Goal: Information Seeking & Learning: Learn about a topic

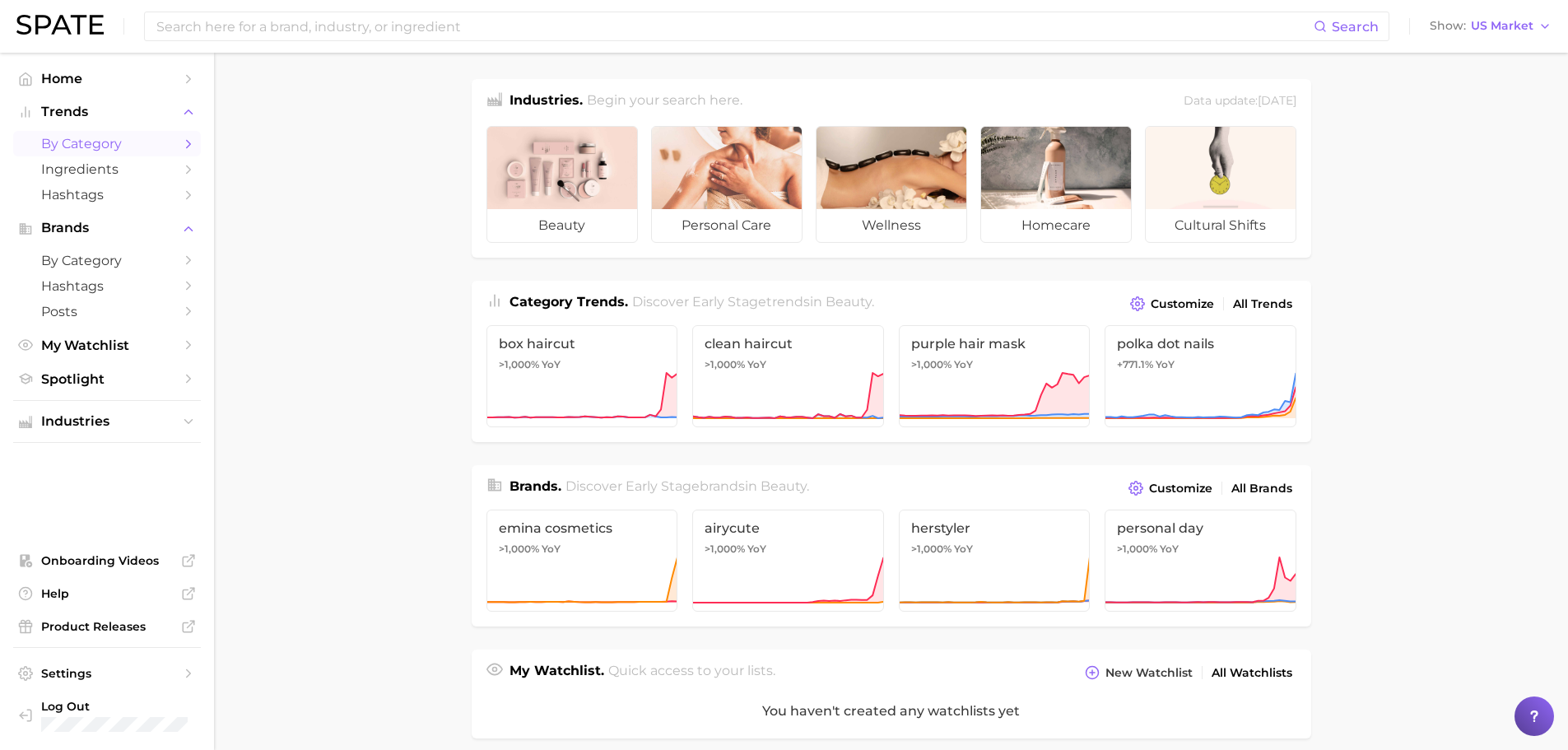
click at [99, 138] on span "by Category" at bounding box center [107, 143] width 132 height 16
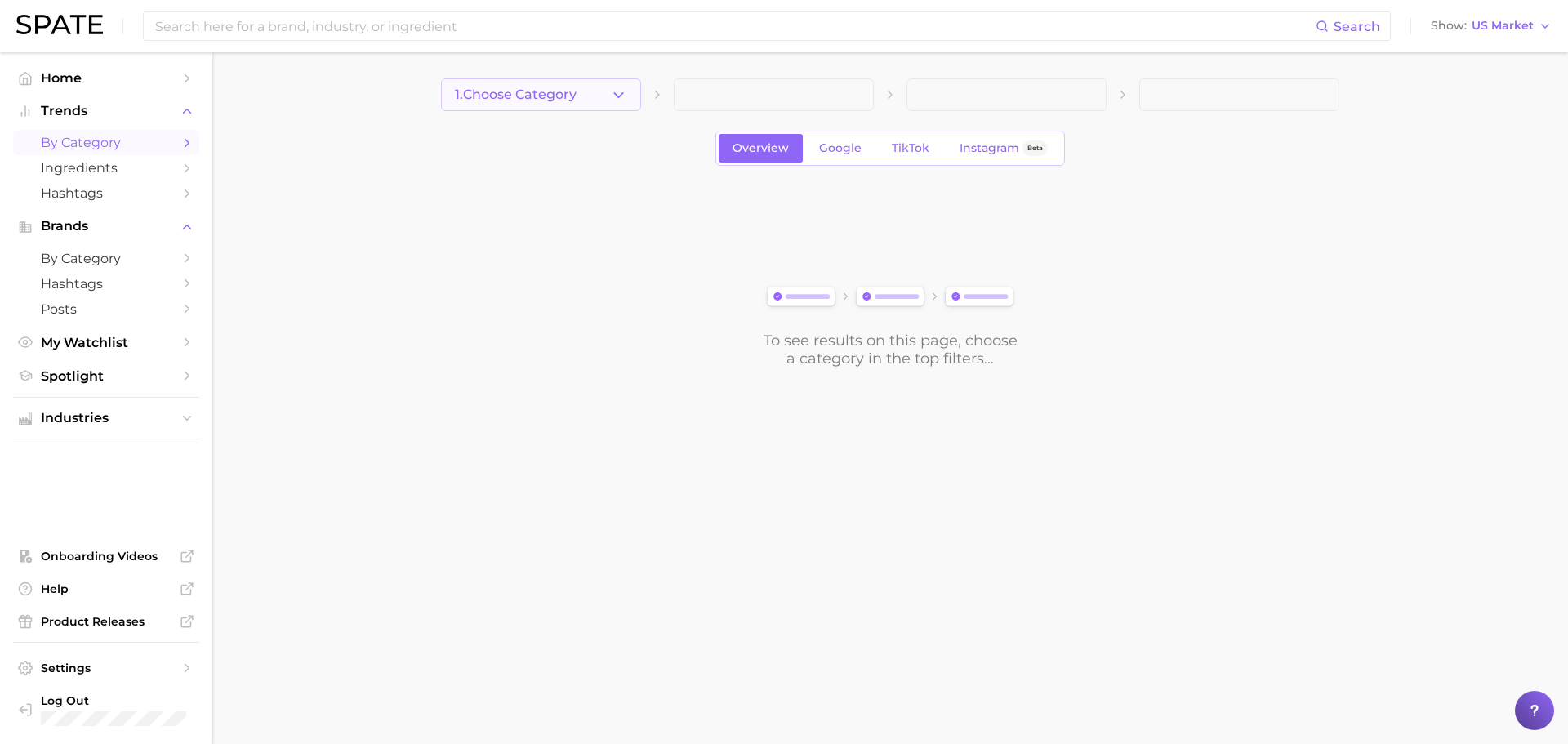
click at [535, 93] on span "1. Choose Category" at bounding box center [515, 95] width 122 height 15
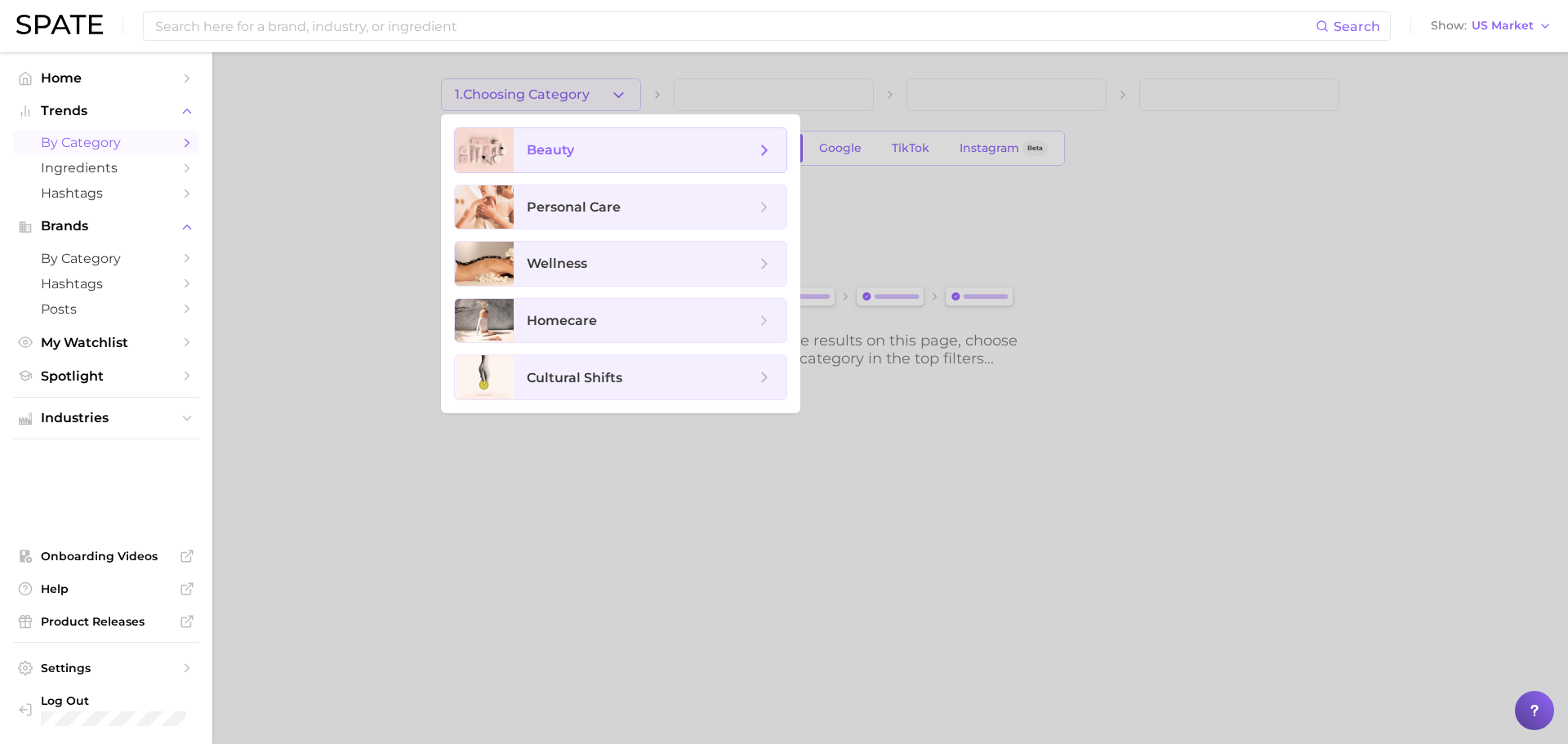
click at [549, 142] on span "beauty" at bounding box center [550, 150] width 47 height 16
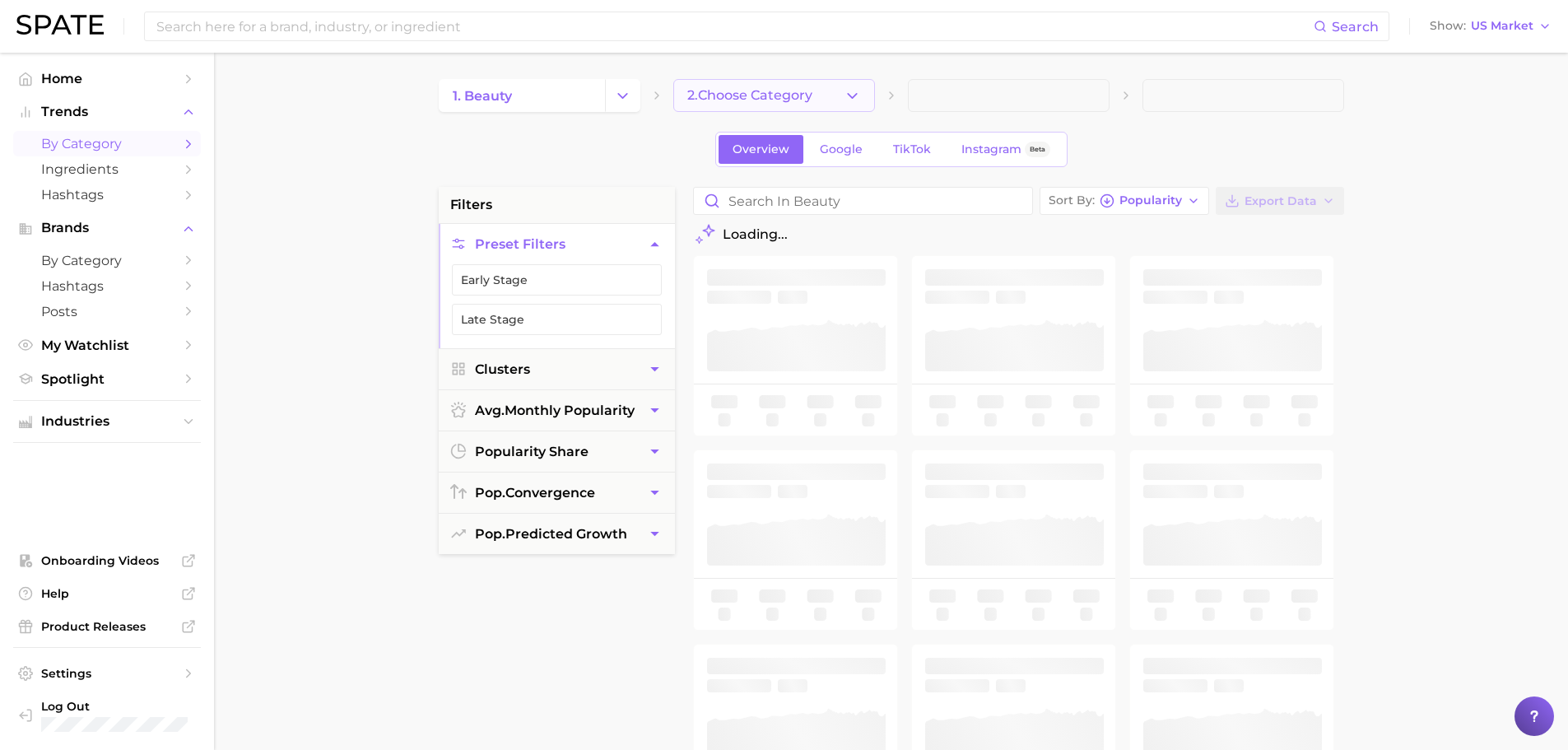
click at [778, 88] on span "2. Choose Category" at bounding box center [750, 96] width 125 height 15
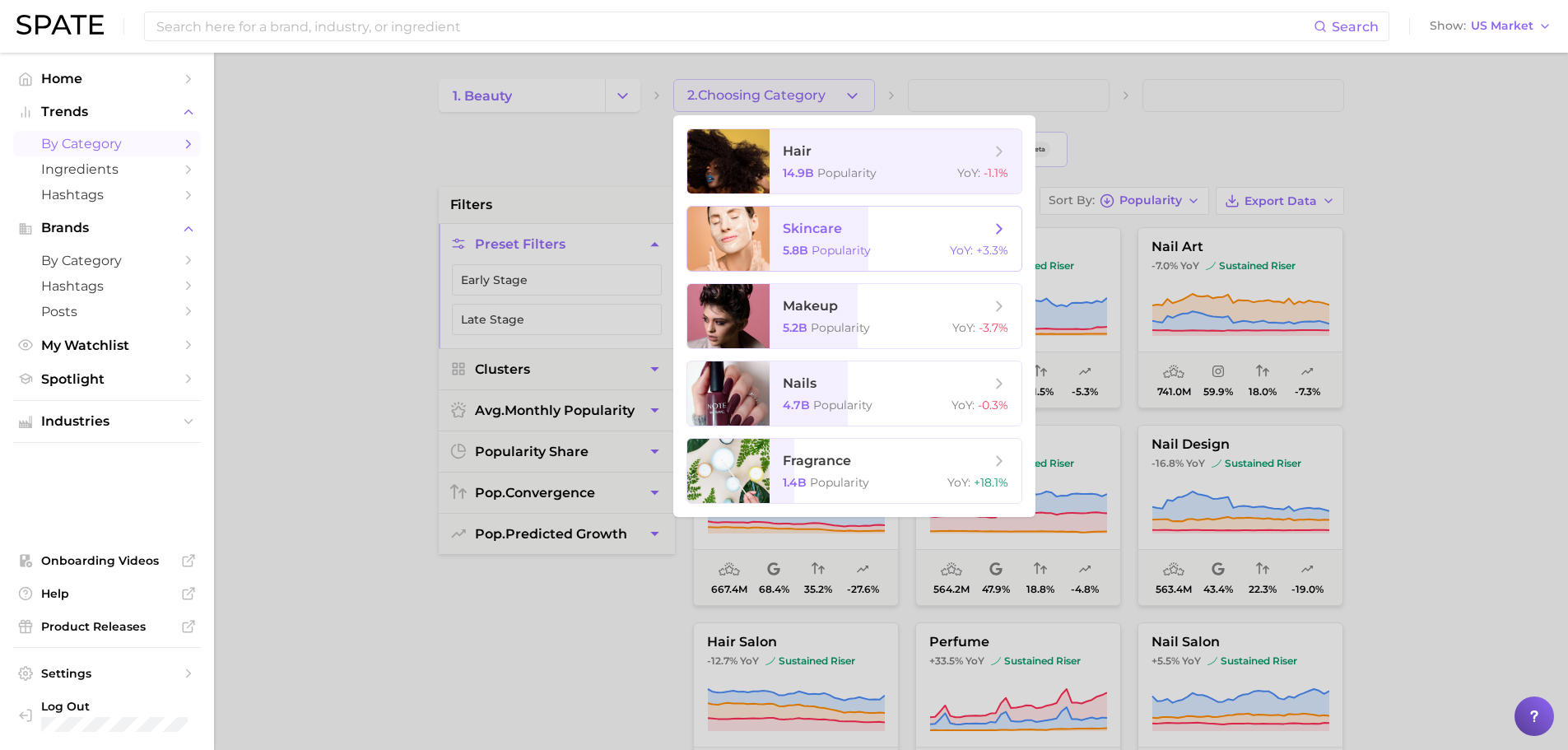
click at [852, 235] on span "skincare" at bounding box center [886, 229] width 208 height 18
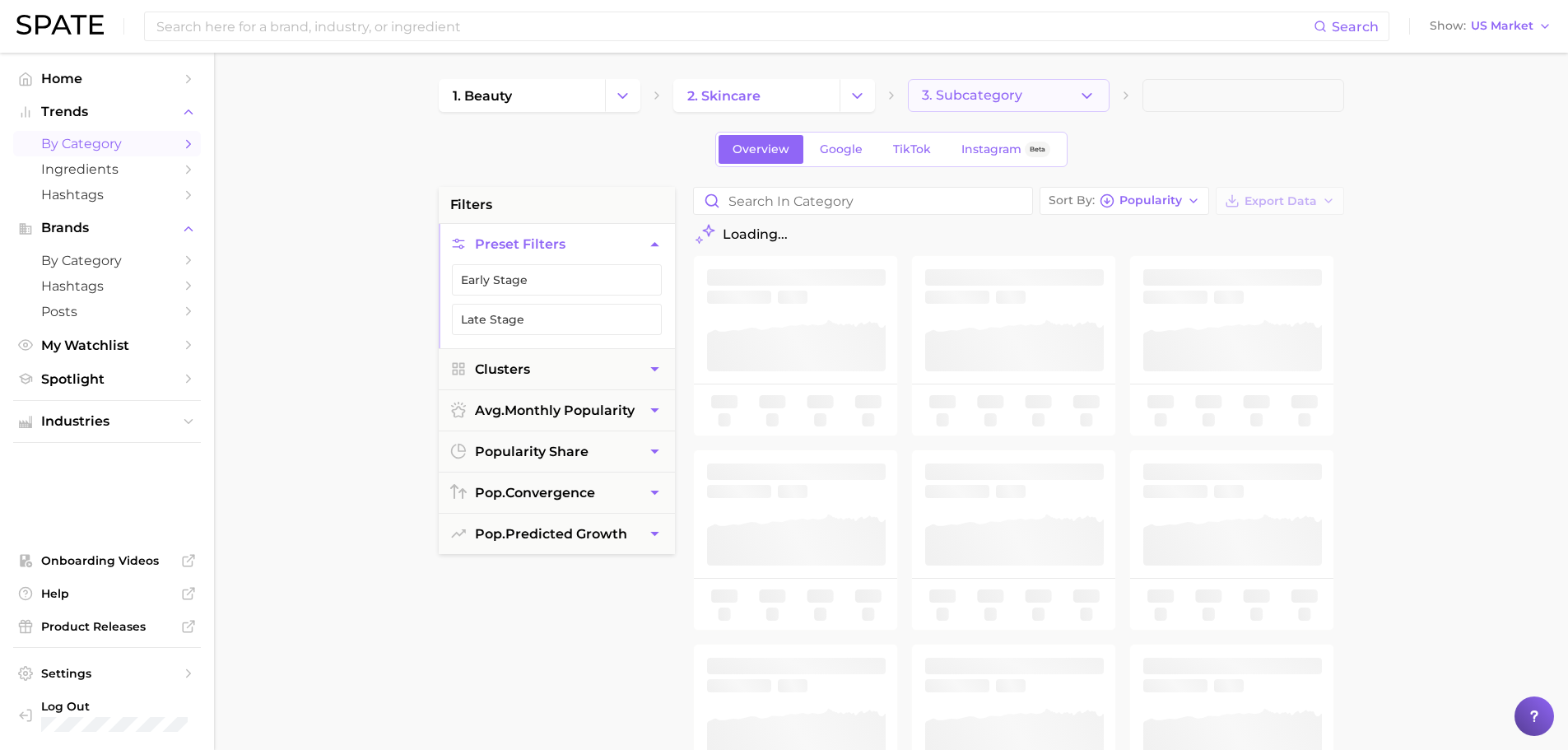
click at [1049, 103] on button "3. Subcategory" at bounding box center [1008, 95] width 202 height 33
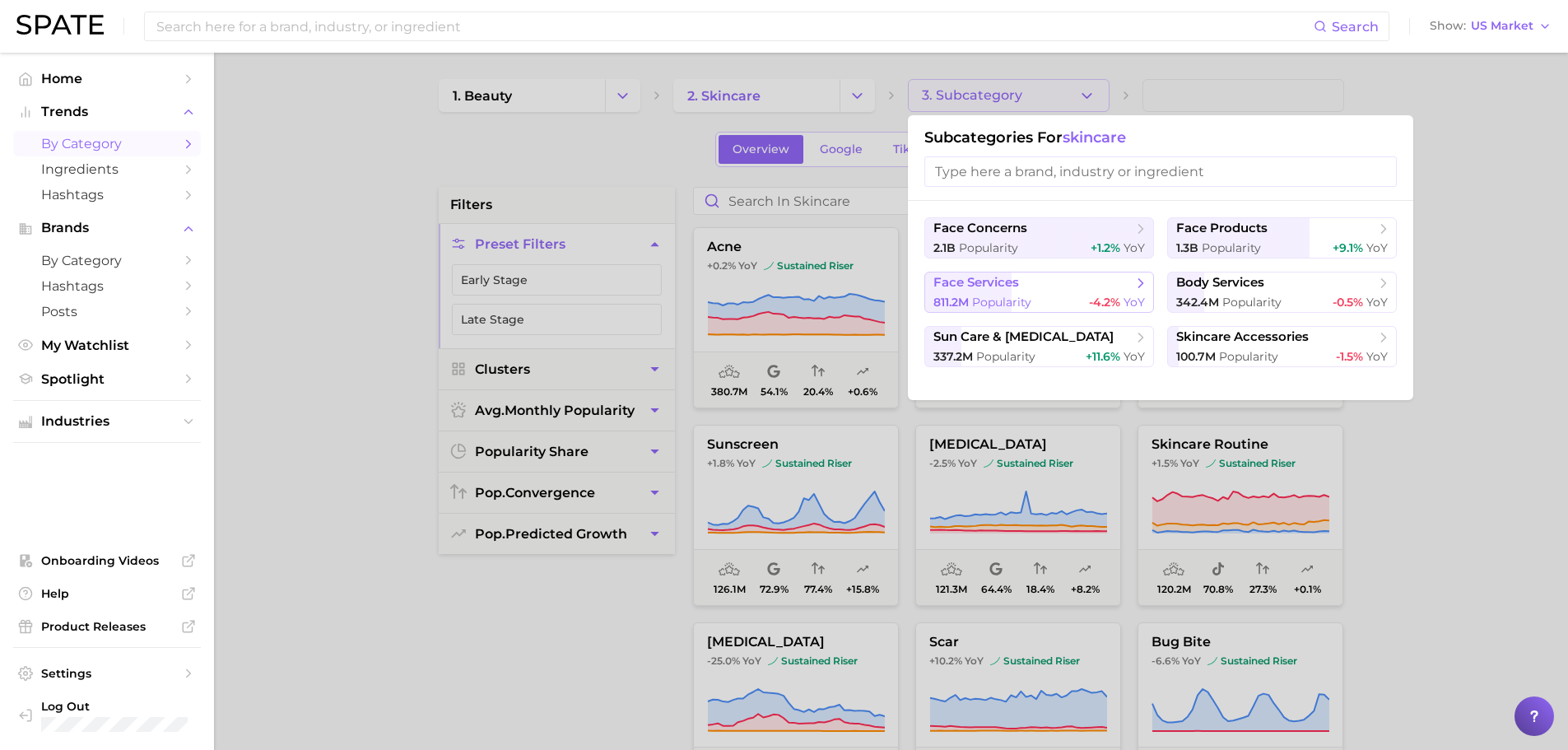
drag, startPoint x: 1037, startPoint y: 295, endPoint x: 1004, endPoint y: 290, distance: 33.4
drag, startPoint x: 1004, startPoint y: 290, endPoint x: 1132, endPoint y: 277, distance: 128.7
drag, startPoint x: 1132, startPoint y: 277, endPoint x: 1078, endPoint y: 289, distance: 55.3
click at [1078, 289] on span "face services" at bounding box center [1033, 284] width 200 height 17
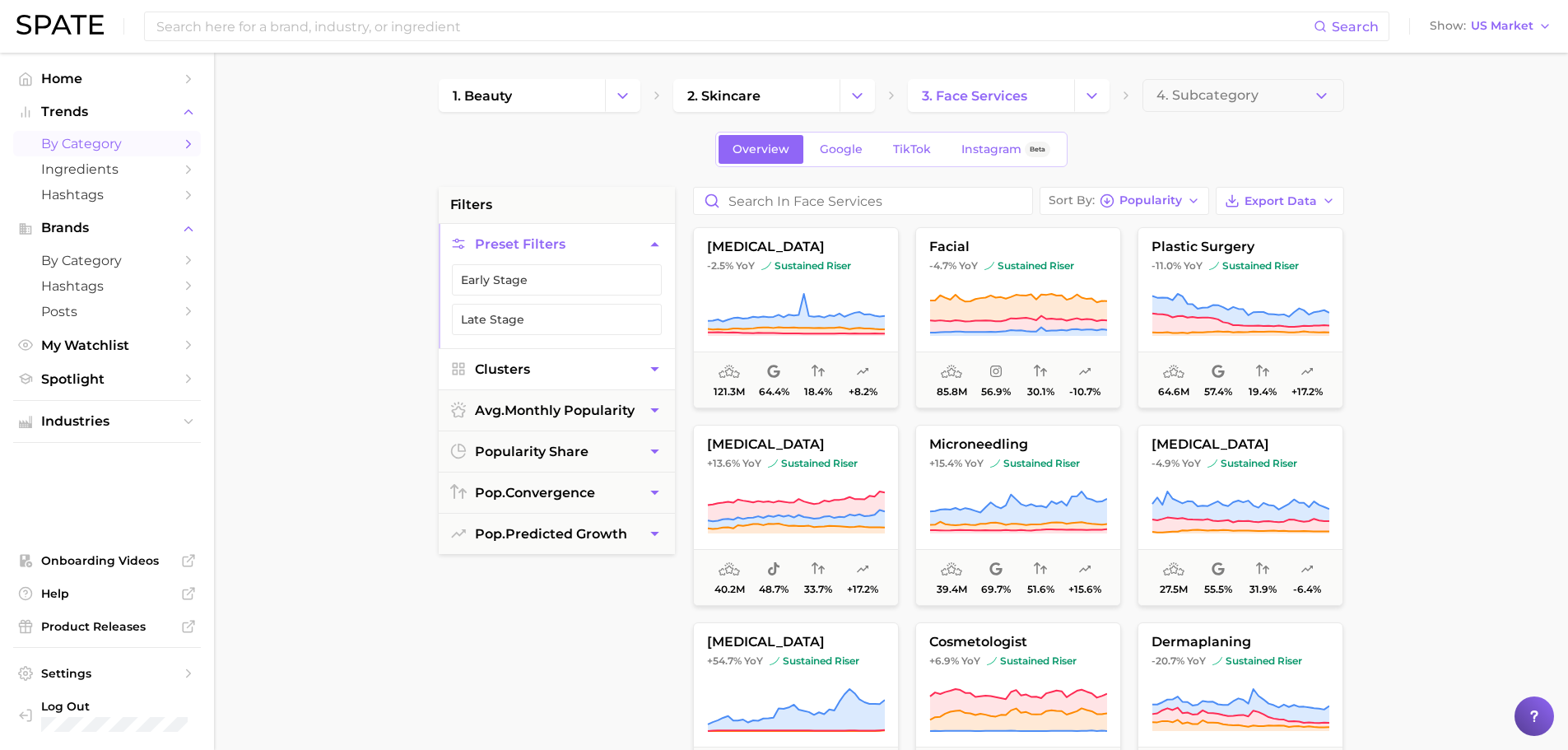
click at [560, 364] on button "Clusters" at bounding box center [556, 369] width 236 height 40
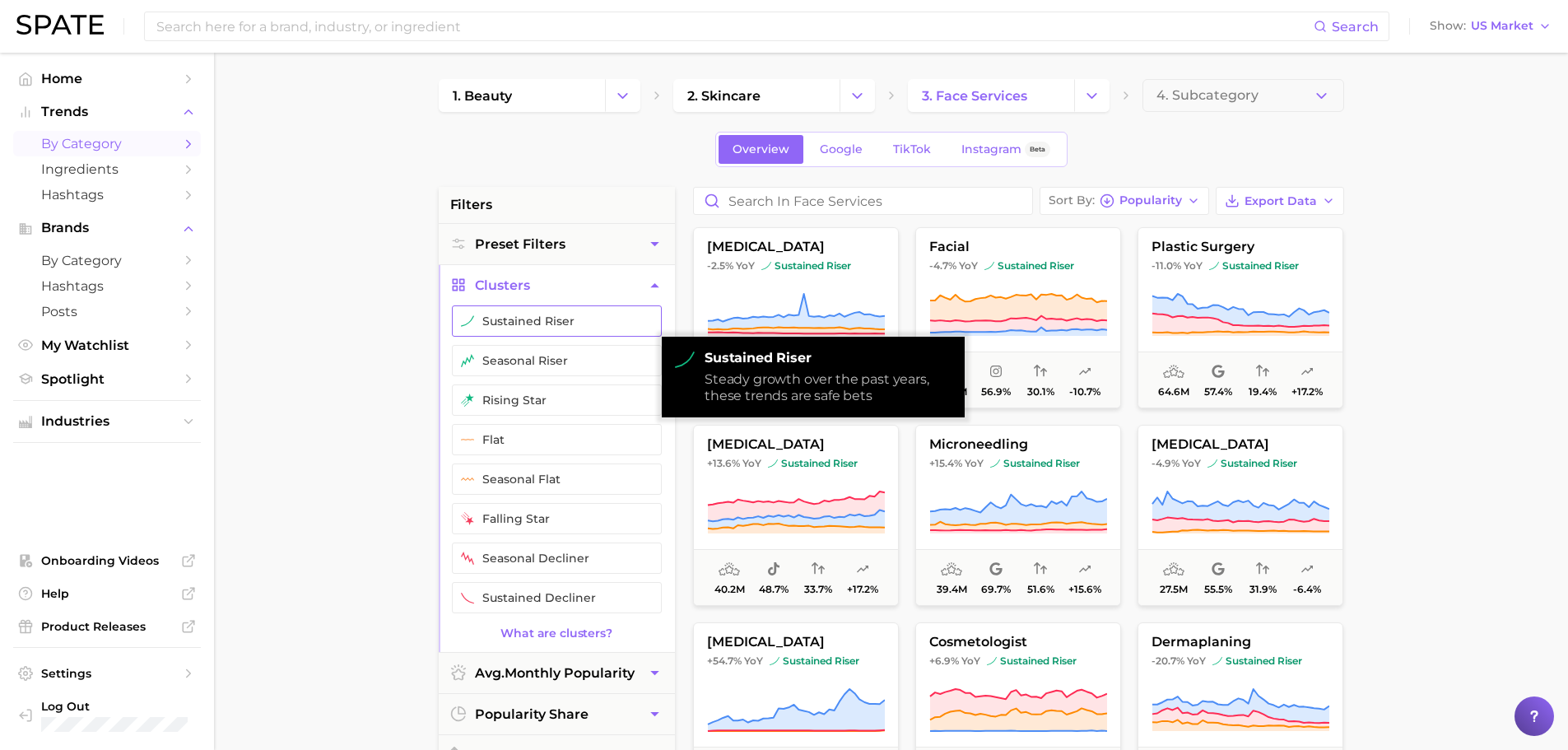
click at [550, 322] on button "sustained riser" at bounding box center [557, 320] width 210 height 31
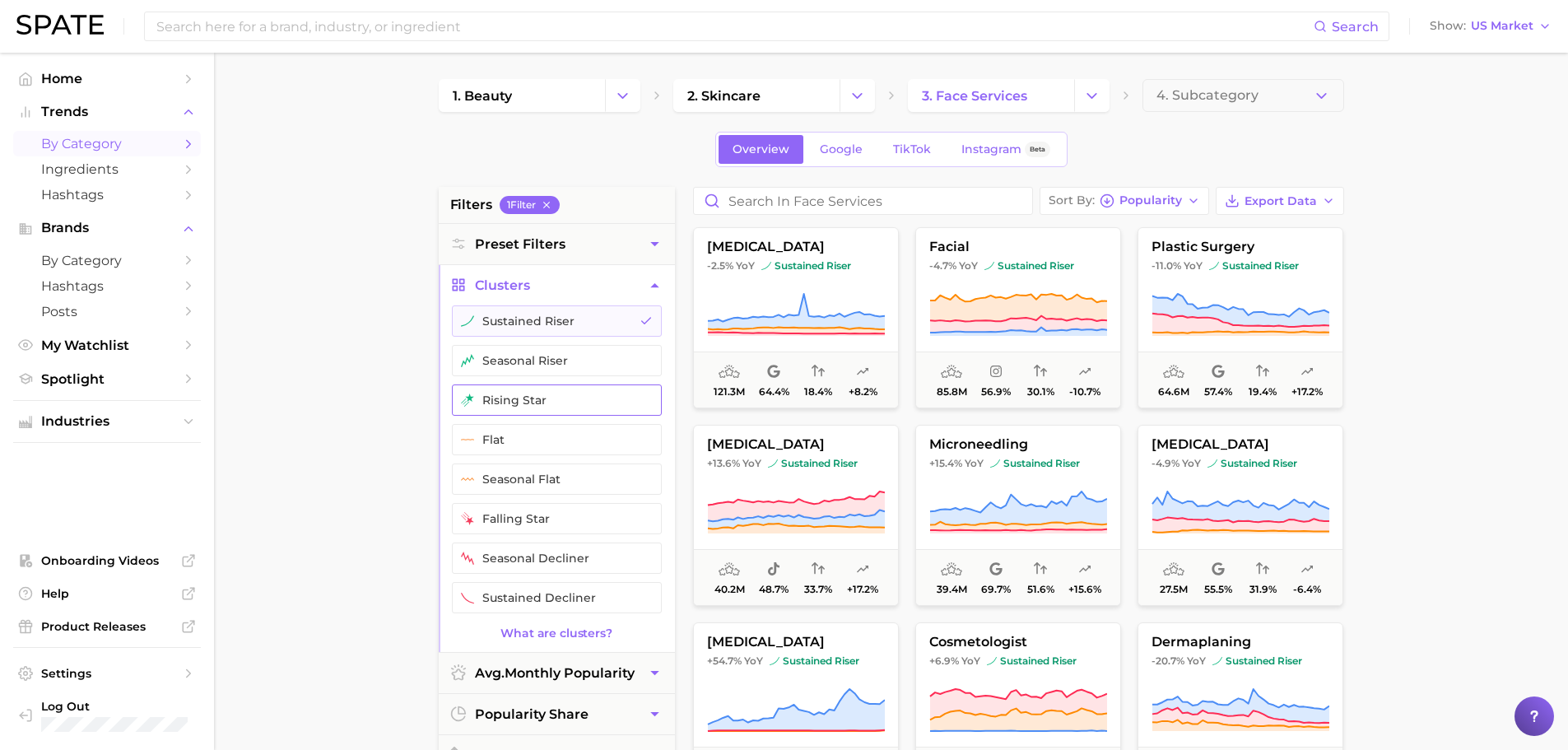
click at [550, 395] on button "rising star" at bounding box center [557, 400] width 210 height 31
click at [1500, 320] on main "1. beauty 2. skincare 3. face services 4. Subcategory Overview Google TikTok In…" at bounding box center [891, 677] width 1354 height 1249
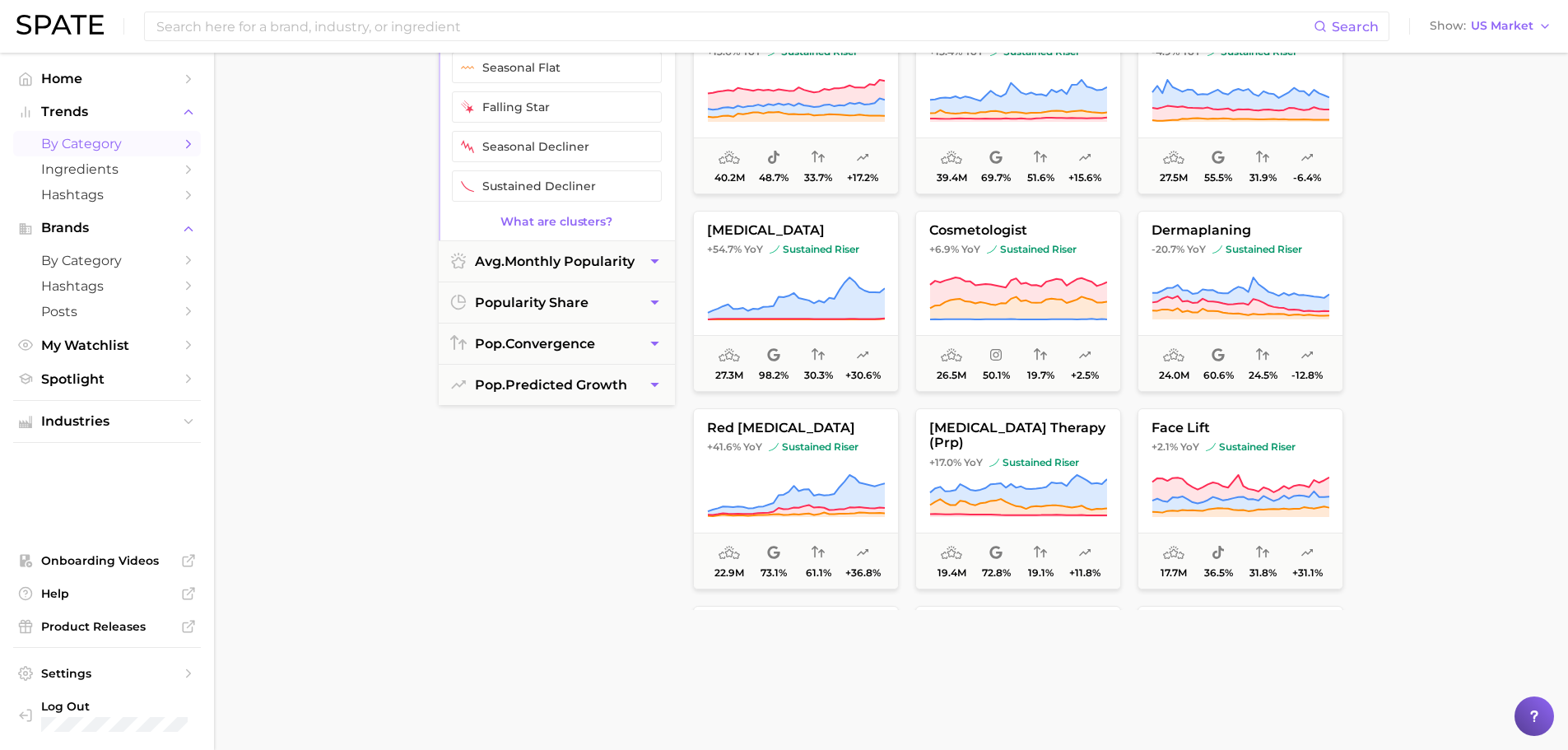
scroll to position [494, 0]
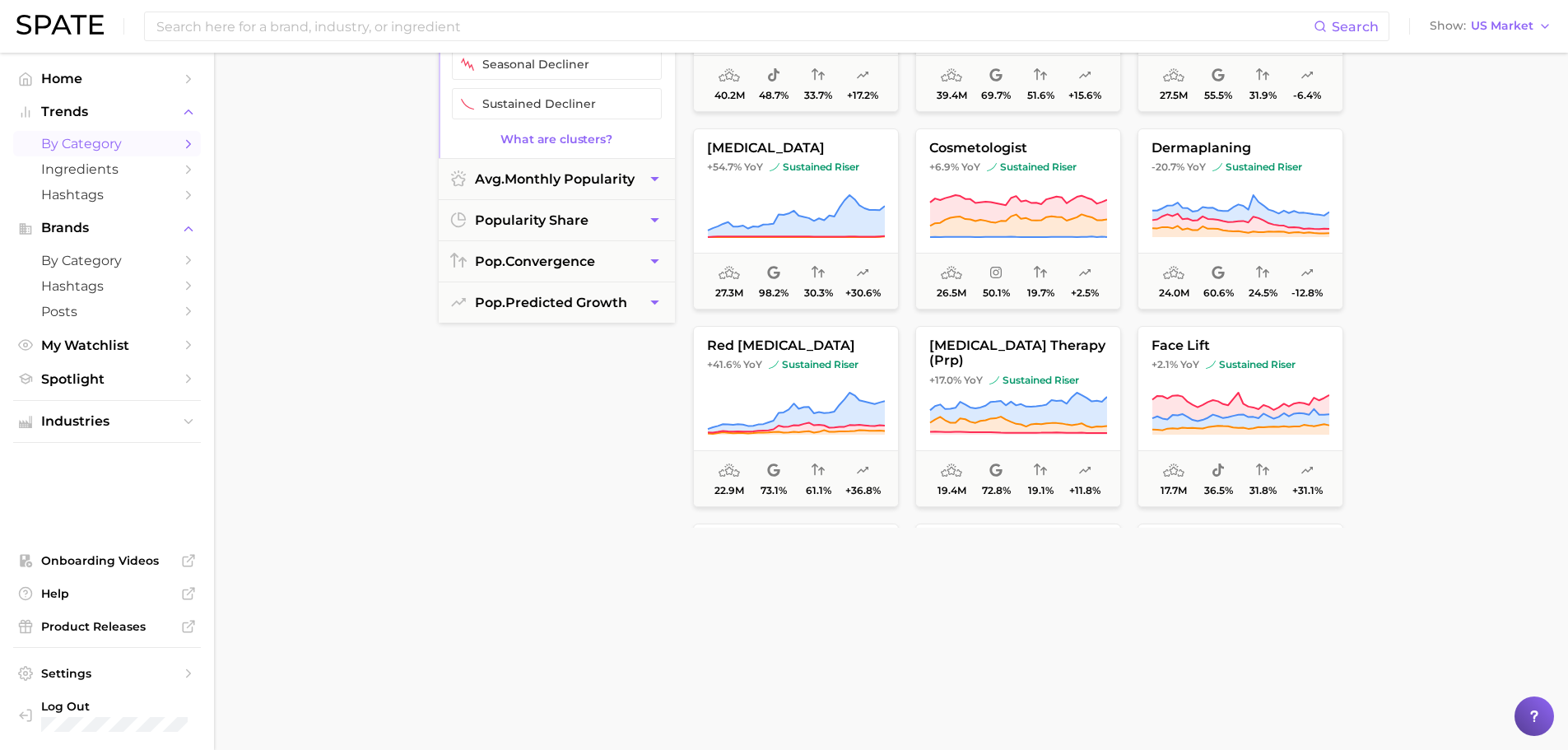
drag, startPoint x: 998, startPoint y: 349, endPoint x: 1488, endPoint y: 396, distance: 492.2
click at [1489, 396] on main "1. beauty 2. skincare 3. face services 4. Subcategory Overview Google TikTok In…" at bounding box center [891, 183] width 1354 height 1249
click at [1023, 350] on span "platelet-rich plasma therapy (prp)" at bounding box center [1018, 354] width 204 height 31
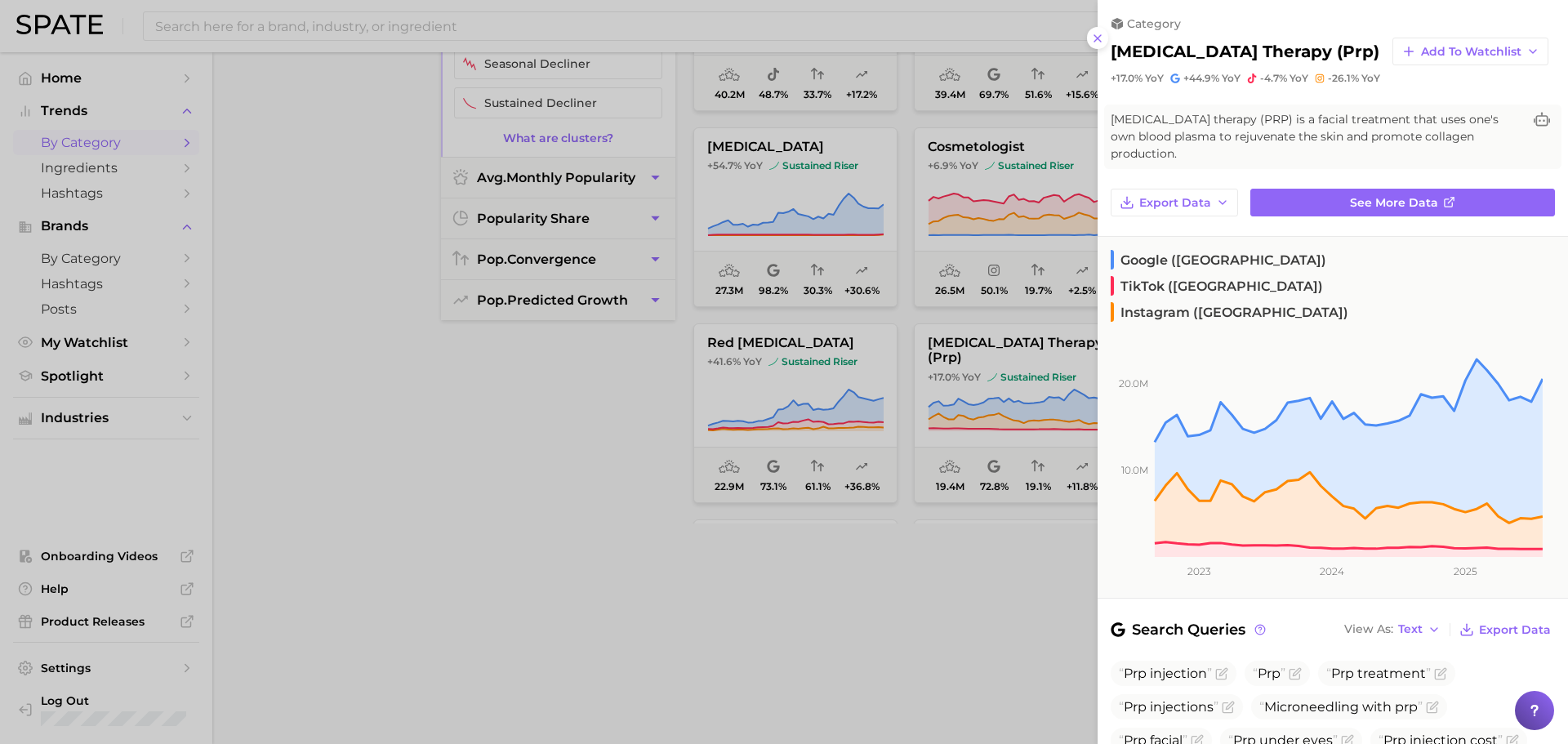
click at [511, 368] on div at bounding box center [784, 372] width 1568 height 744
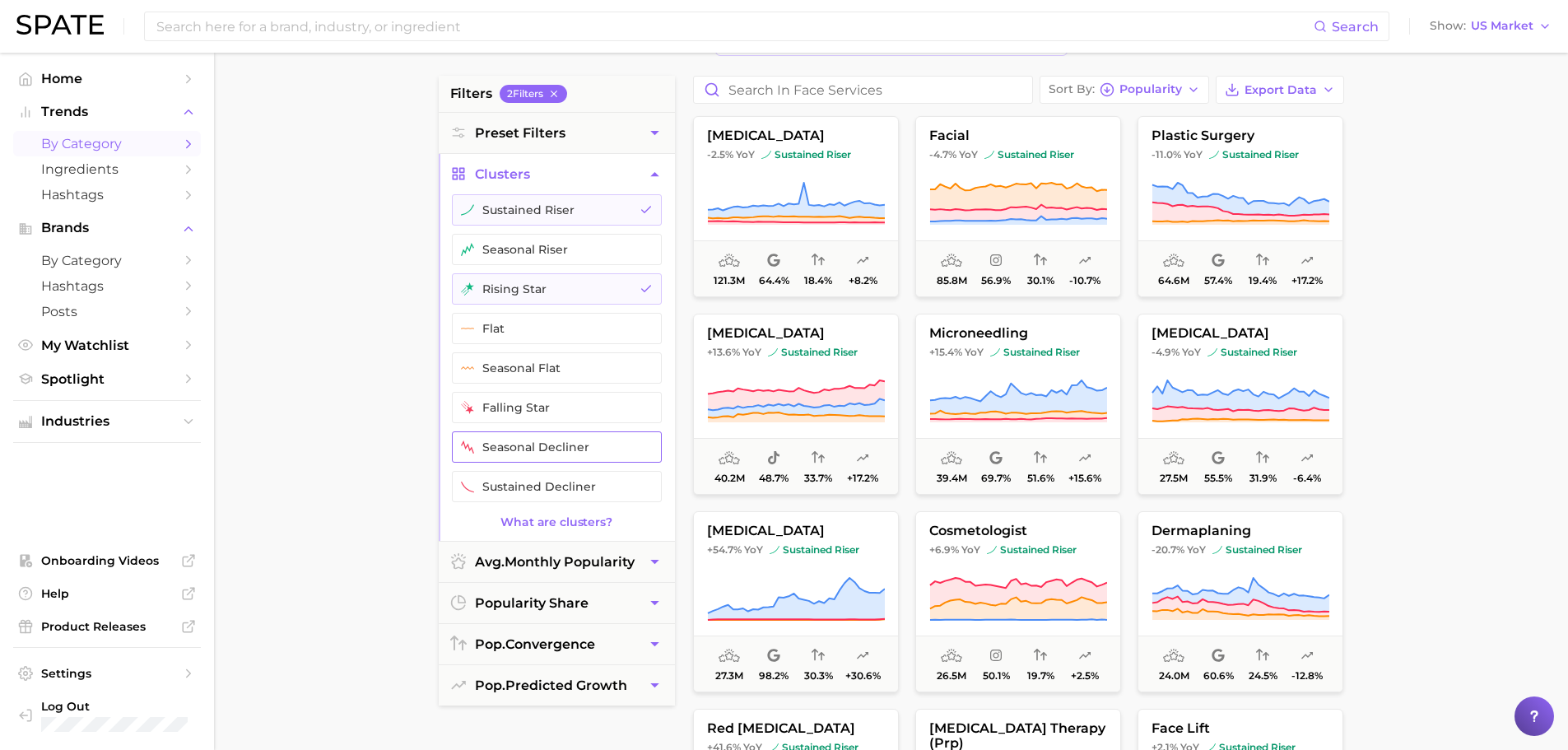
scroll to position [0, 0]
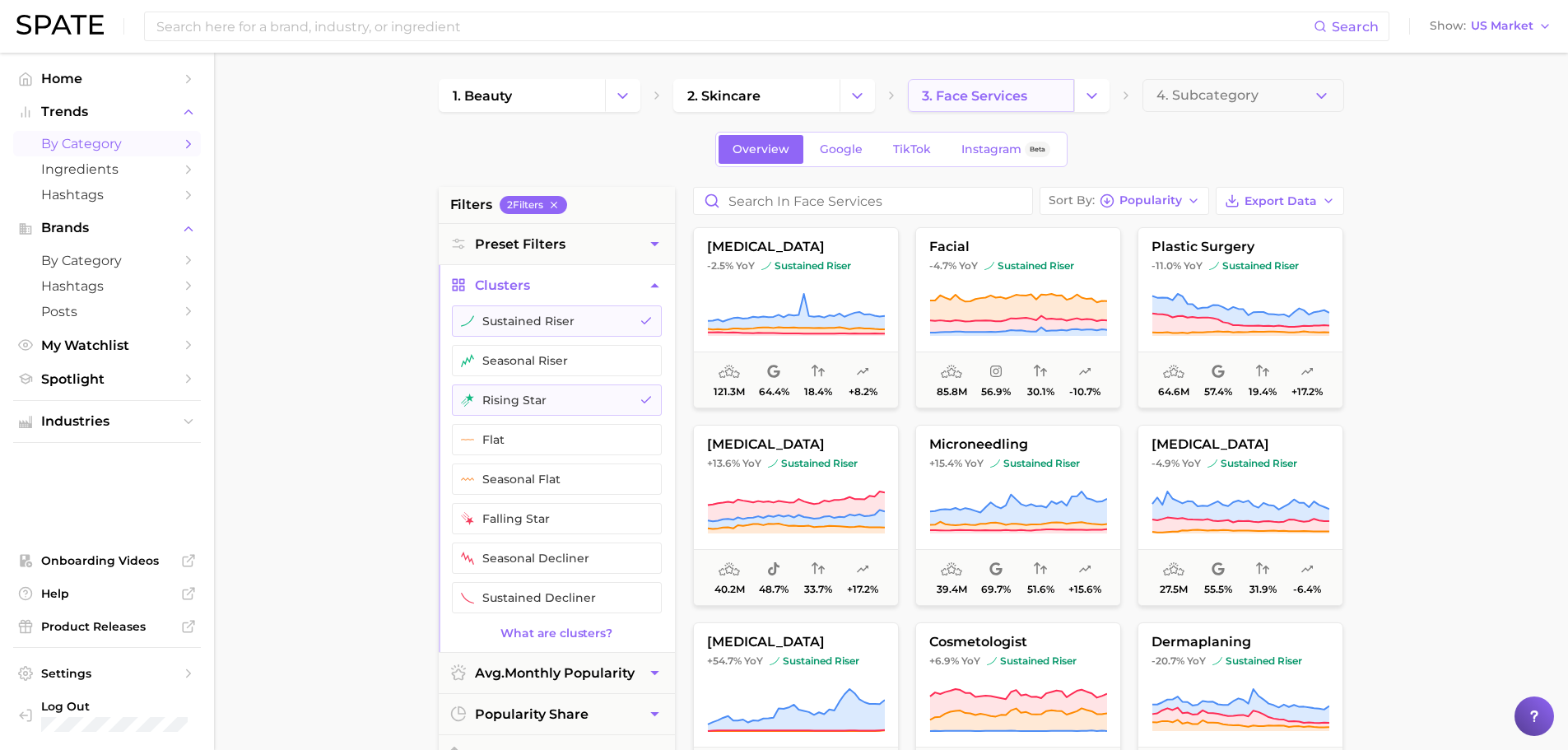
click at [992, 108] on link "3. face services" at bounding box center [990, 95] width 166 height 33
click at [987, 100] on span "3. face services" at bounding box center [974, 96] width 105 height 16
click at [1237, 97] on span "4. Subcategory" at bounding box center [1208, 96] width 102 height 15
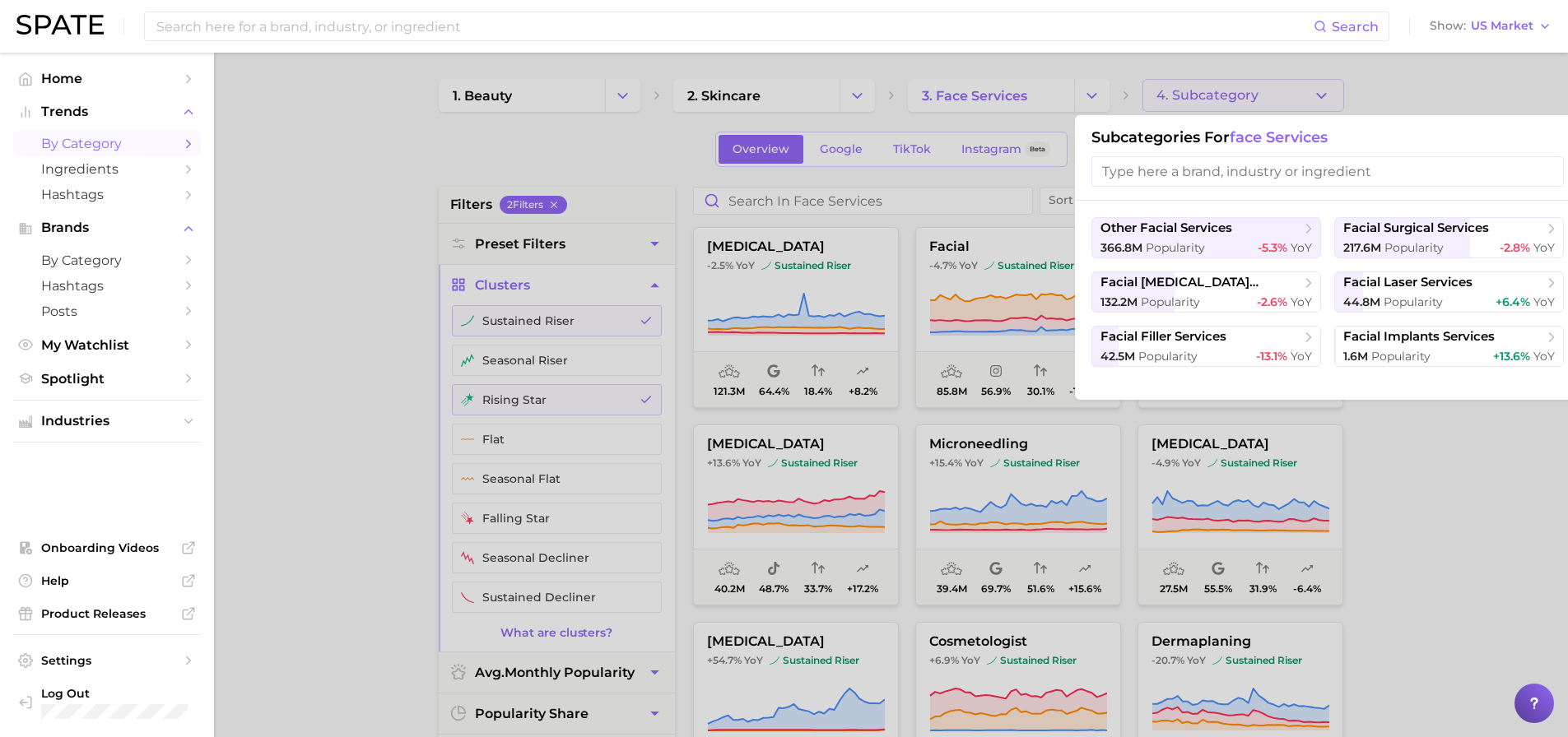
click at [966, 100] on div at bounding box center [784, 368] width 1568 height 737
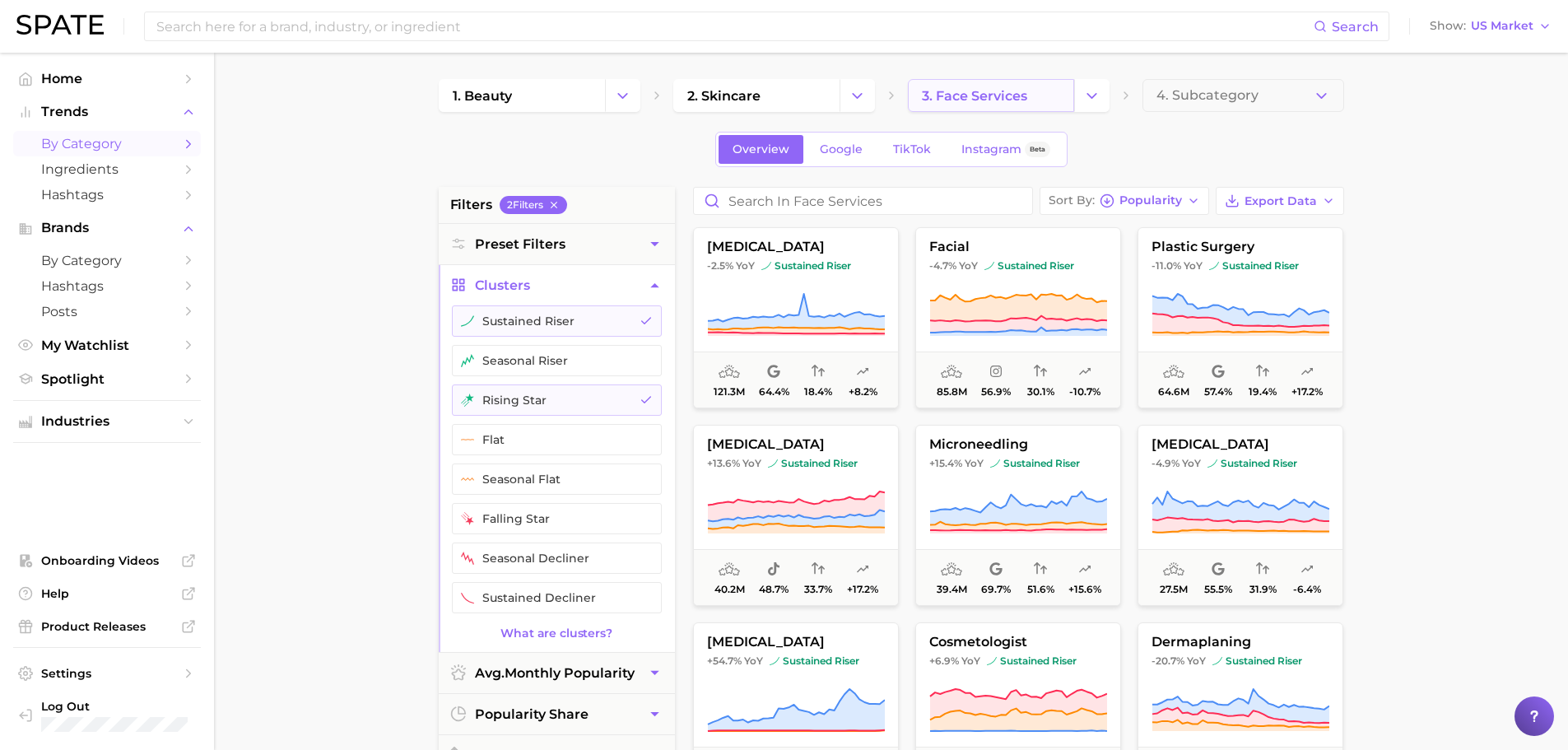
click at [972, 93] on span "3. face services" at bounding box center [974, 96] width 105 height 16
click at [1094, 103] on icon "Change Category" at bounding box center [1092, 96] width 18 height 18
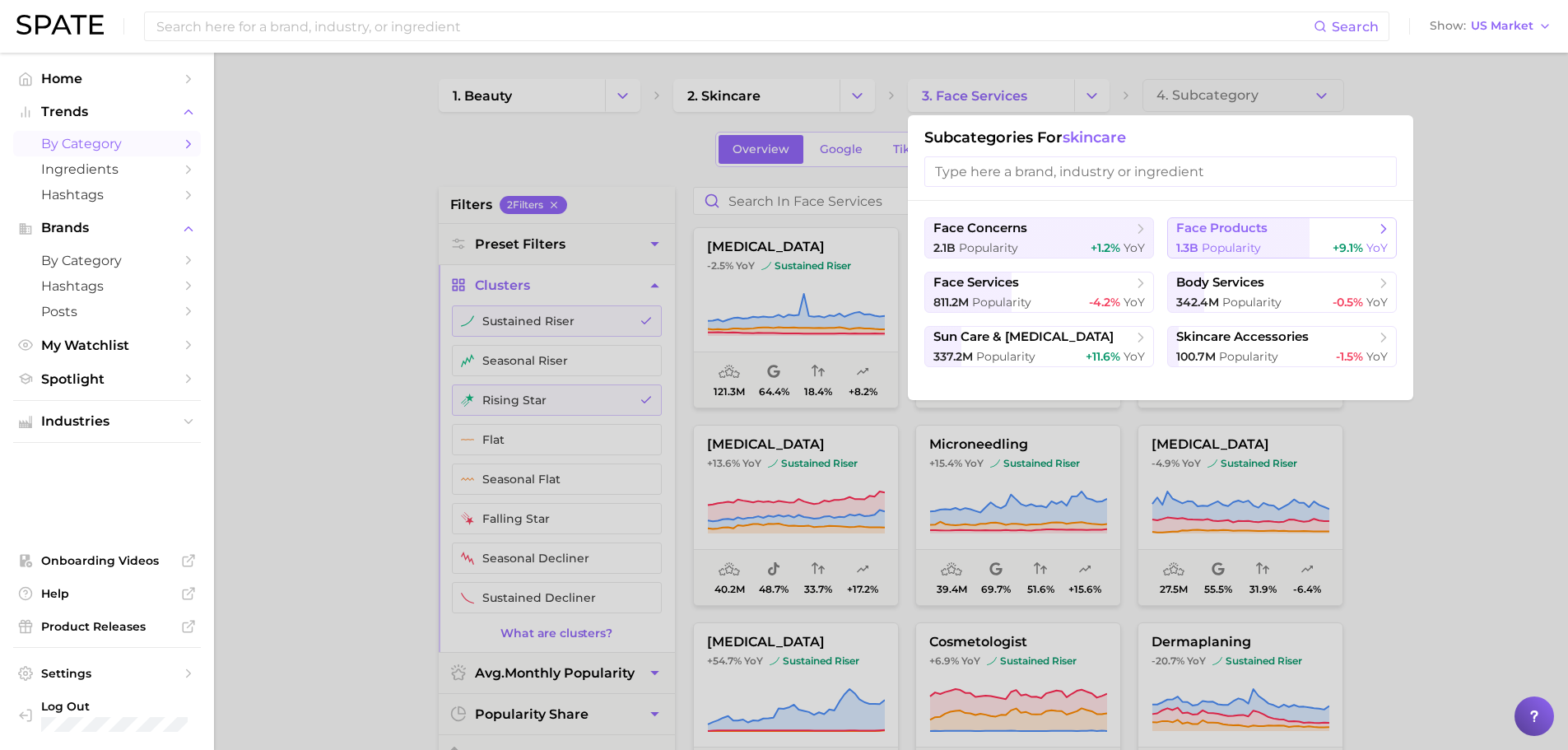
click at [1219, 238] on button "face products 1.3b Popularity +9.1% YoY" at bounding box center [1281, 238] width 229 height 41
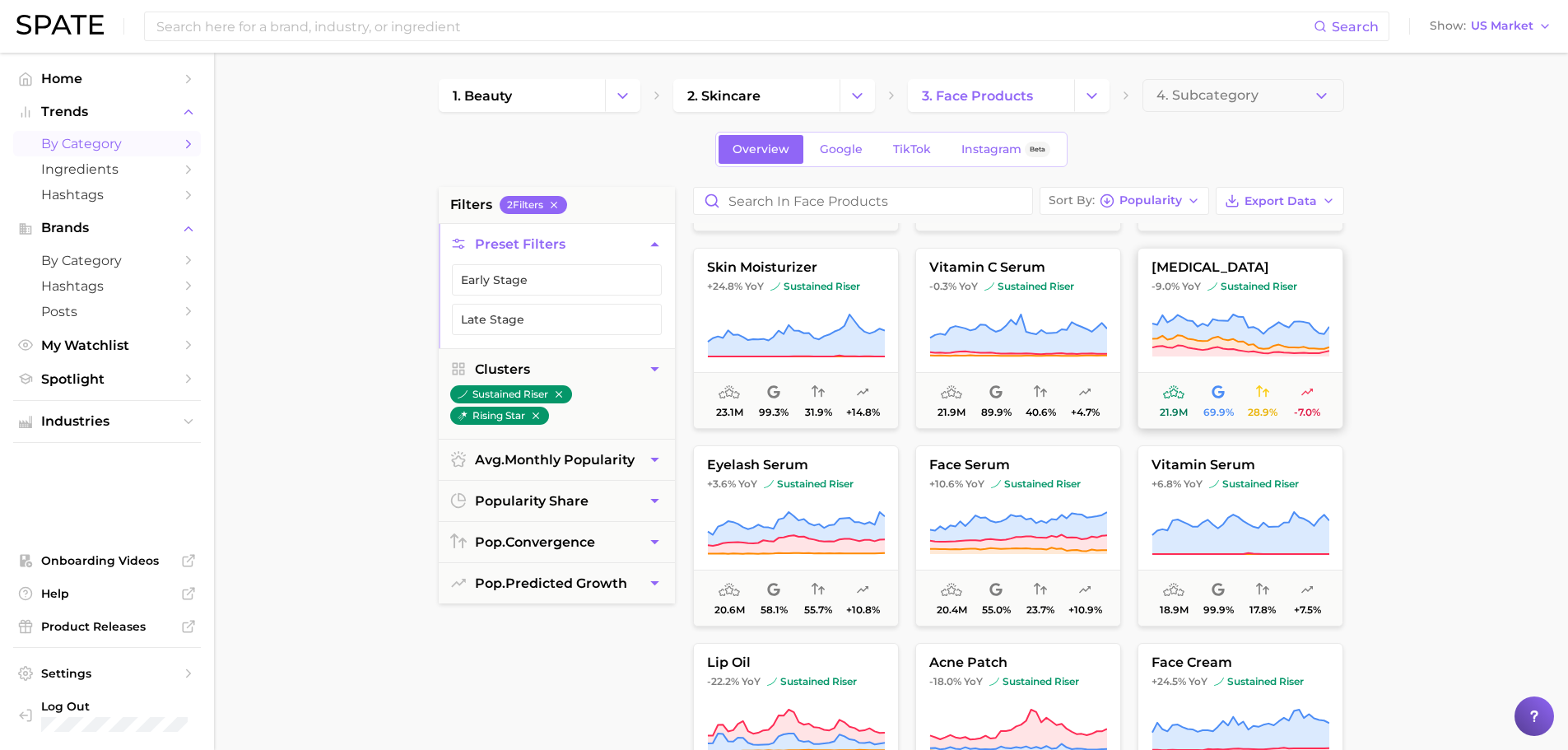
scroll to position [741, 0]
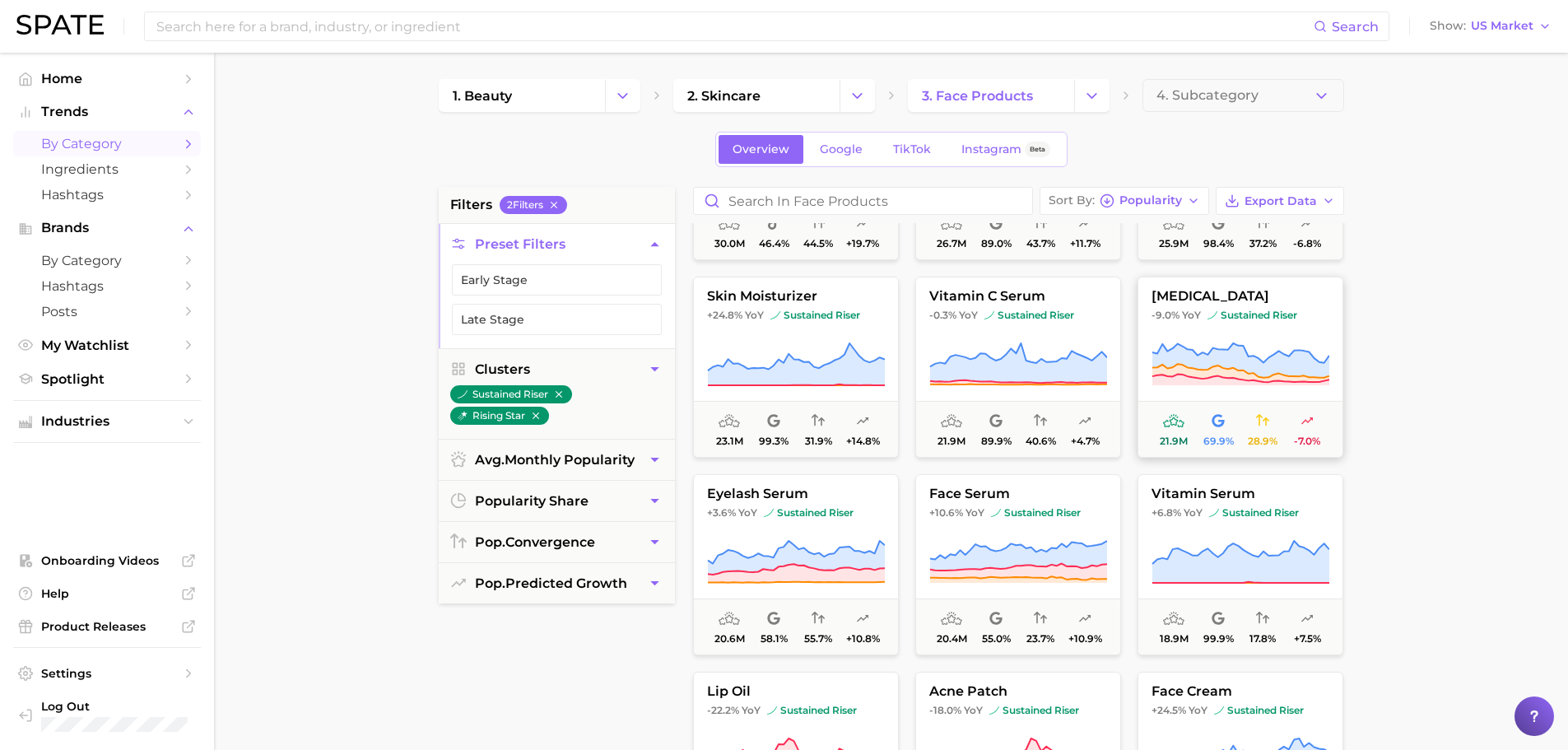
drag, startPoint x: 1229, startPoint y: 291, endPoint x: 1214, endPoint y: 350, distance: 60.9
click at [1214, 350] on icon at bounding box center [1240, 360] width 177 height 34
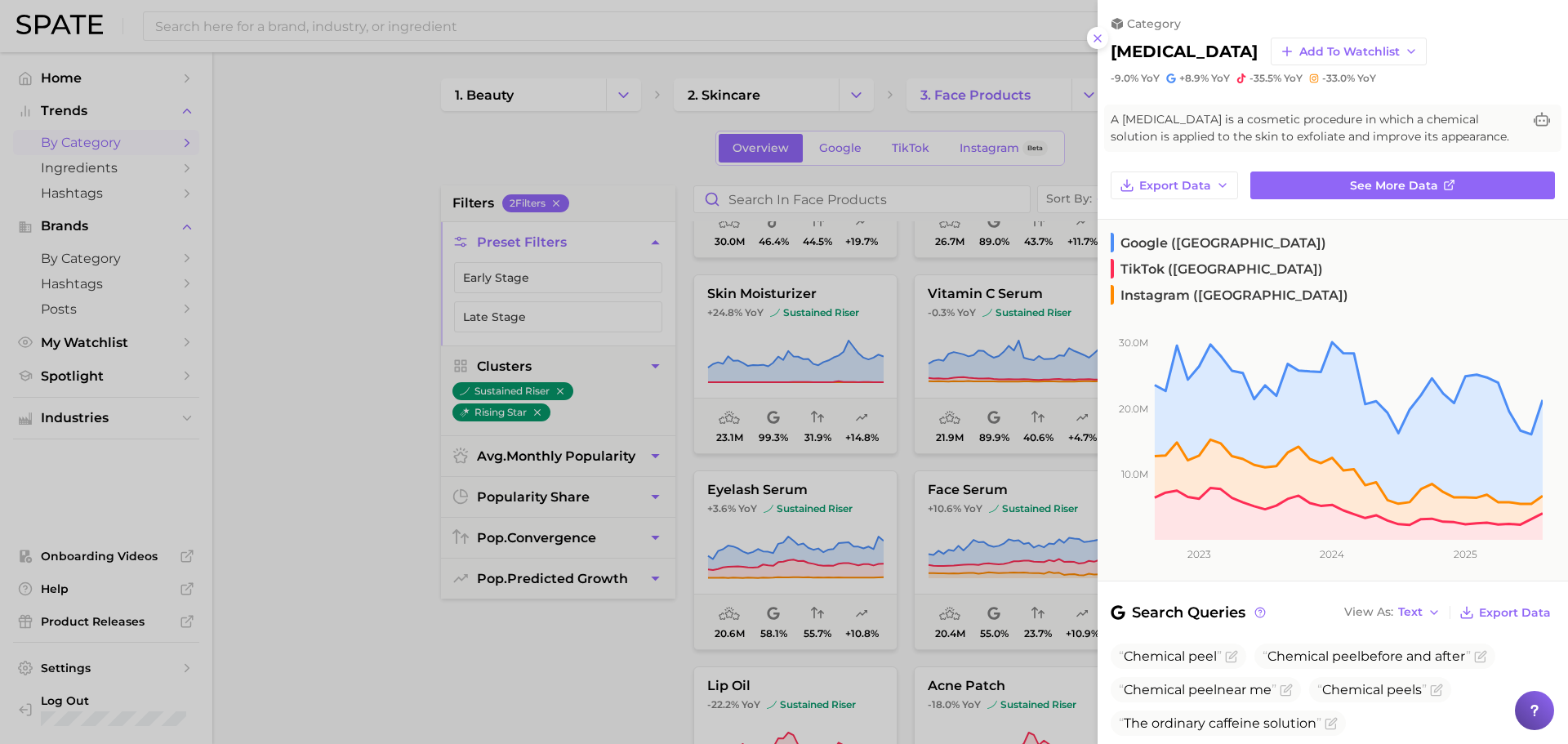
click at [358, 460] on div at bounding box center [784, 372] width 1568 height 744
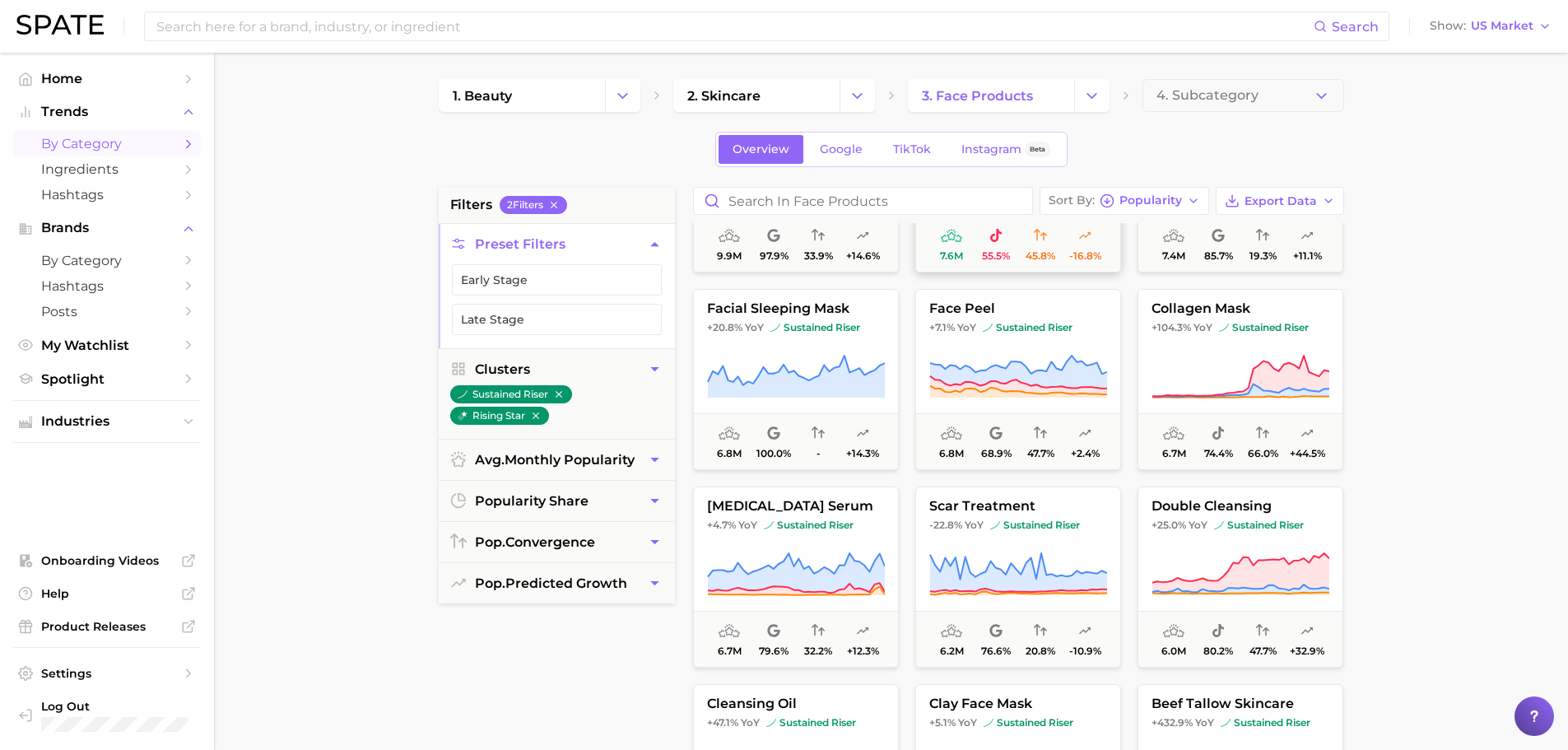
scroll to position [2141, 0]
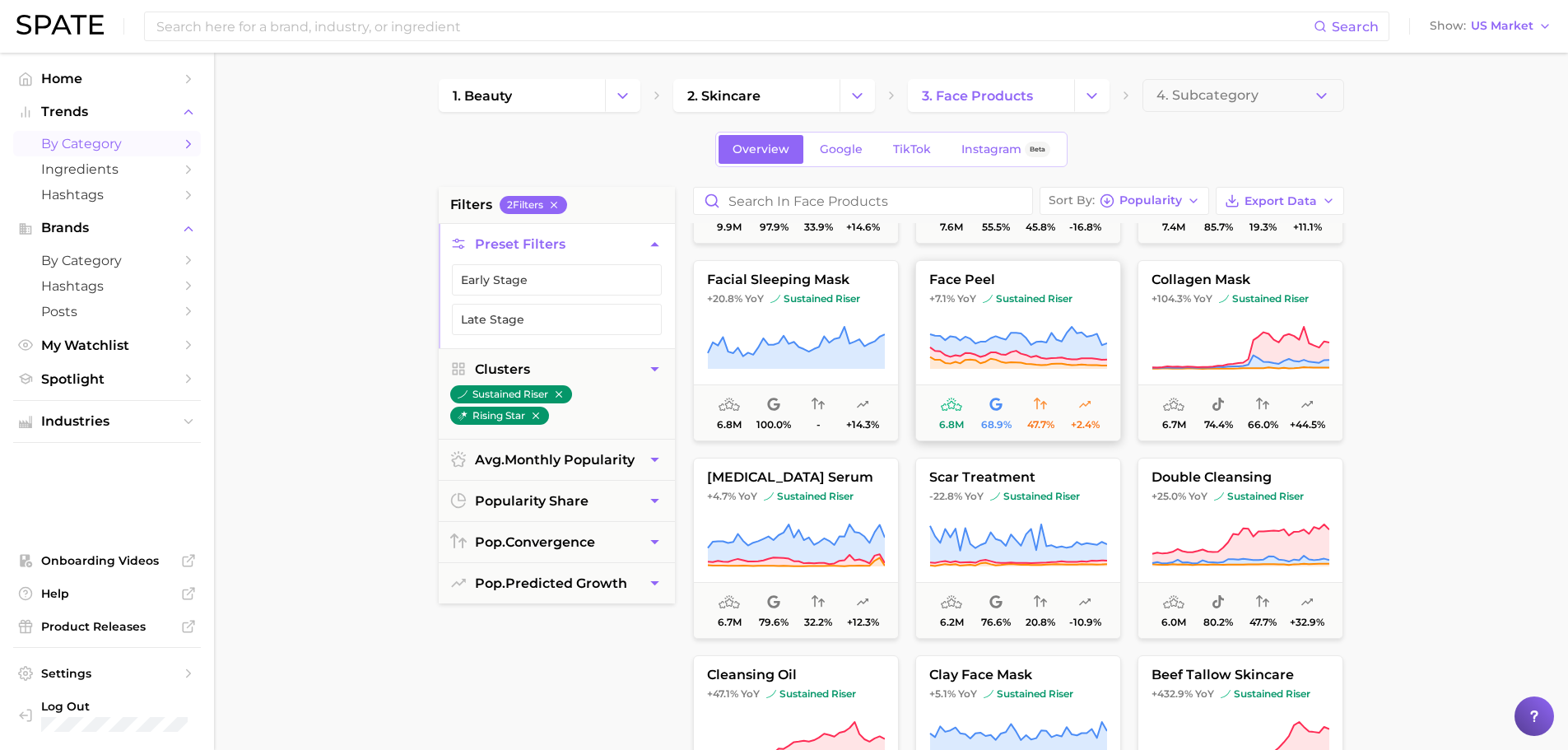
click at [1008, 283] on span "face peel" at bounding box center [1018, 280] width 204 height 15
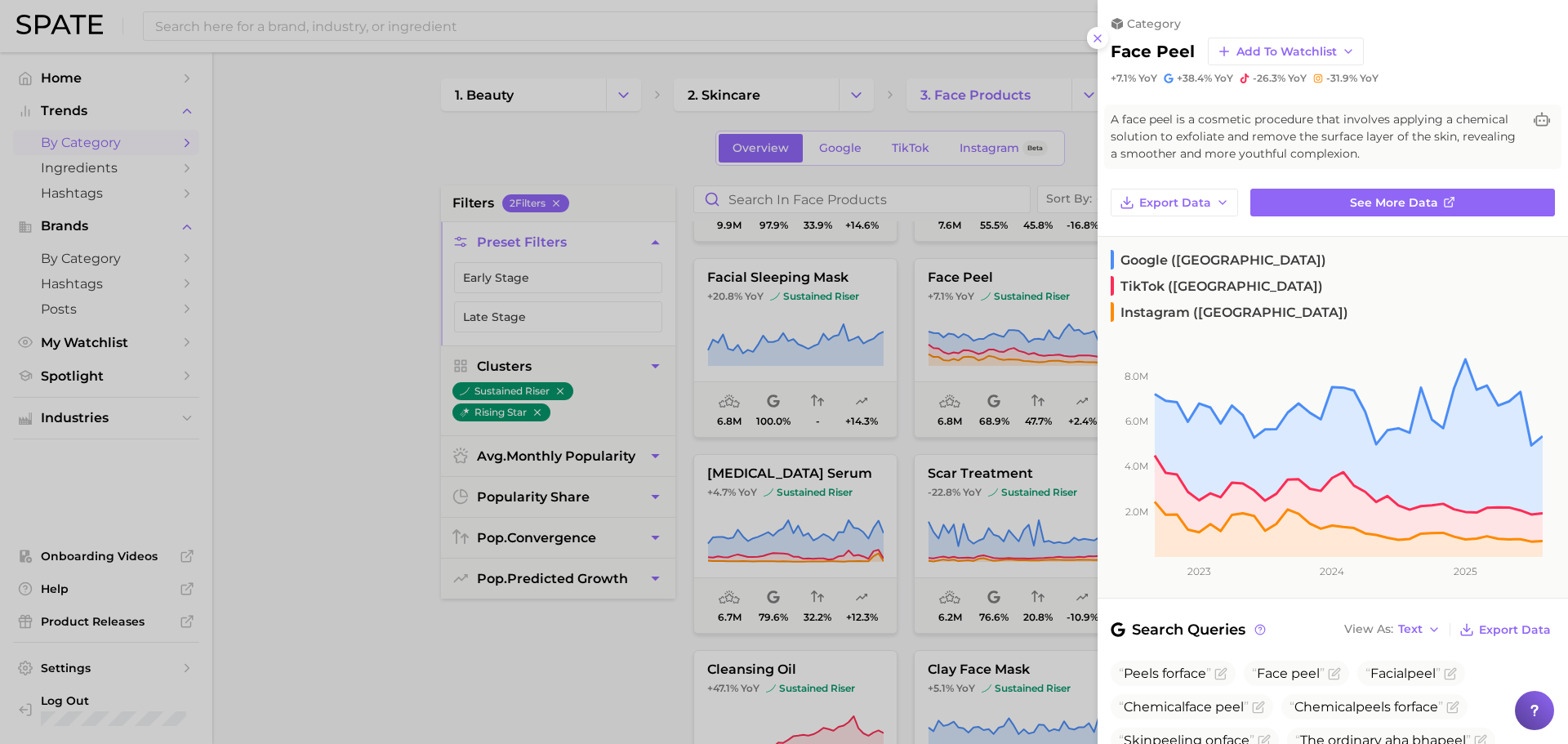
click at [366, 339] on div at bounding box center [784, 372] width 1568 height 744
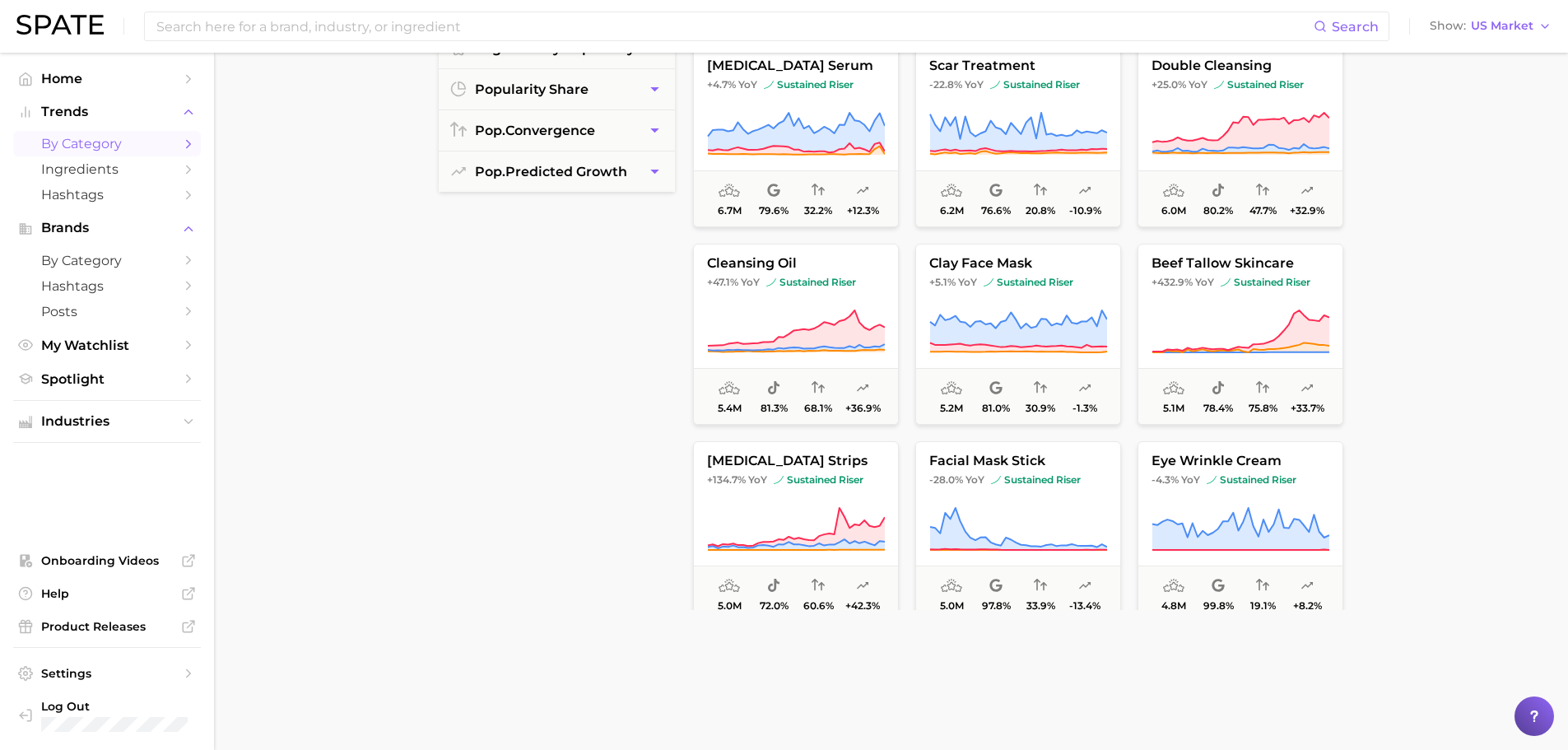
scroll to position [0, 0]
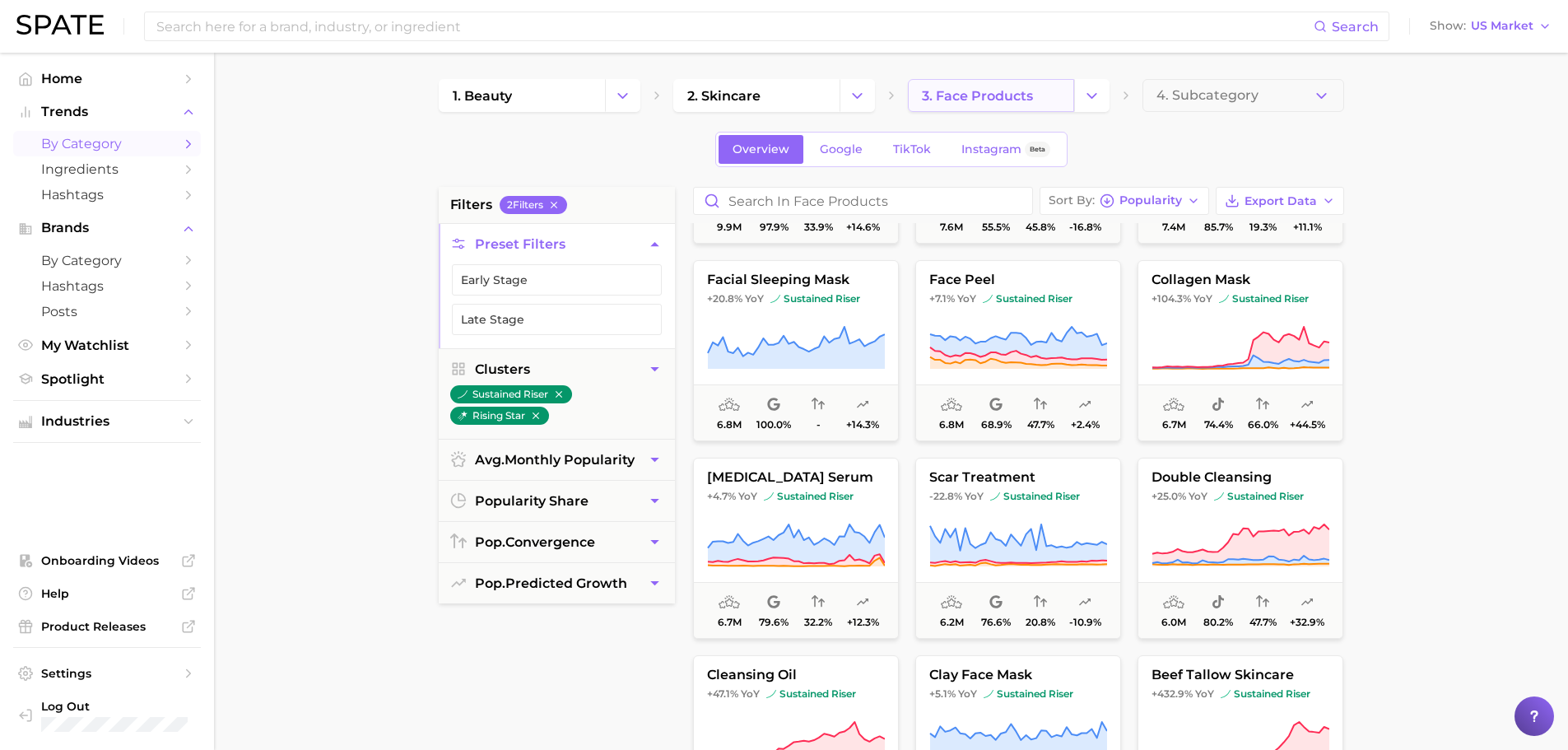
click at [982, 98] on span "3. face products" at bounding box center [977, 96] width 111 height 16
click at [988, 98] on span "3. face products" at bounding box center [977, 96] width 111 height 16
click at [1079, 98] on button "Change Category" at bounding box center [1092, 95] width 35 height 33
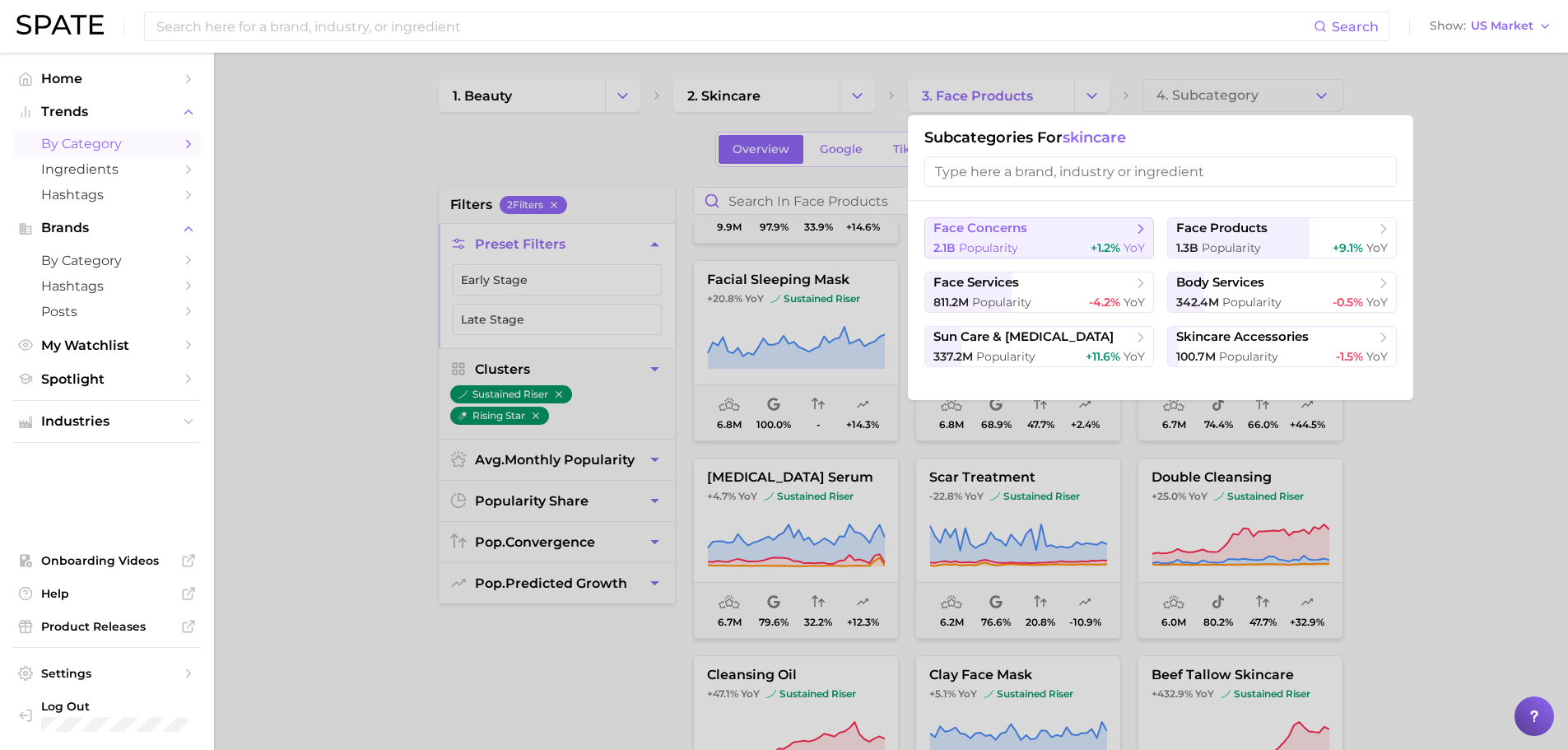
click at [1062, 230] on span "face concerns" at bounding box center [1033, 229] width 200 height 17
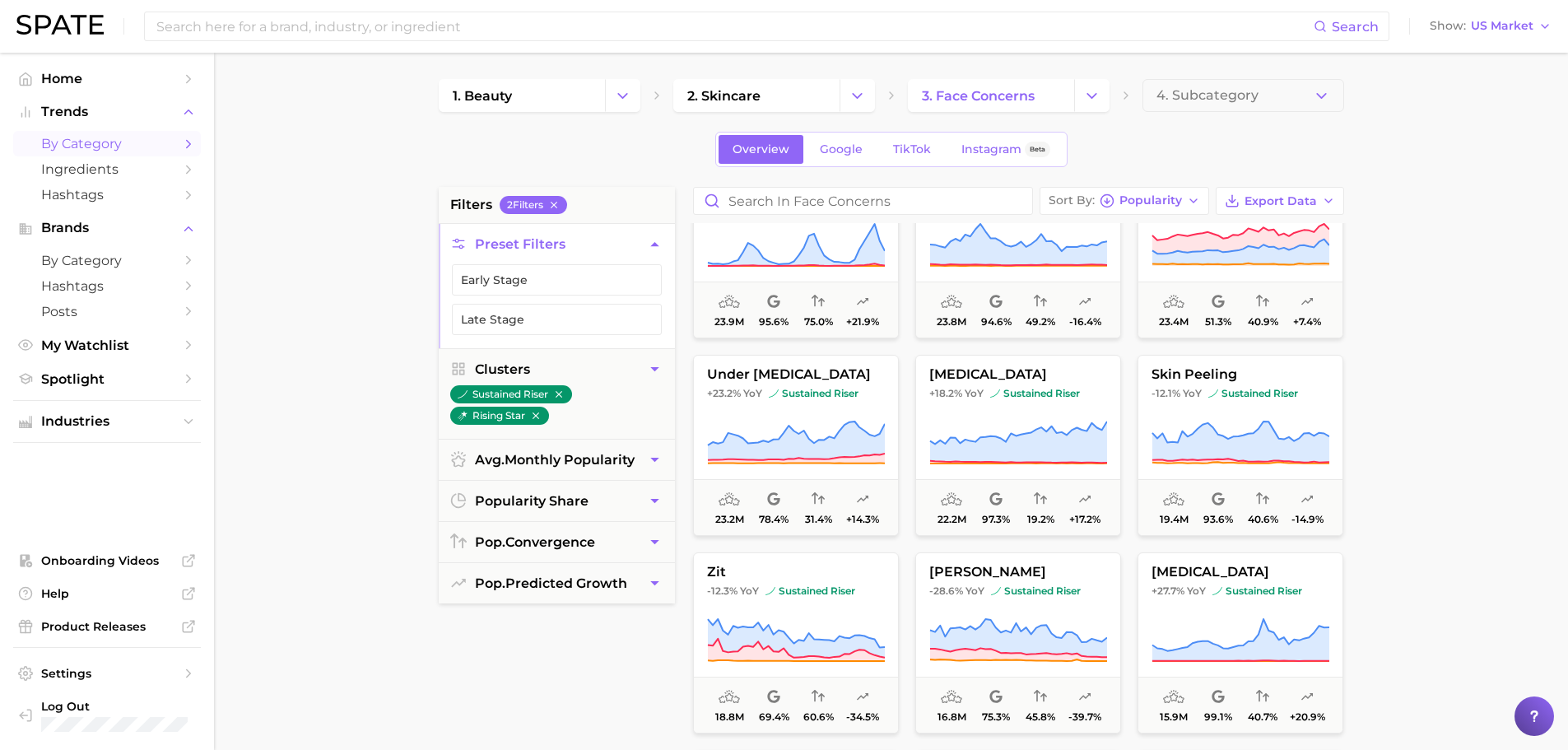
scroll to position [1482, 0]
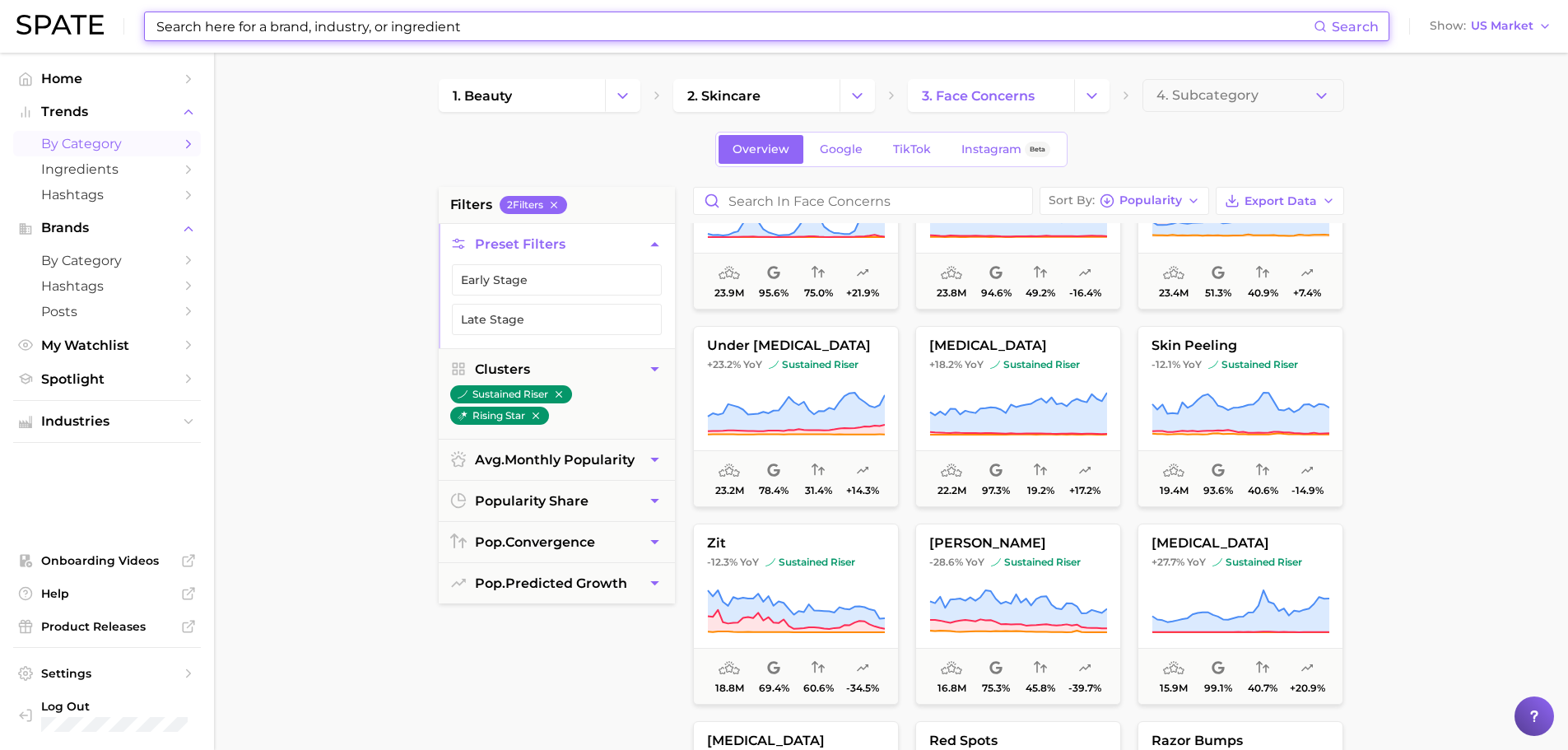
click at [205, 21] on input at bounding box center [734, 27] width 1158 height 28
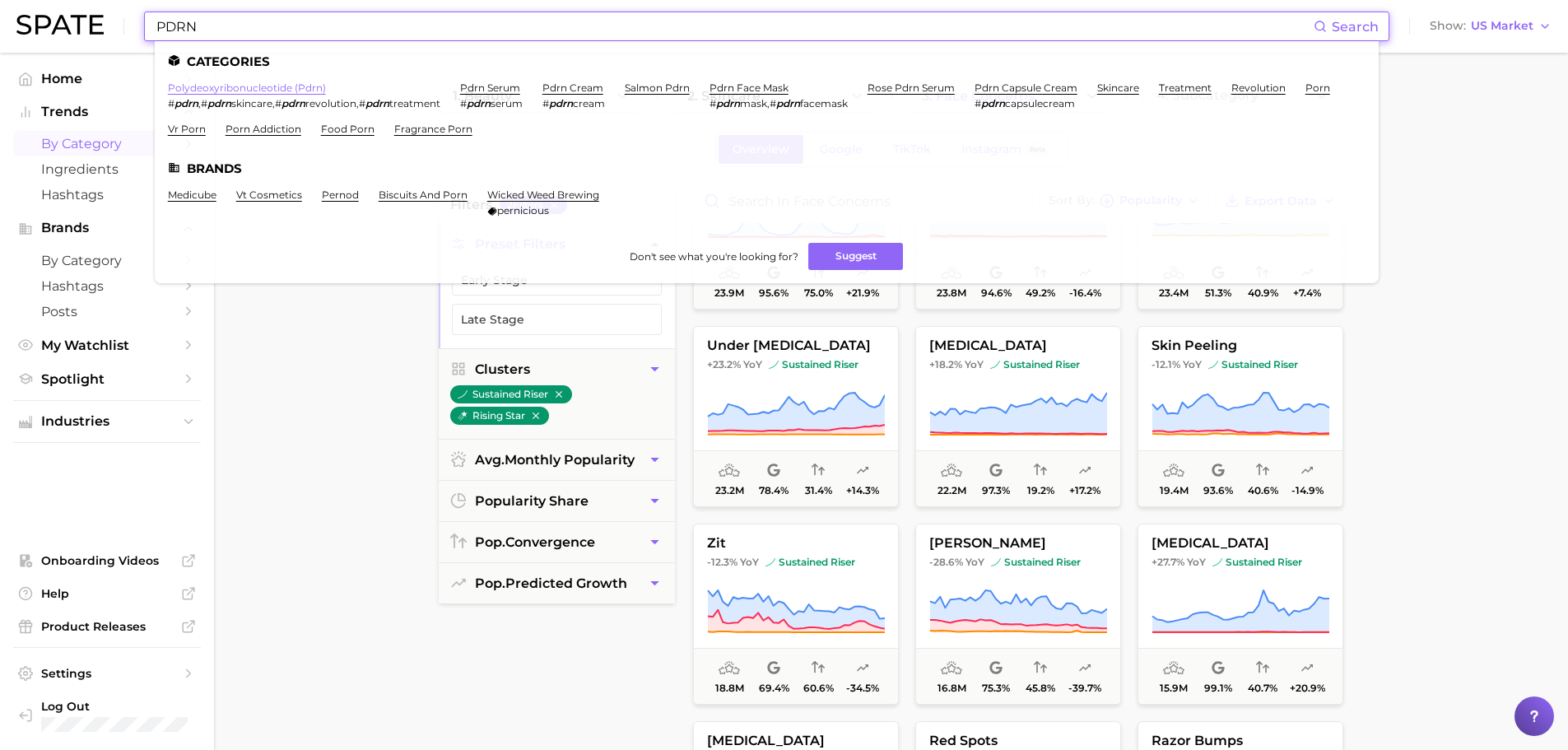
type input "PDRN"
click at [259, 86] on link "polydeoxyribonucleotide (pdrn)" at bounding box center [246, 88] width 158 height 13
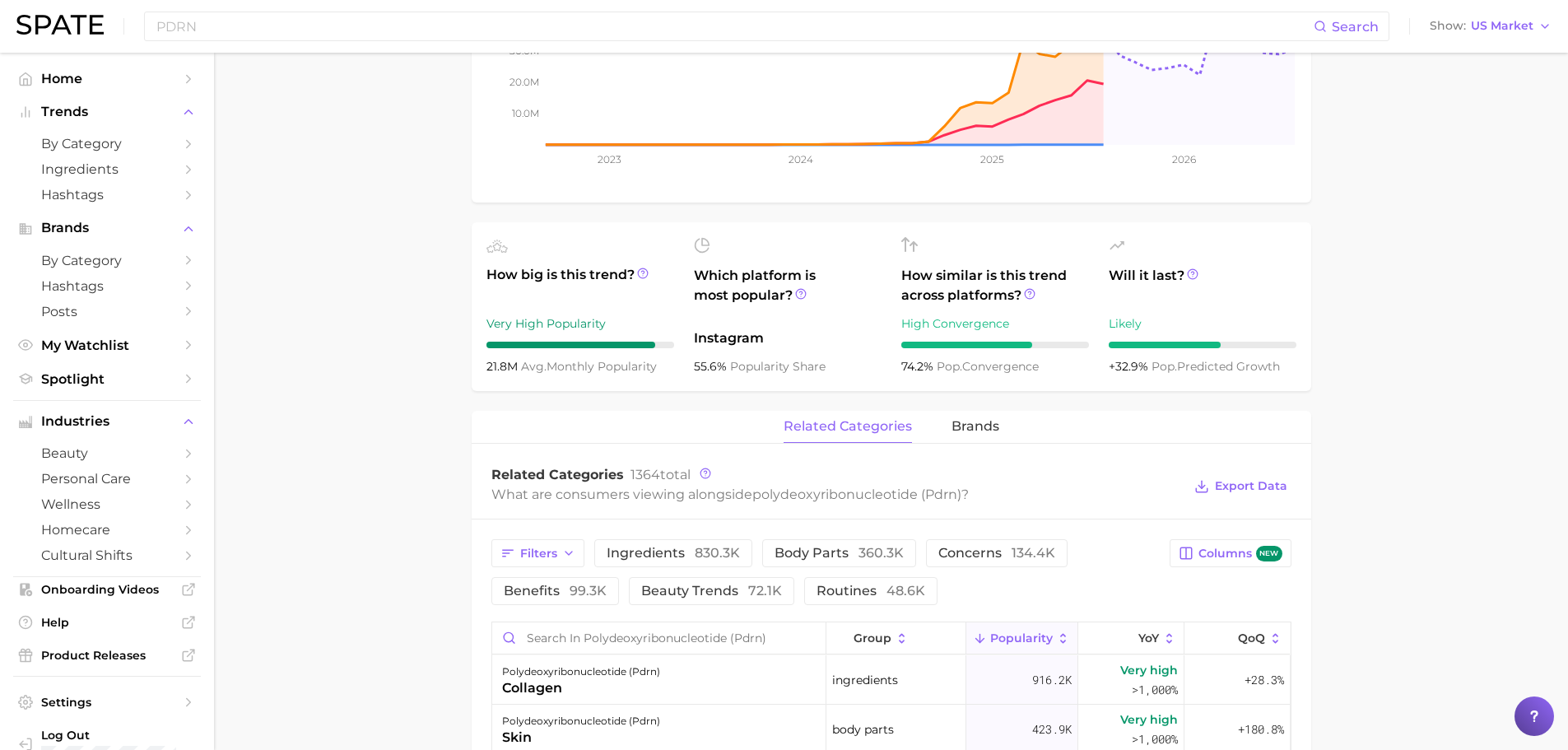
scroll to position [576, 0]
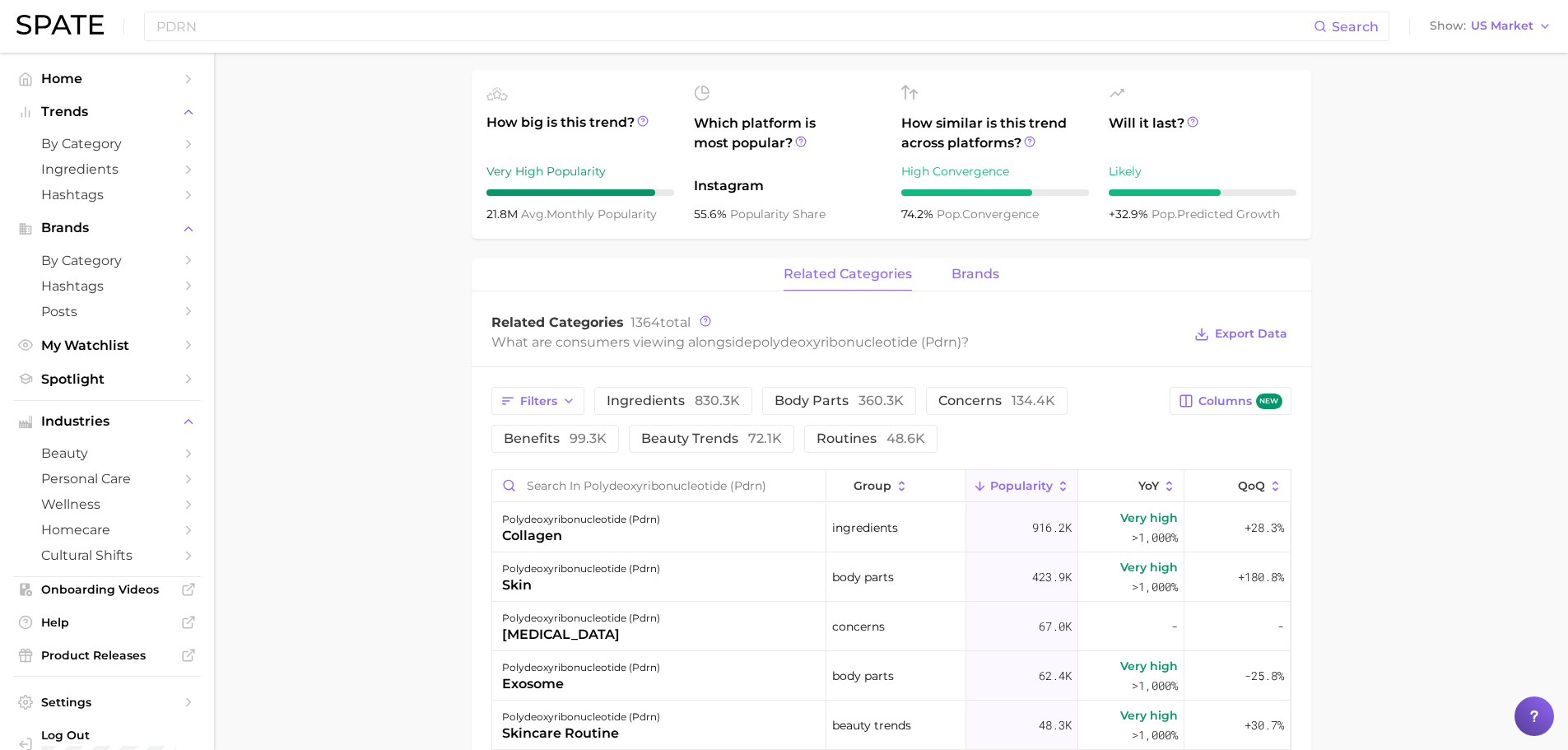
click at [963, 274] on span "brands" at bounding box center [975, 274] width 48 height 15
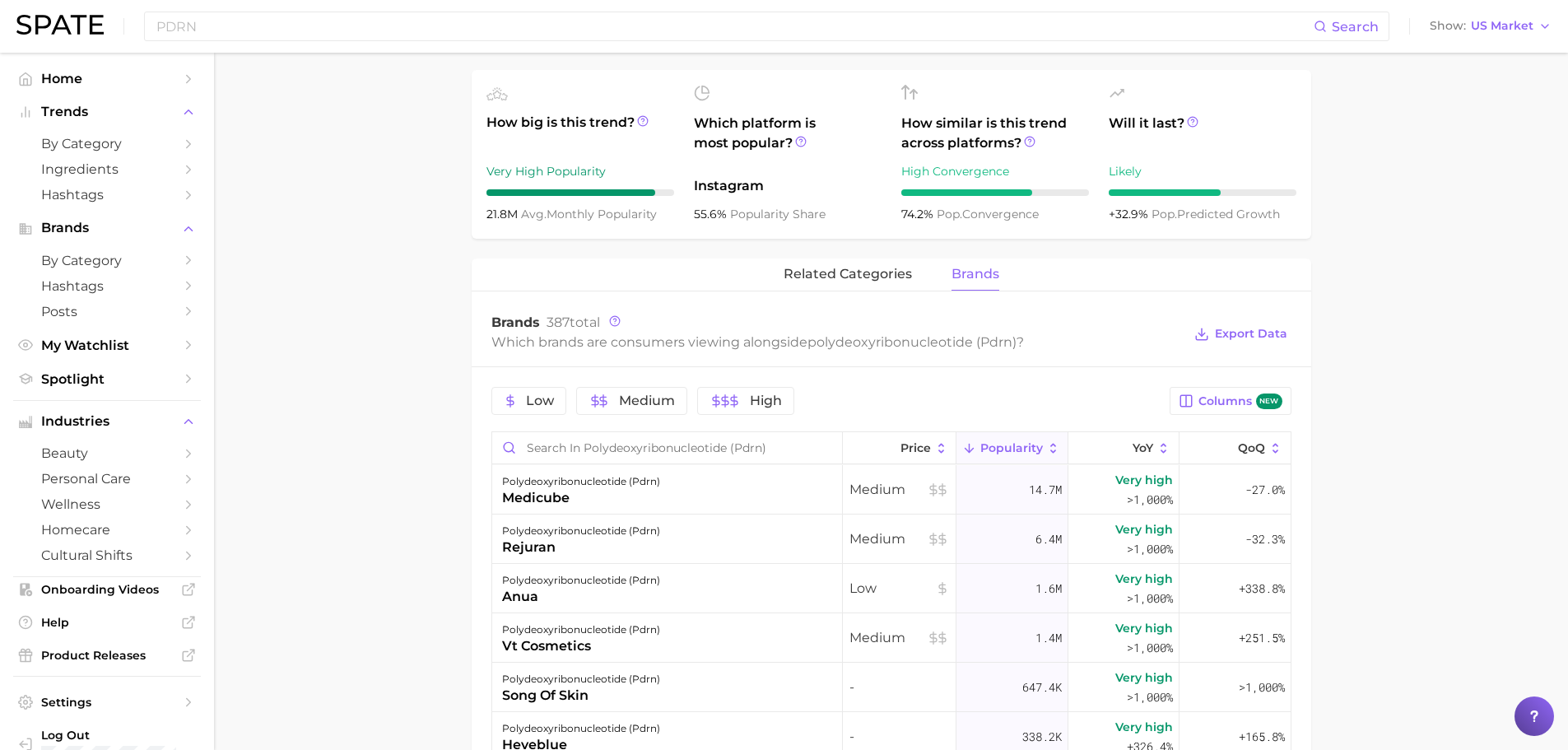
scroll to position [83, 0]
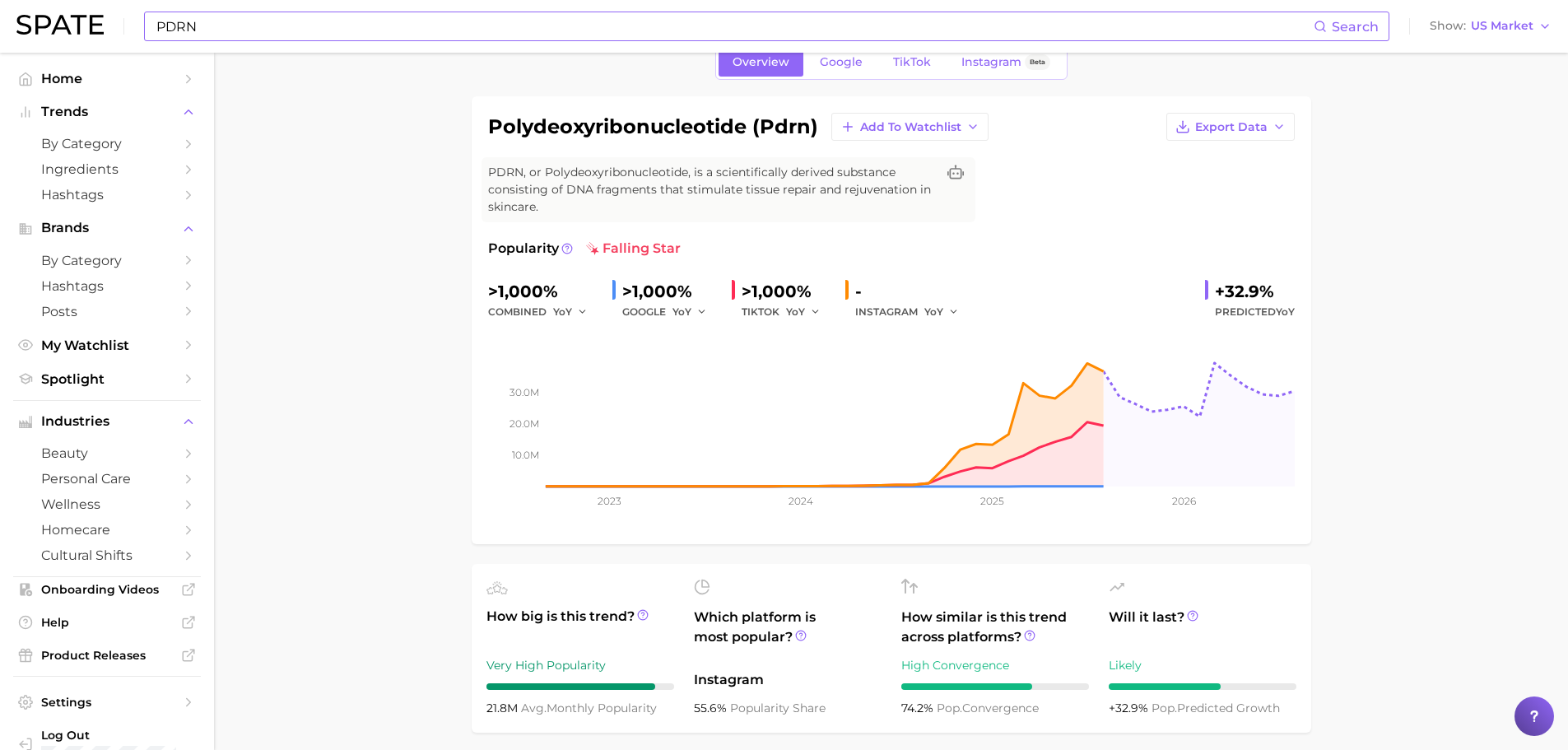
click at [374, 38] on input "PDRN" at bounding box center [734, 27] width 1158 height 28
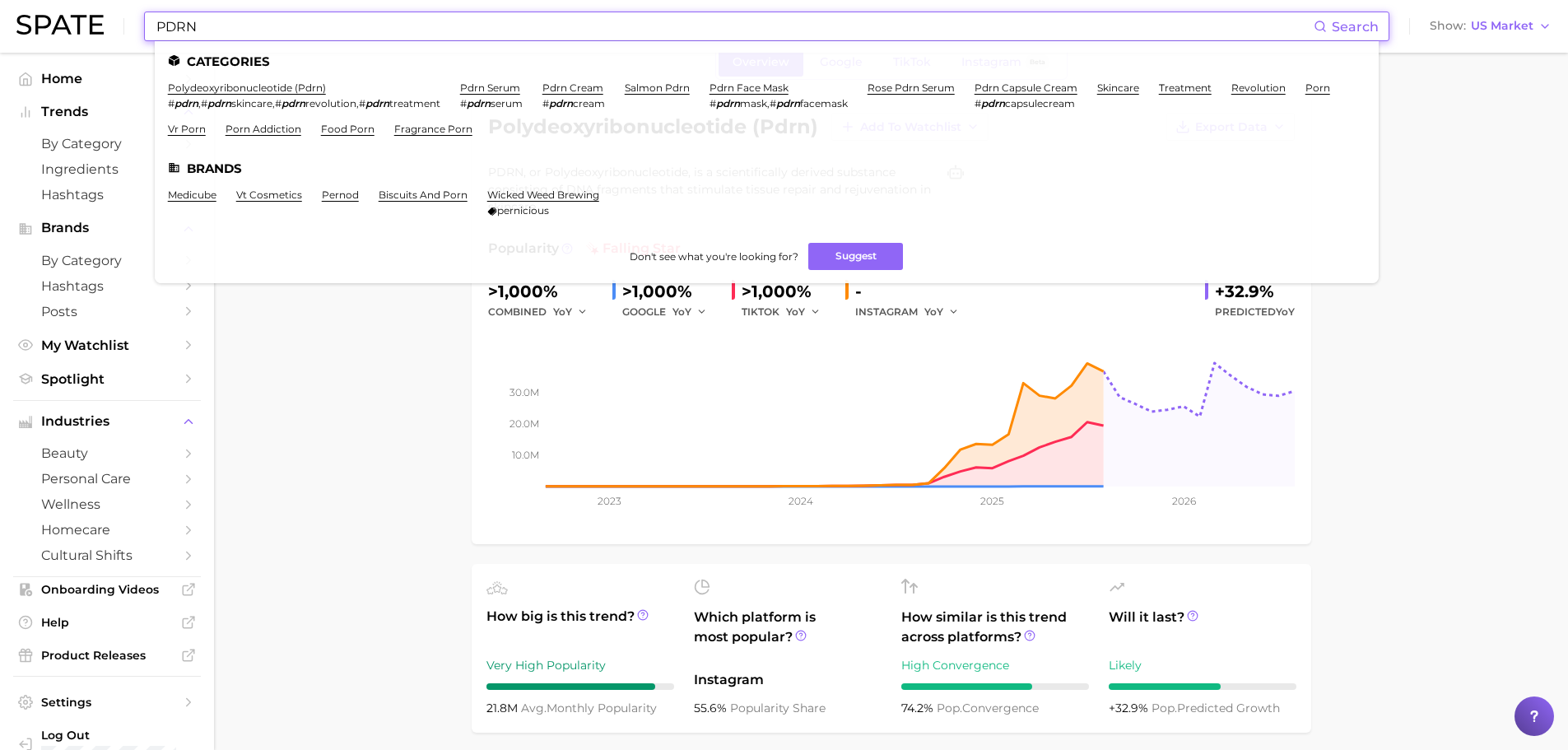
click at [373, 38] on input "PDRN" at bounding box center [734, 27] width 1158 height 28
click at [371, 37] on input "PDRN" at bounding box center [734, 27] width 1158 height 28
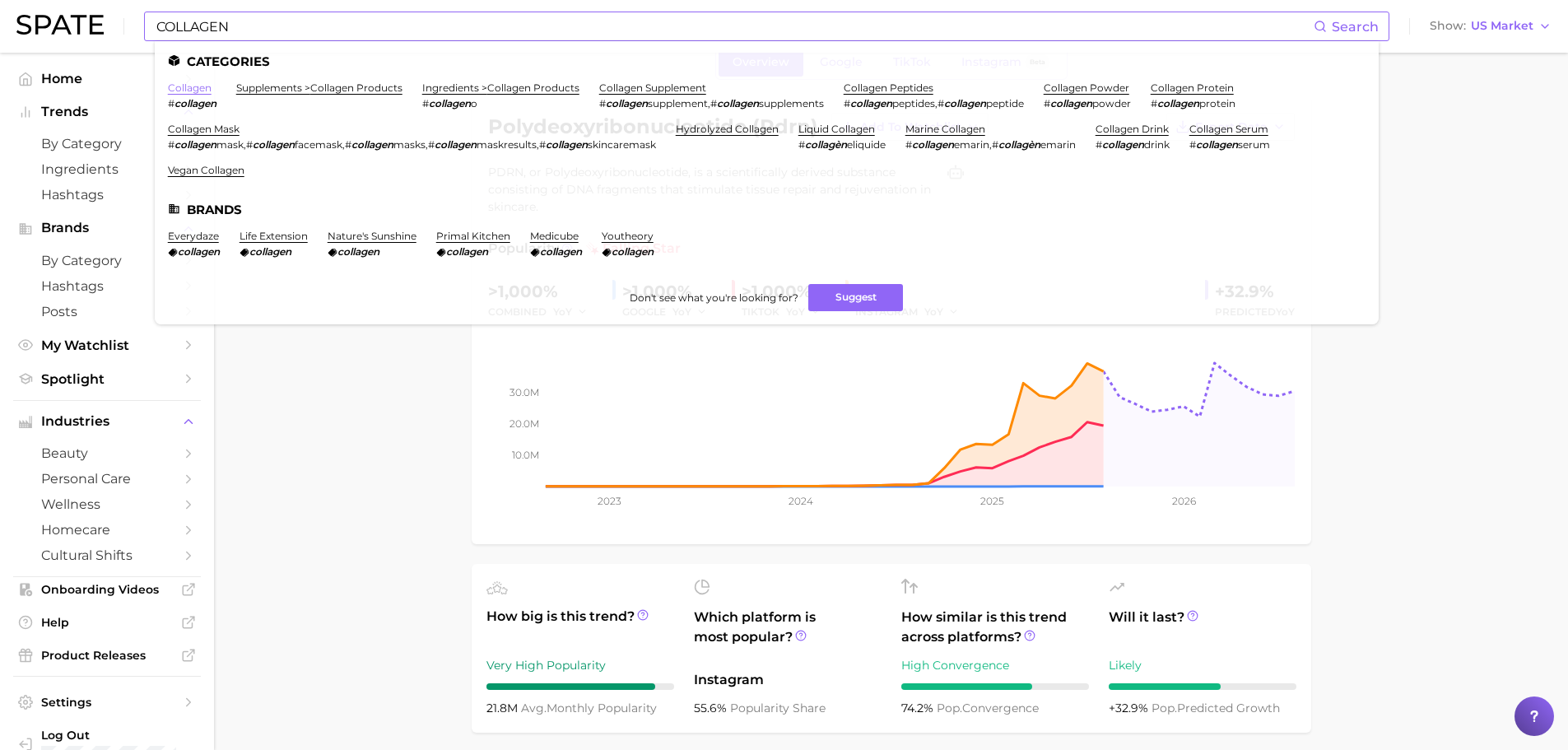
click at [201, 87] on link "collagen" at bounding box center [189, 88] width 43 height 13
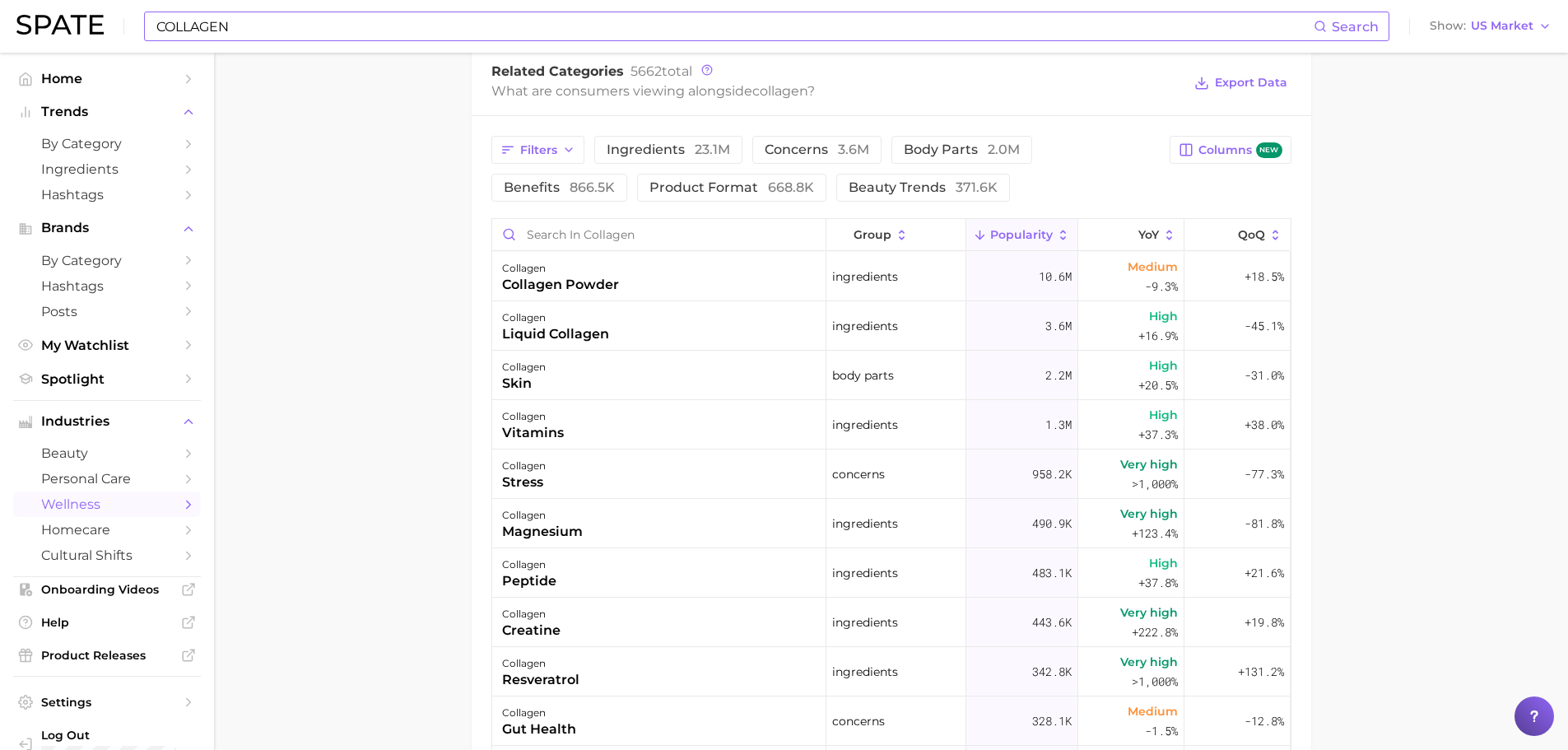
scroll to position [823, 0]
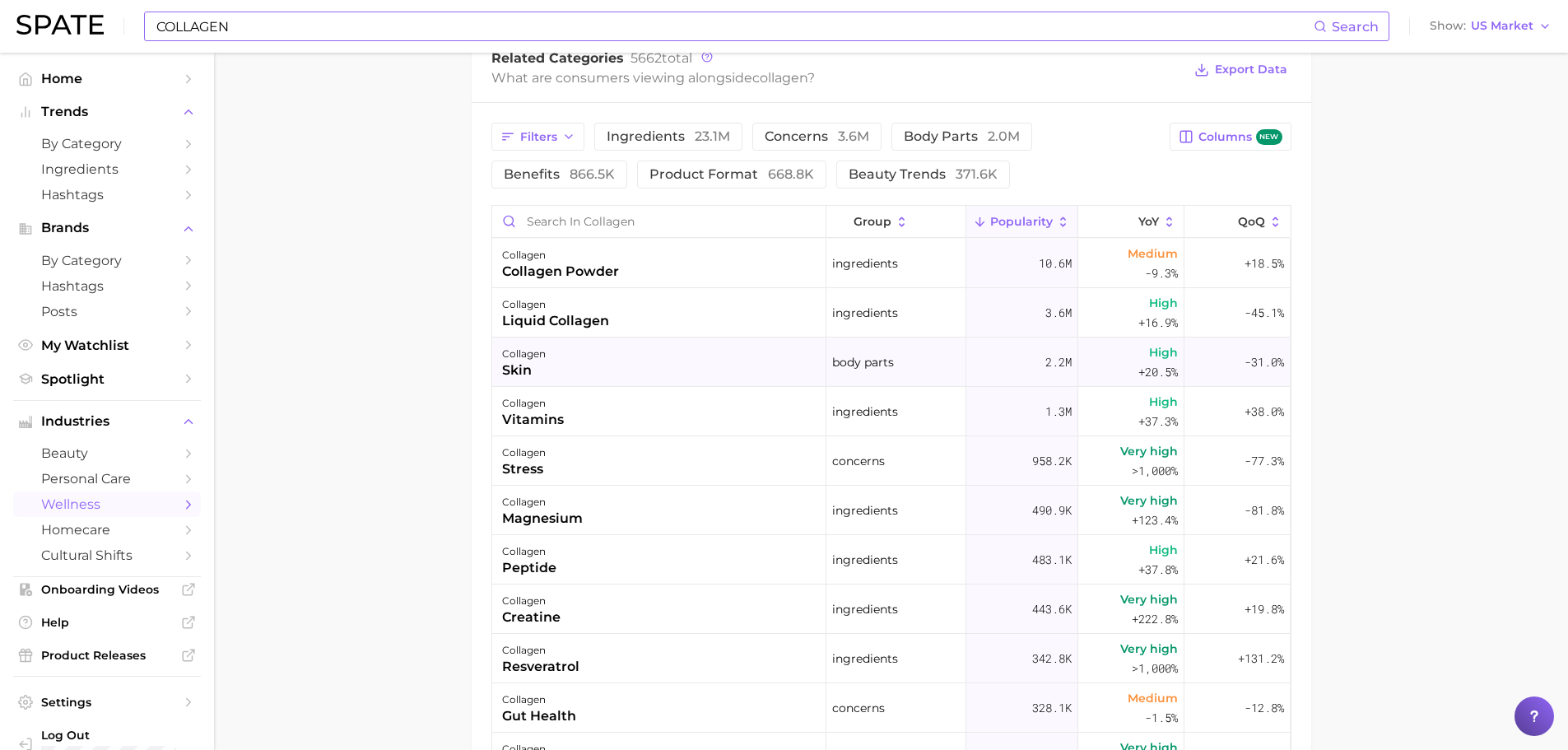
click at [618, 355] on div "collagen skin" at bounding box center [659, 362] width 334 height 49
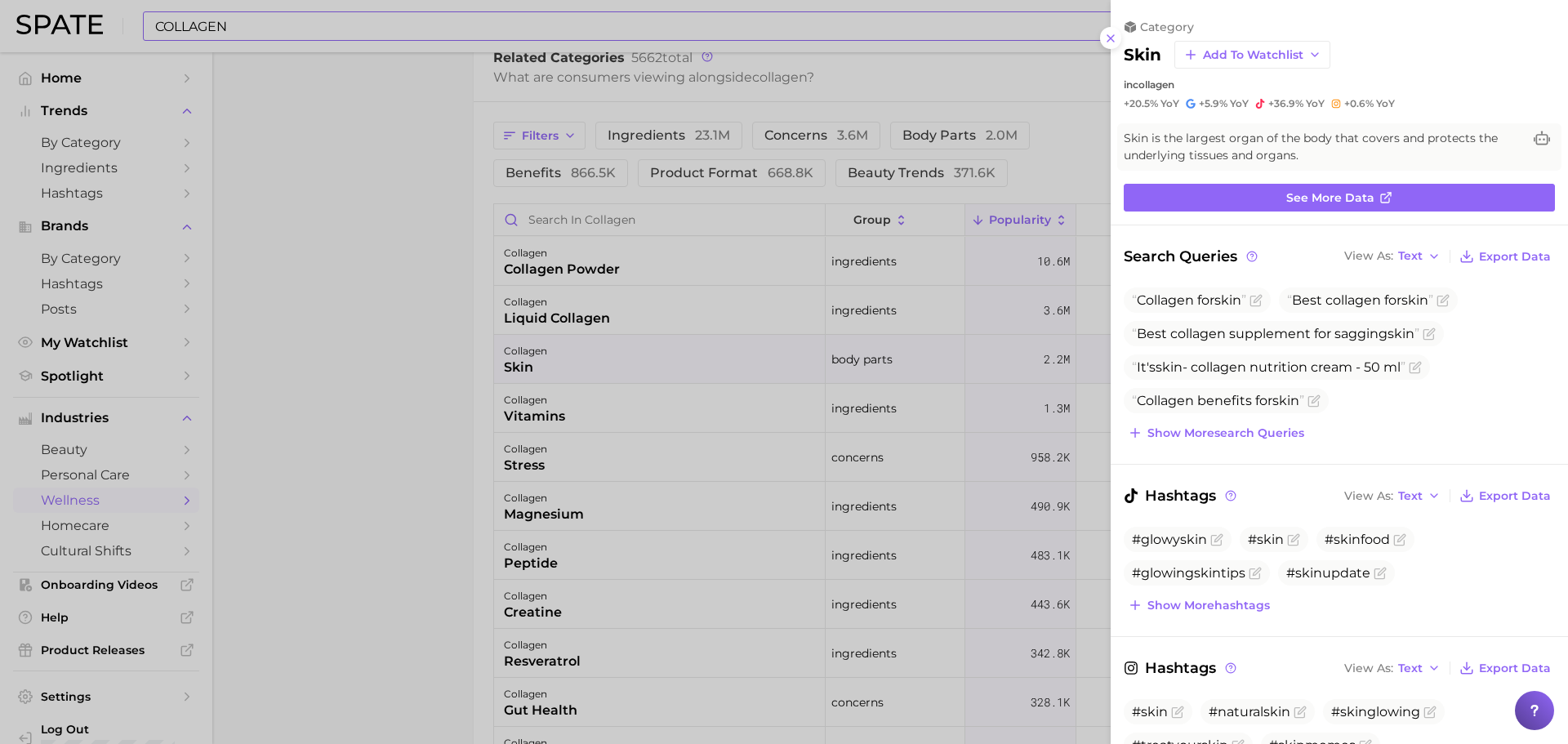
click at [367, 314] on div at bounding box center [784, 372] width 1568 height 744
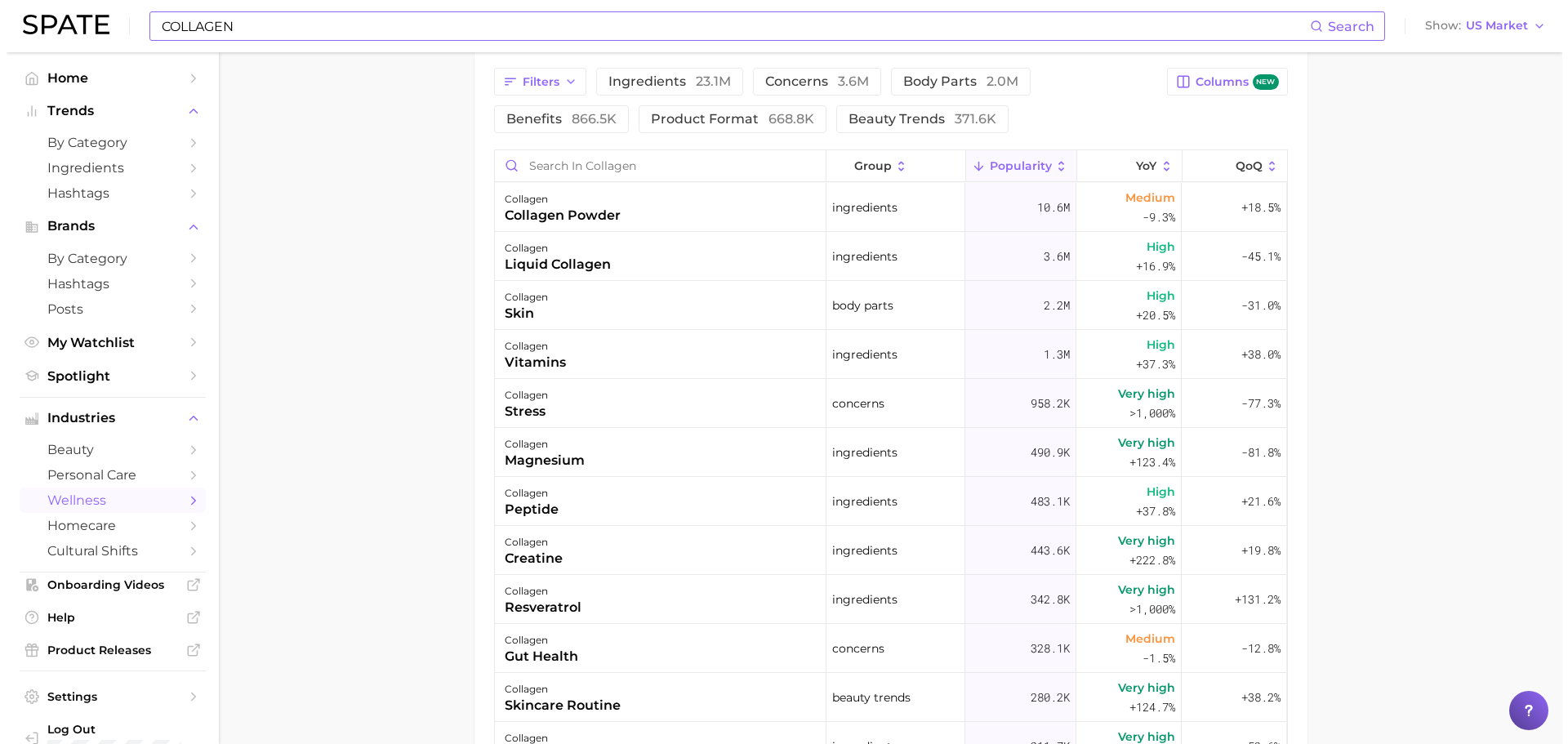
scroll to position [899, 0]
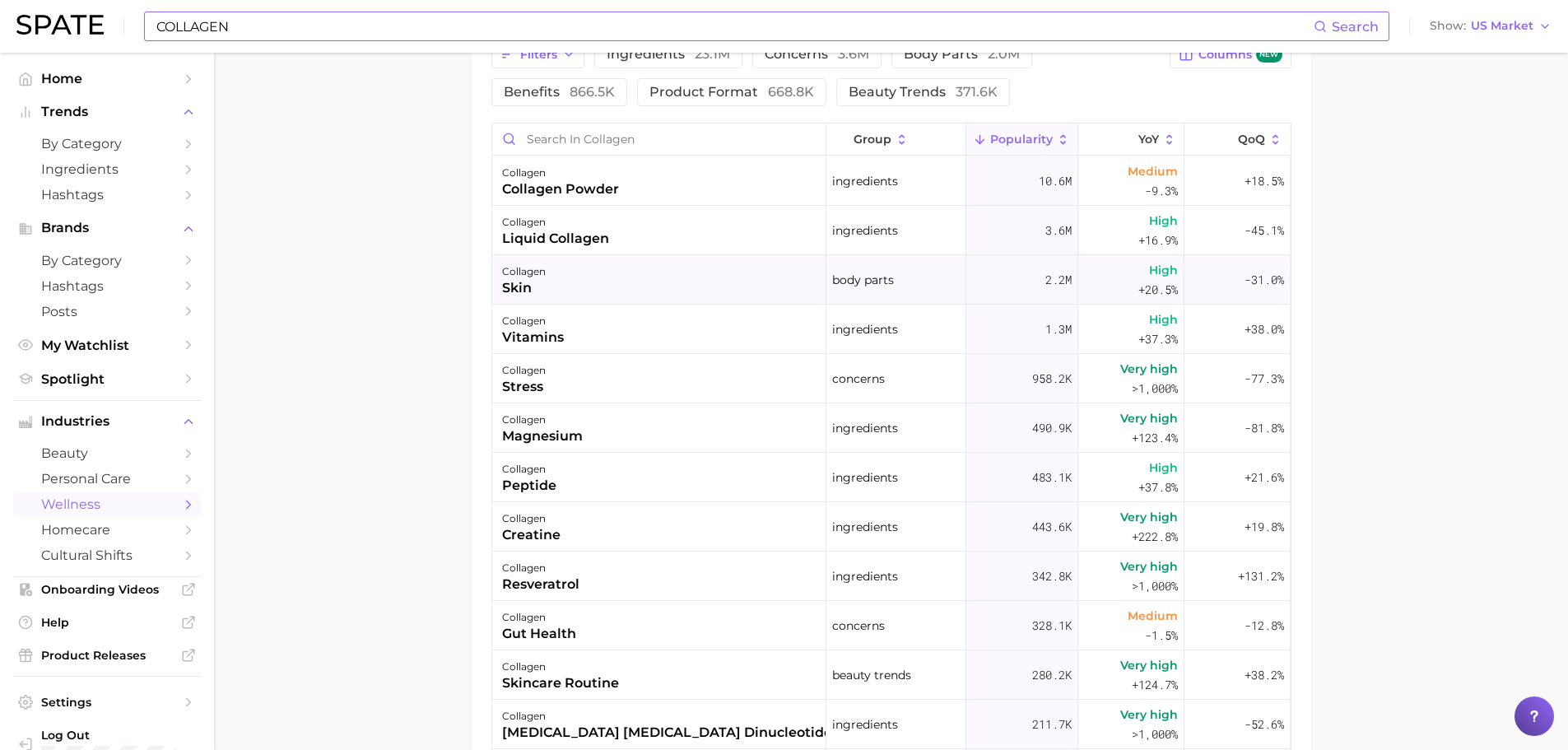
click at [605, 281] on div "collagen skin" at bounding box center [659, 279] width 334 height 49
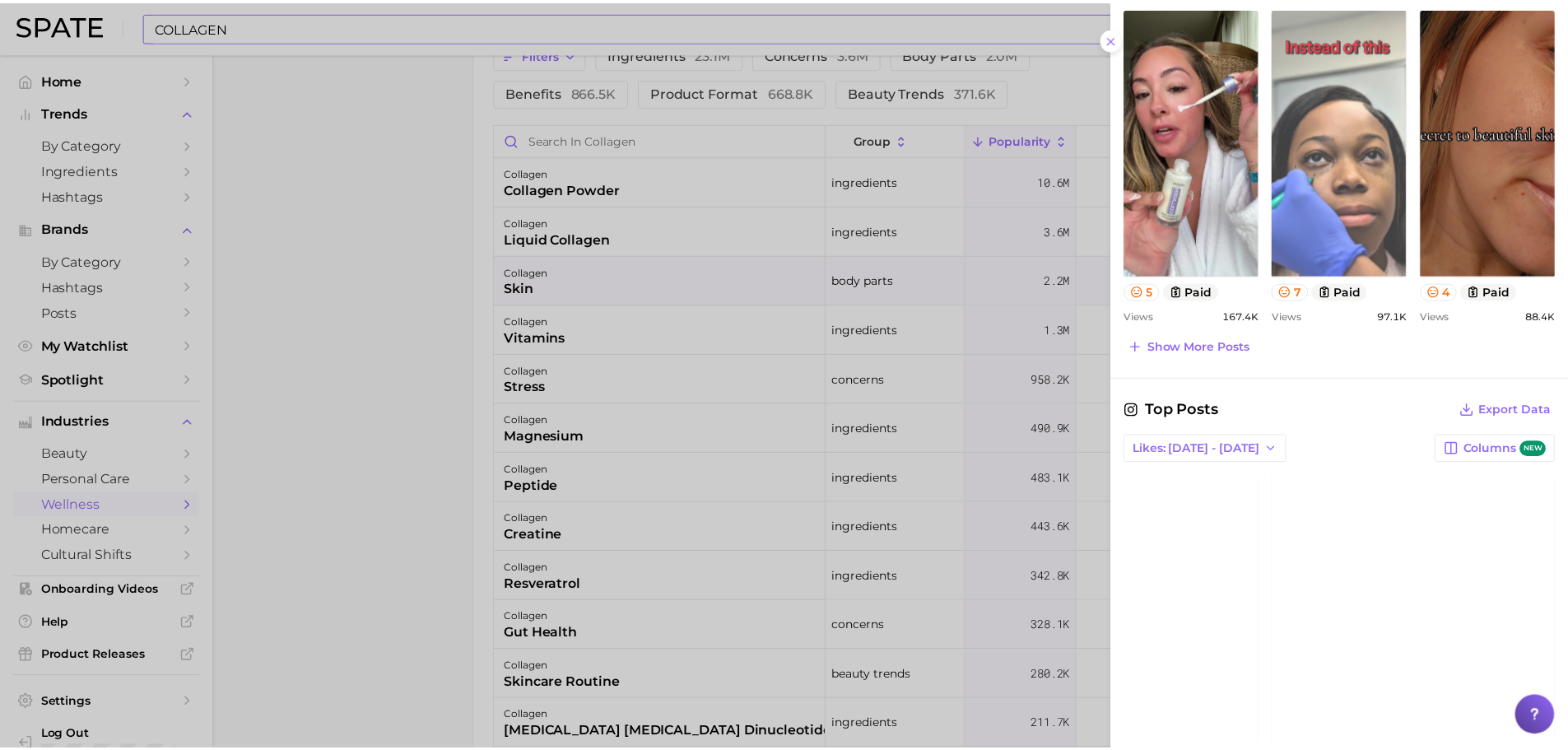
scroll to position [960, 0]
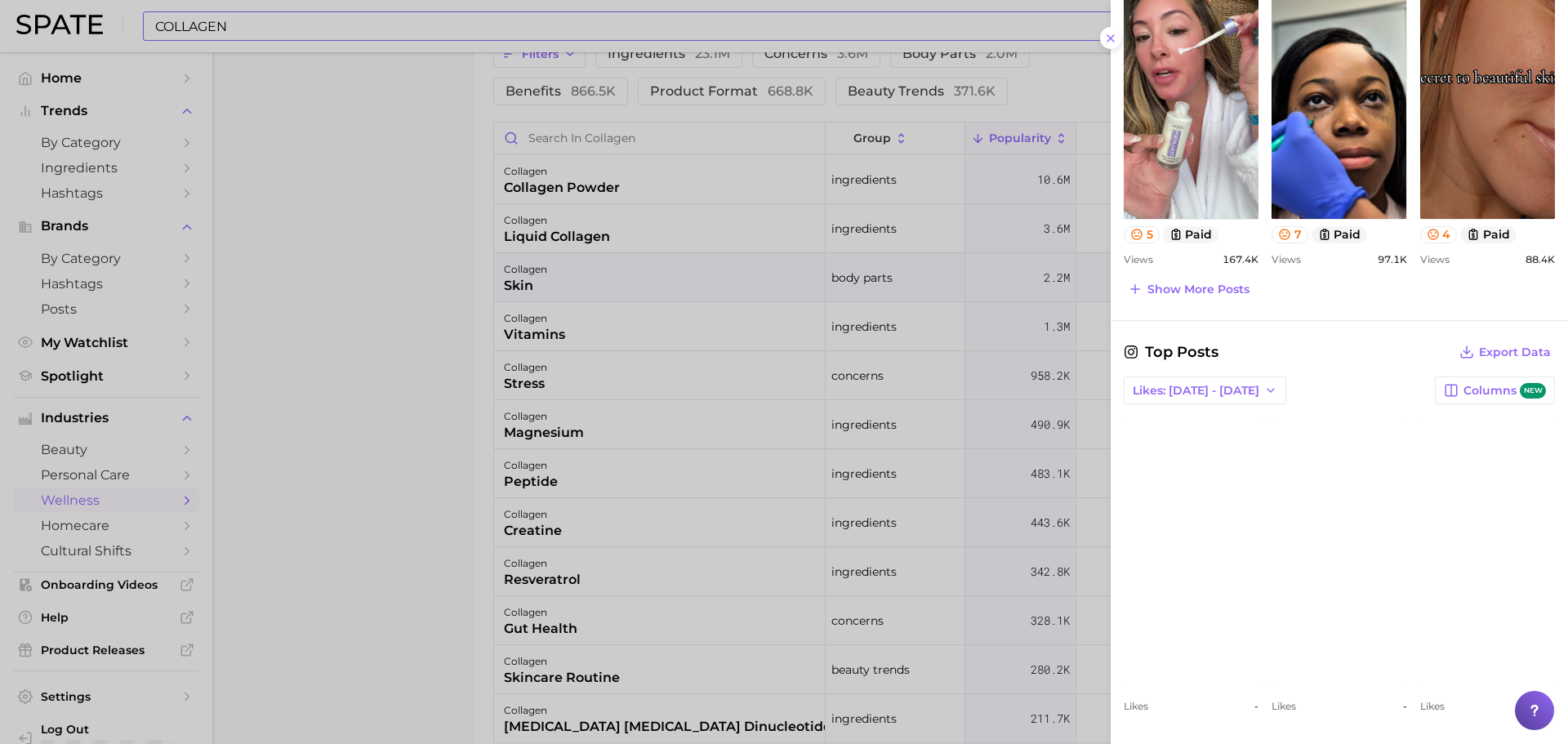
click at [402, 348] on div at bounding box center [784, 372] width 1568 height 744
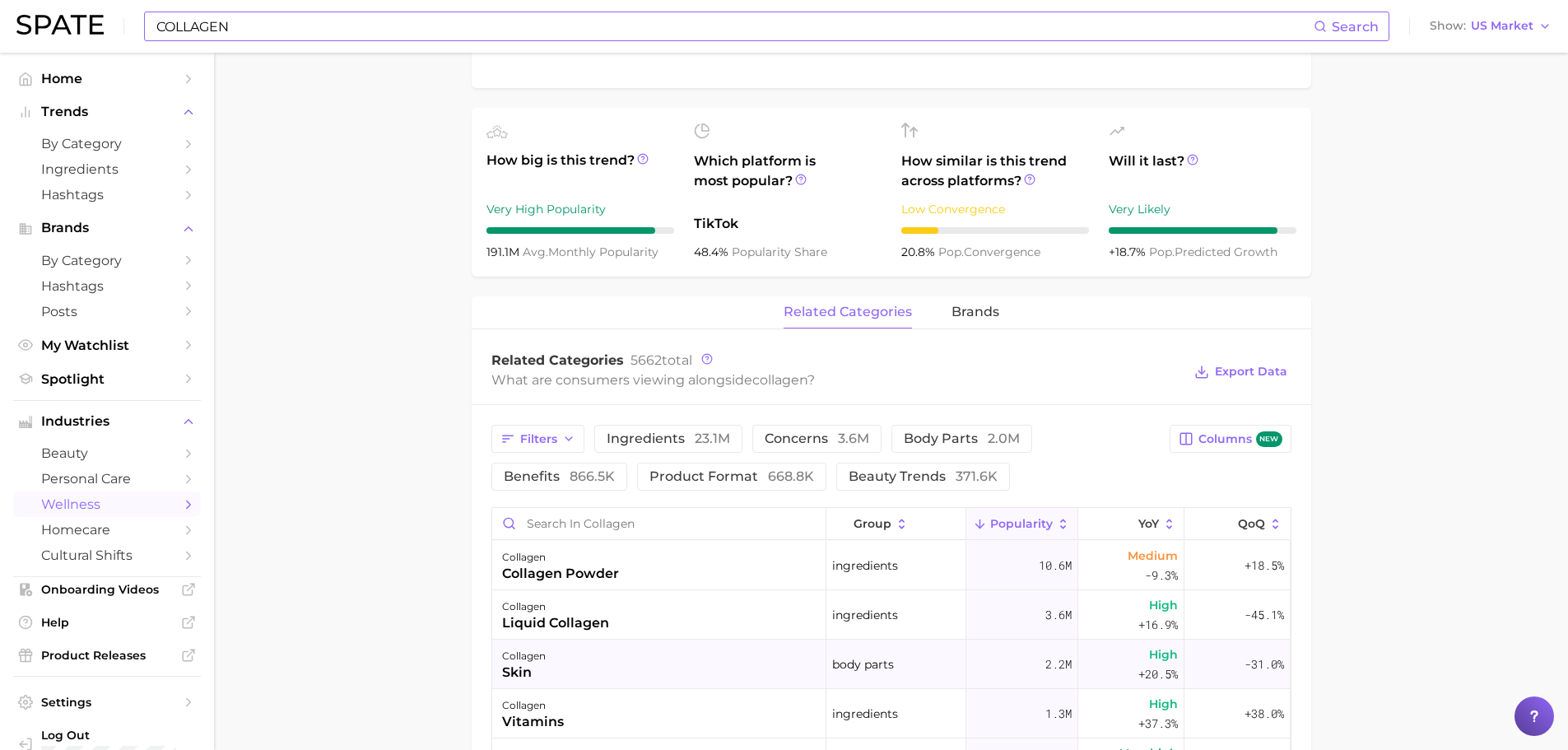
scroll to position [307, 0]
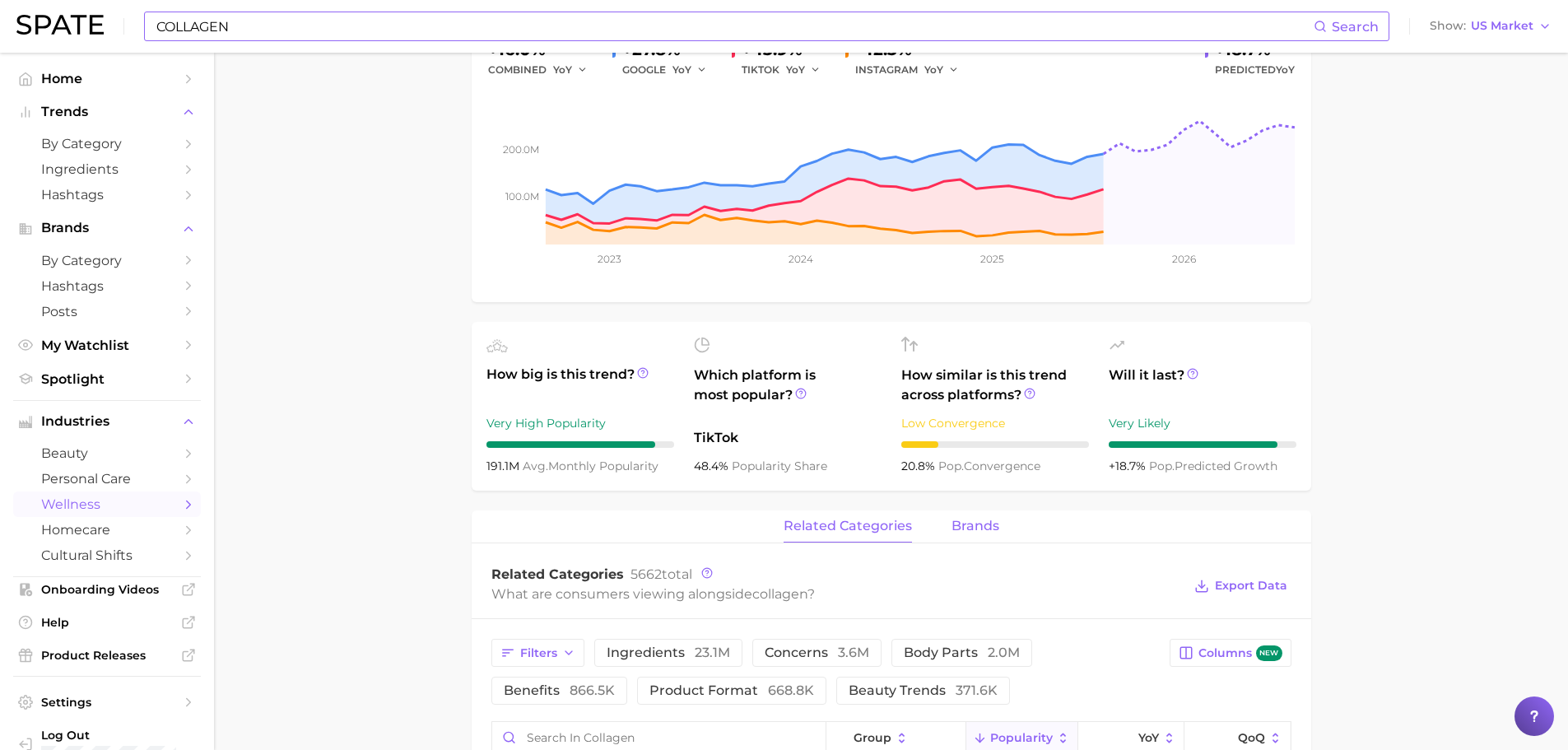
click at [974, 528] on span "brands" at bounding box center [975, 526] width 48 height 15
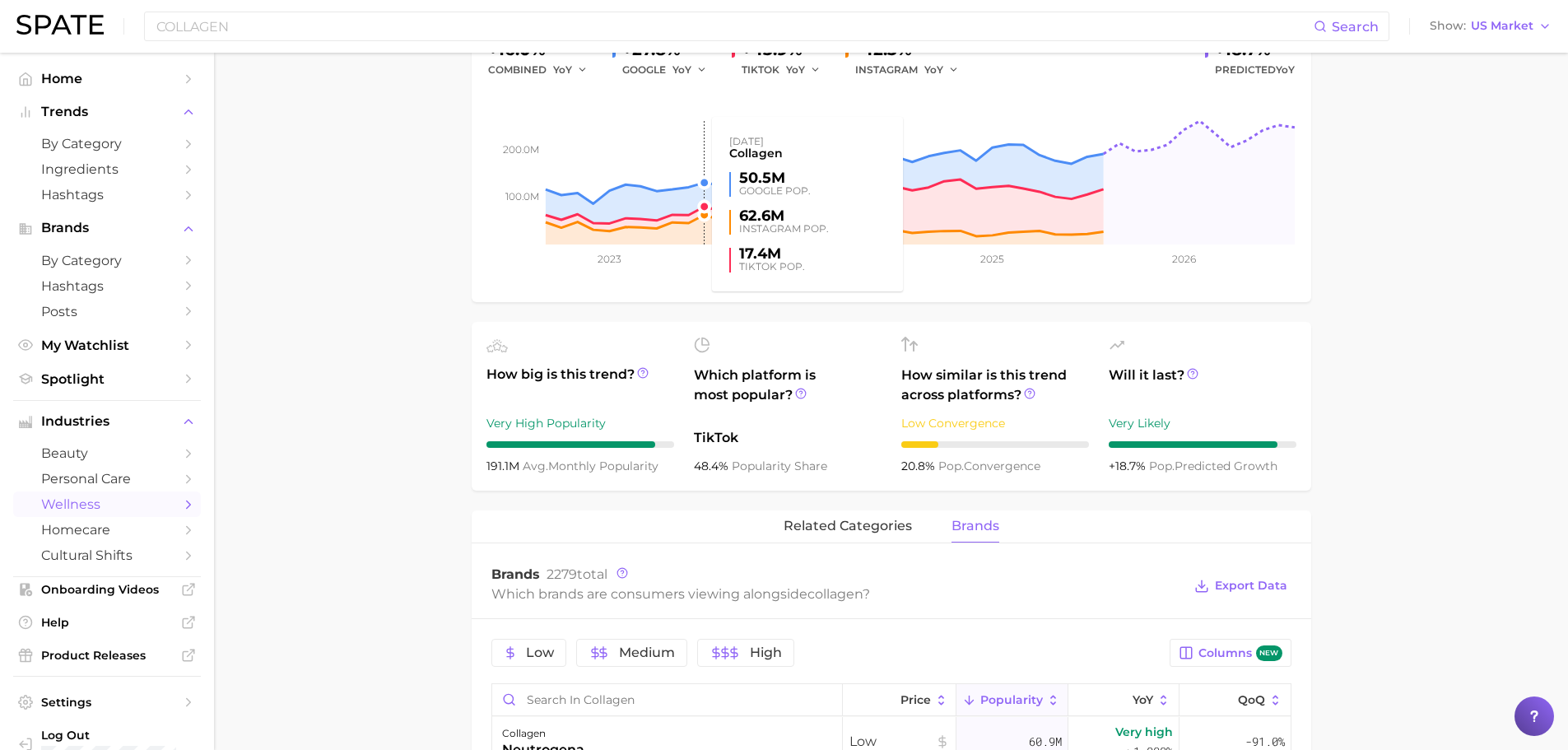
scroll to position [0, 0]
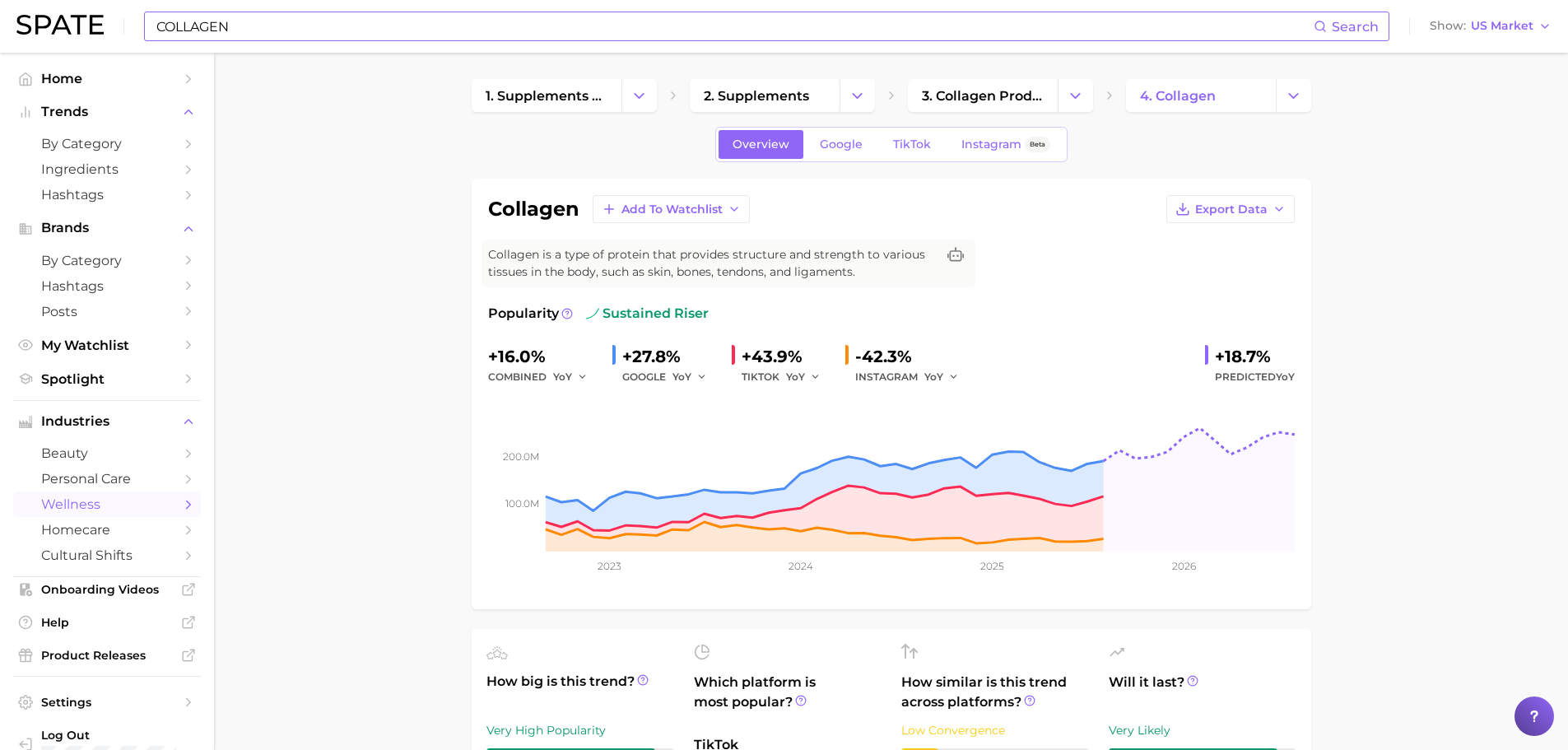
click at [430, 28] on input "COLLAGEN" at bounding box center [734, 27] width 1158 height 28
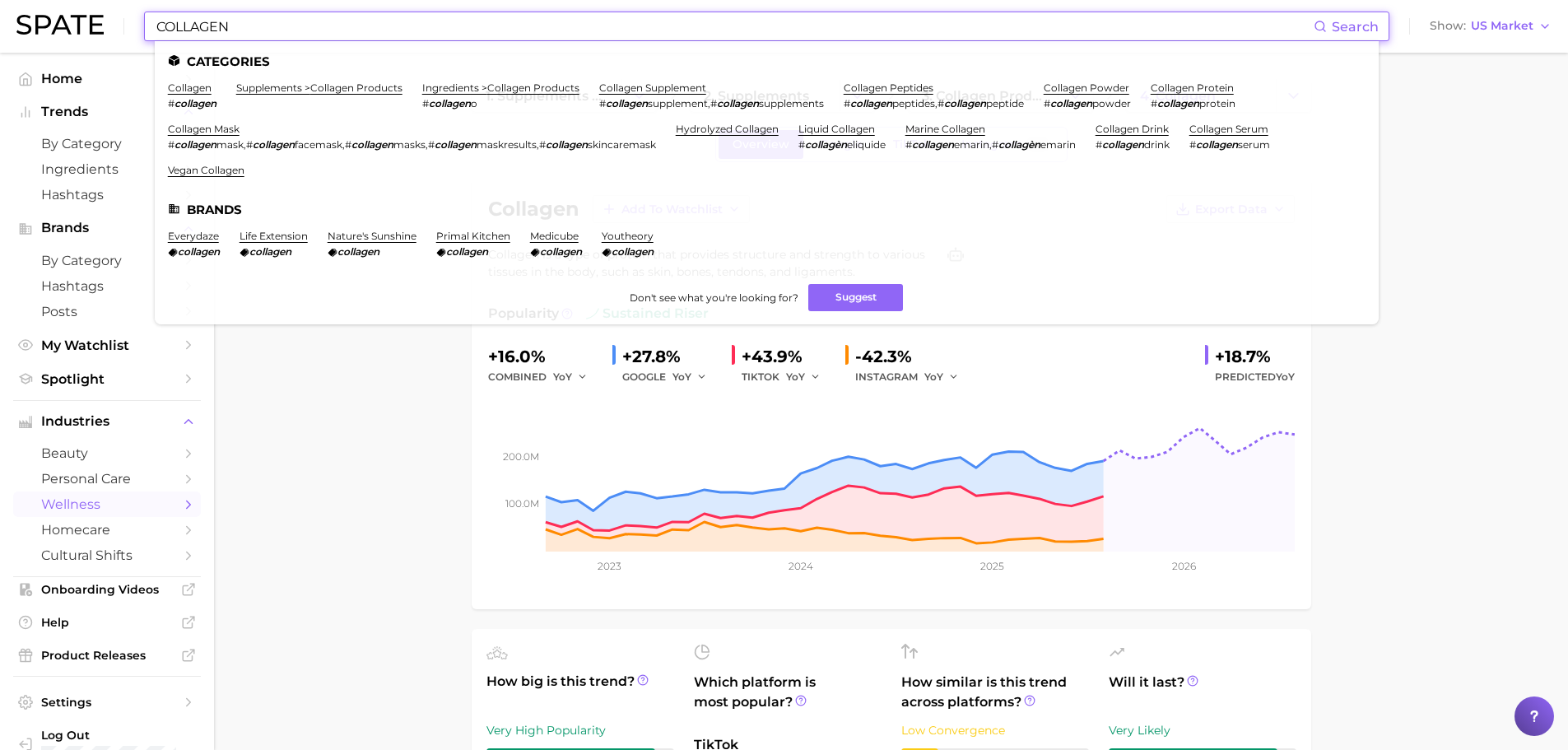
click at [430, 28] on input "COLLAGEN" at bounding box center [734, 27] width 1158 height 28
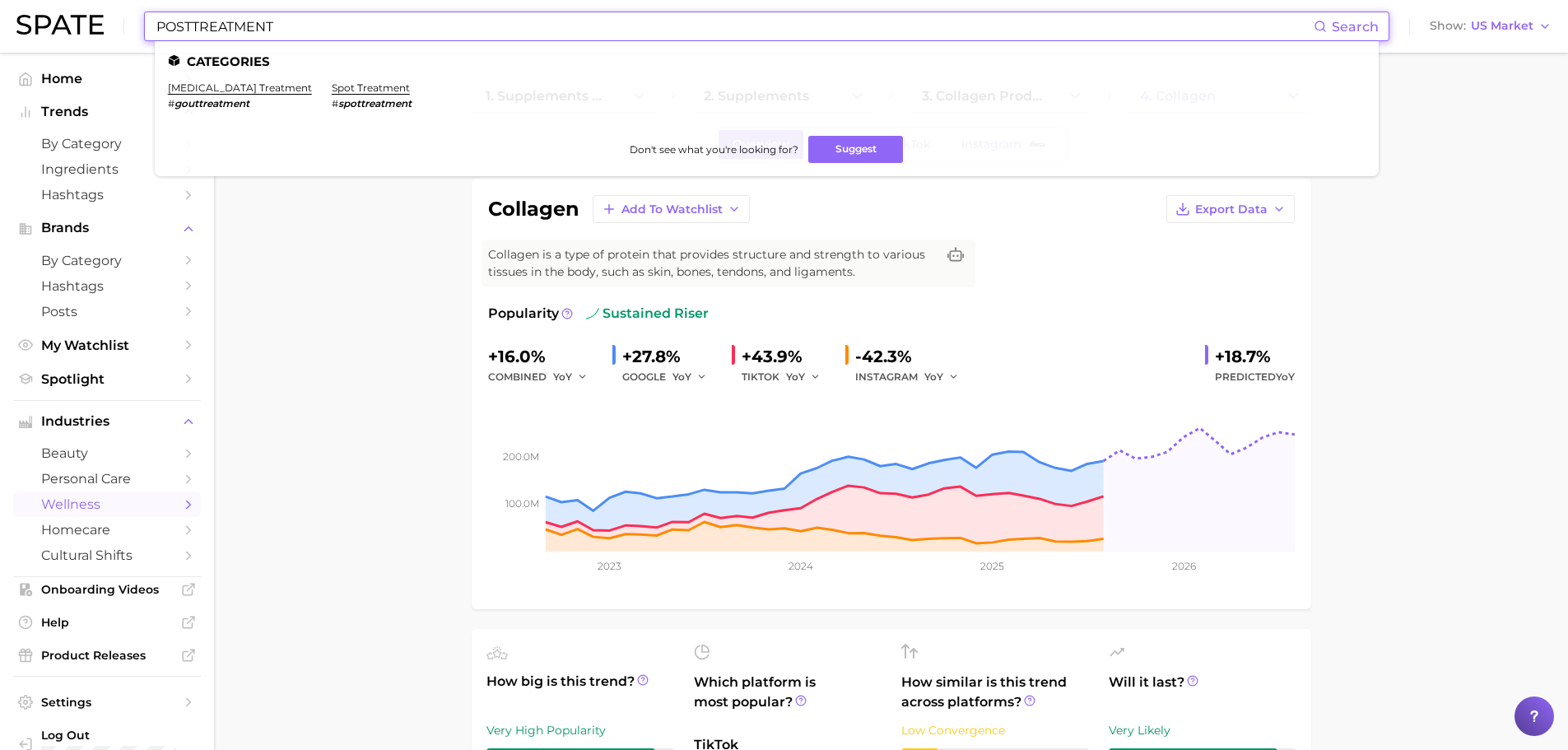
click at [193, 20] on input "POSTTREATMENT" at bounding box center [734, 27] width 1158 height 28
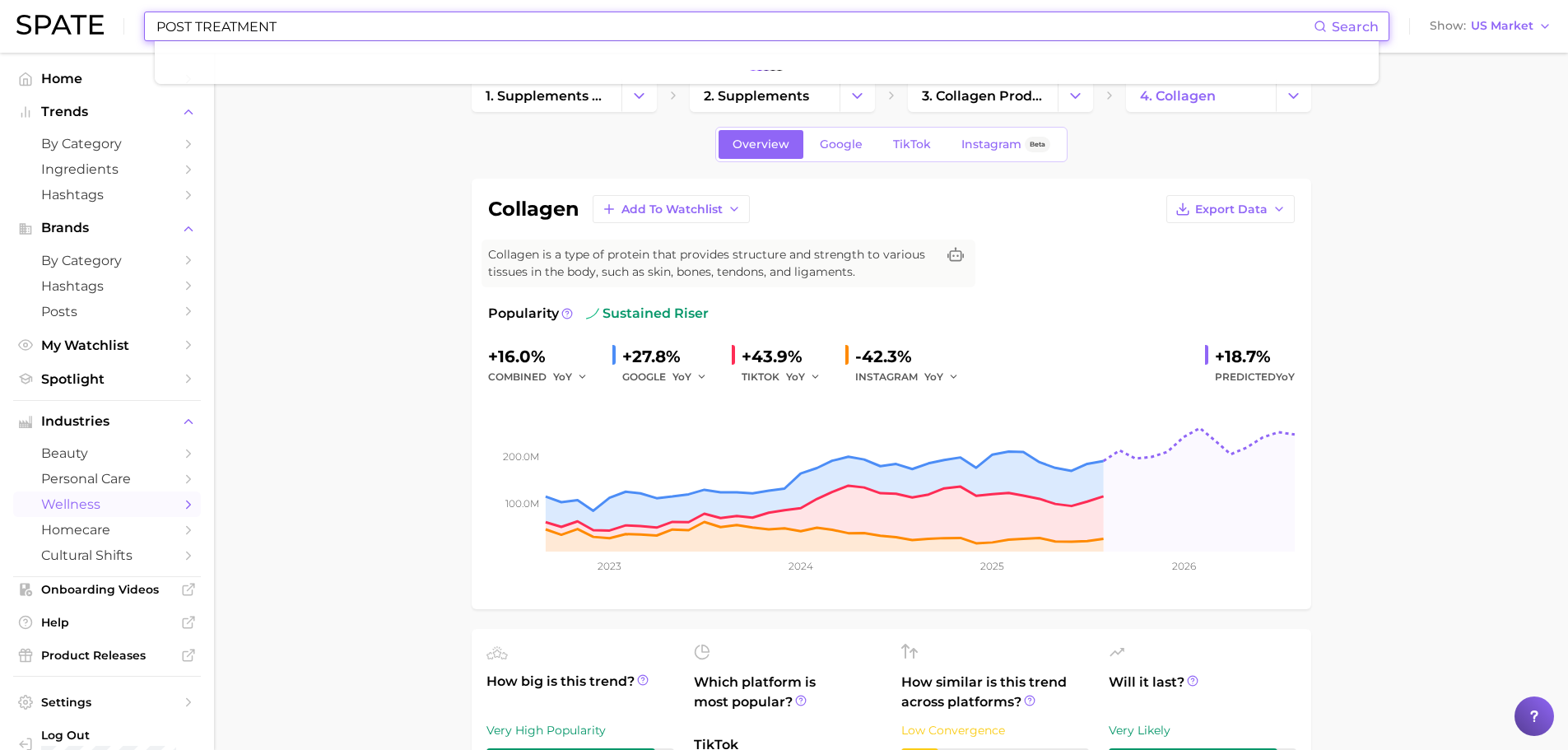
click at [312, 37] on input "POST TREATMENT" at bounding box center [734, 27] width 1158 height 28
click at [332, 33] on input "POST TREATMENT" at bounding box center [734, 27] width 1158 height 28
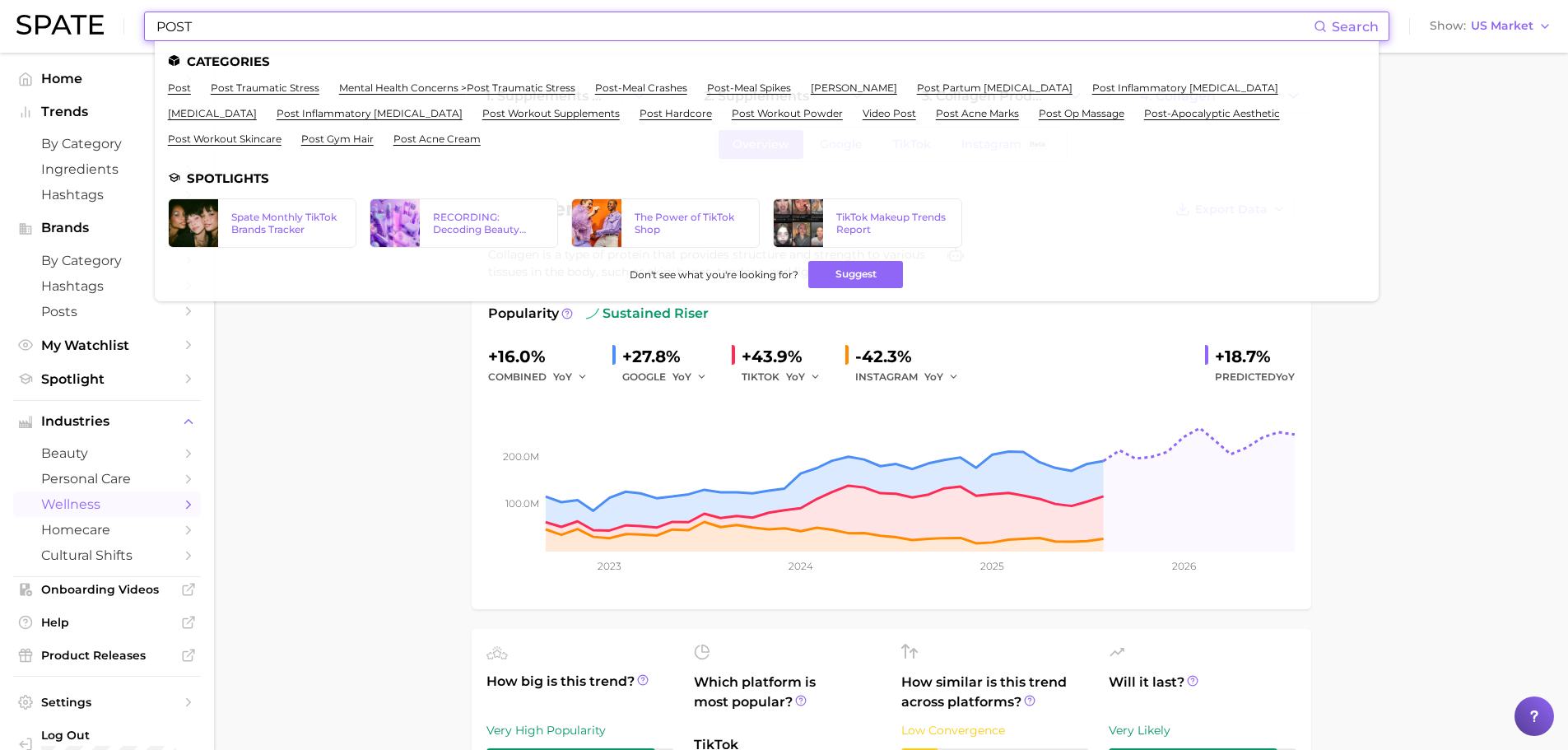
click at [225, 31] on input "POST" at bounding box center [734, 27] width 1158 height 28
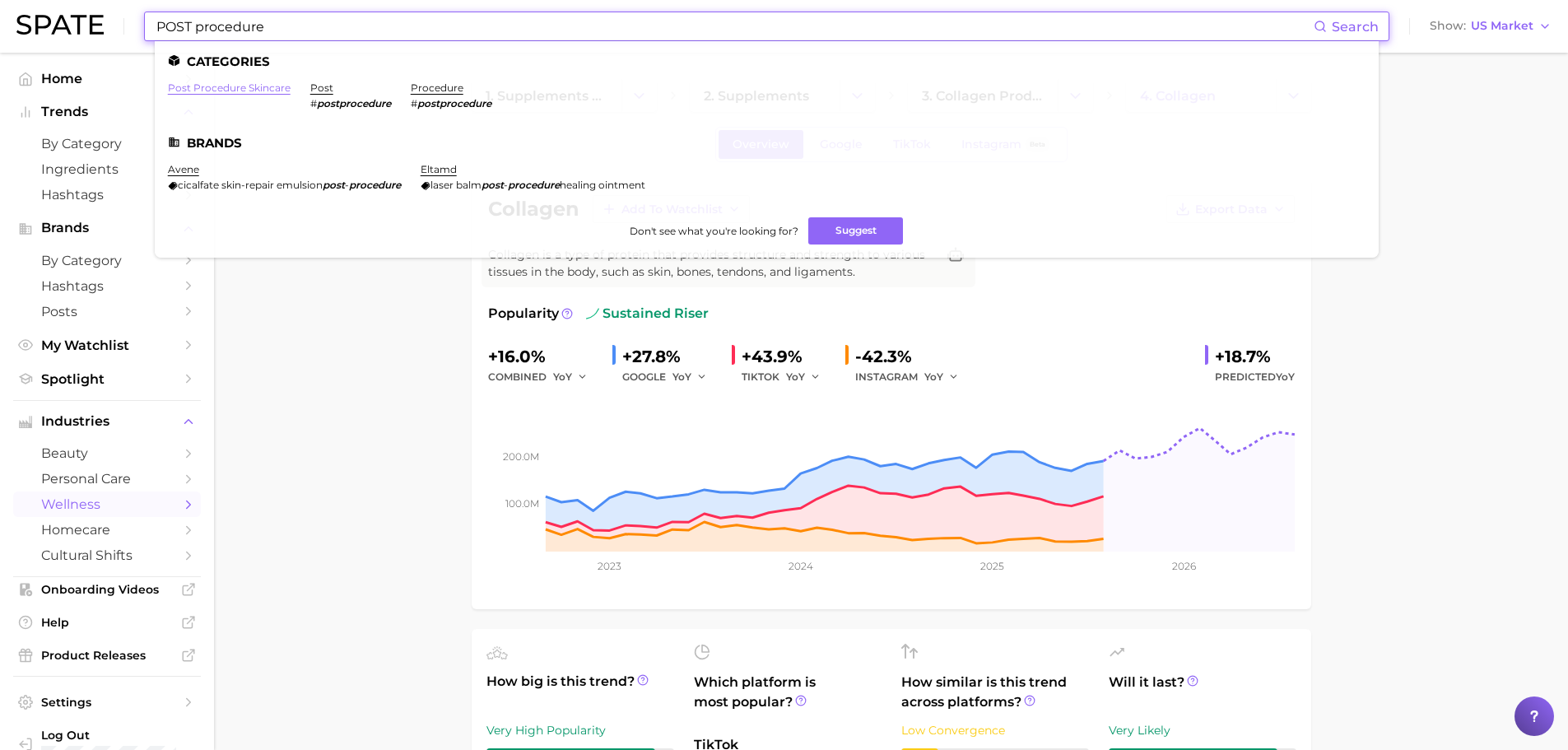
type input "POST procedure"
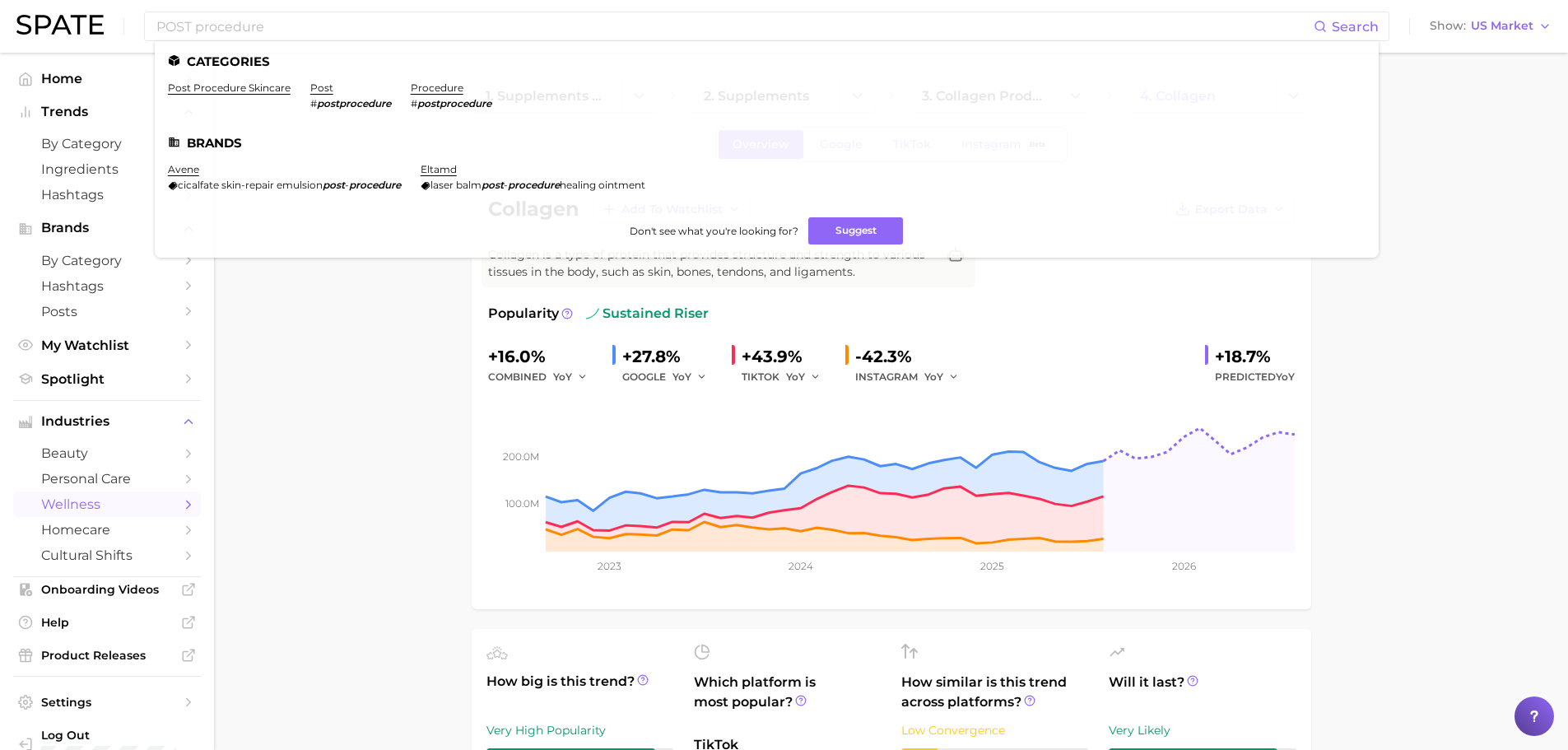
click at [64, 19] on img at bounding box center [60, 25] width 88 height 20
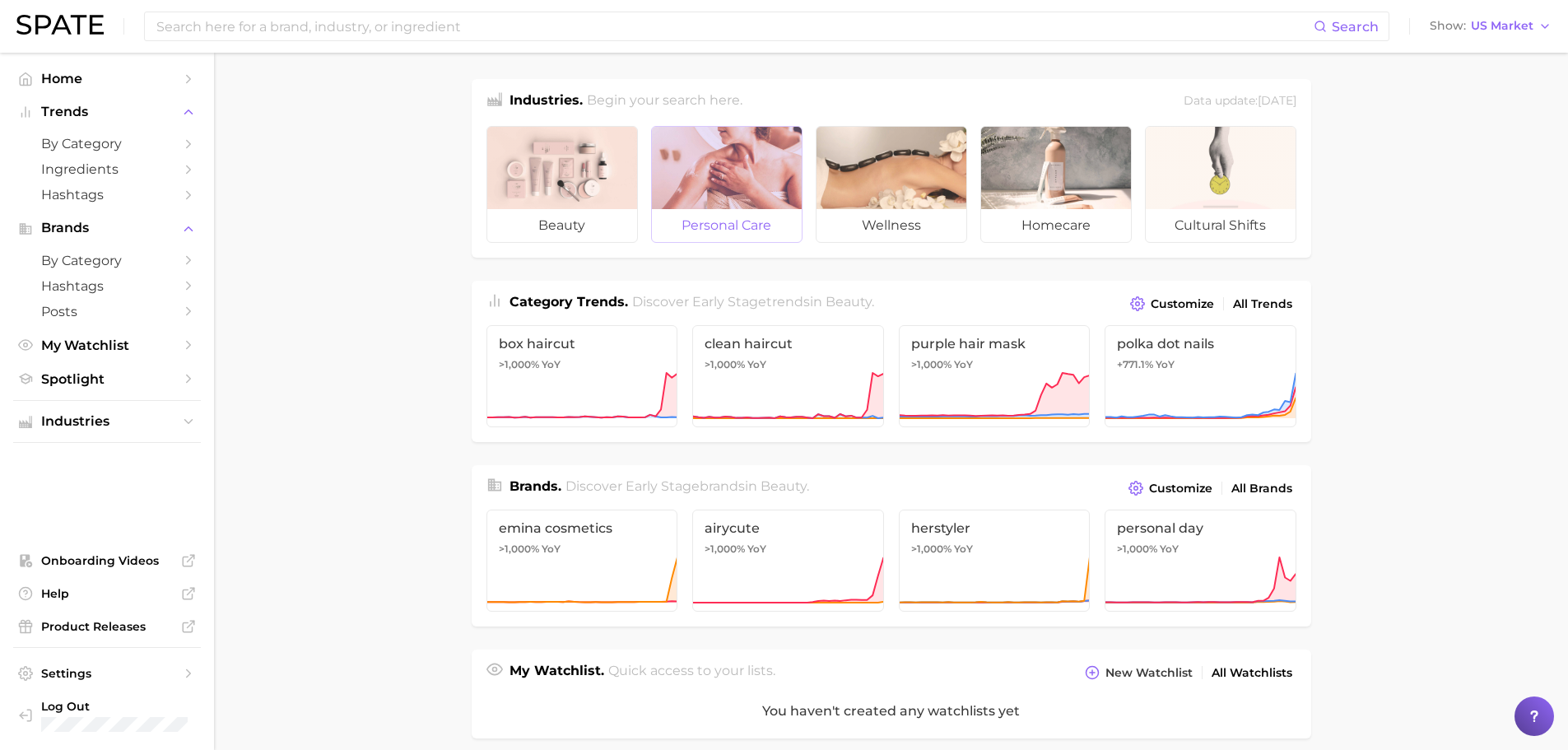
click at [736, 183] on div at bounding box center [727, 168] width 150 height 83
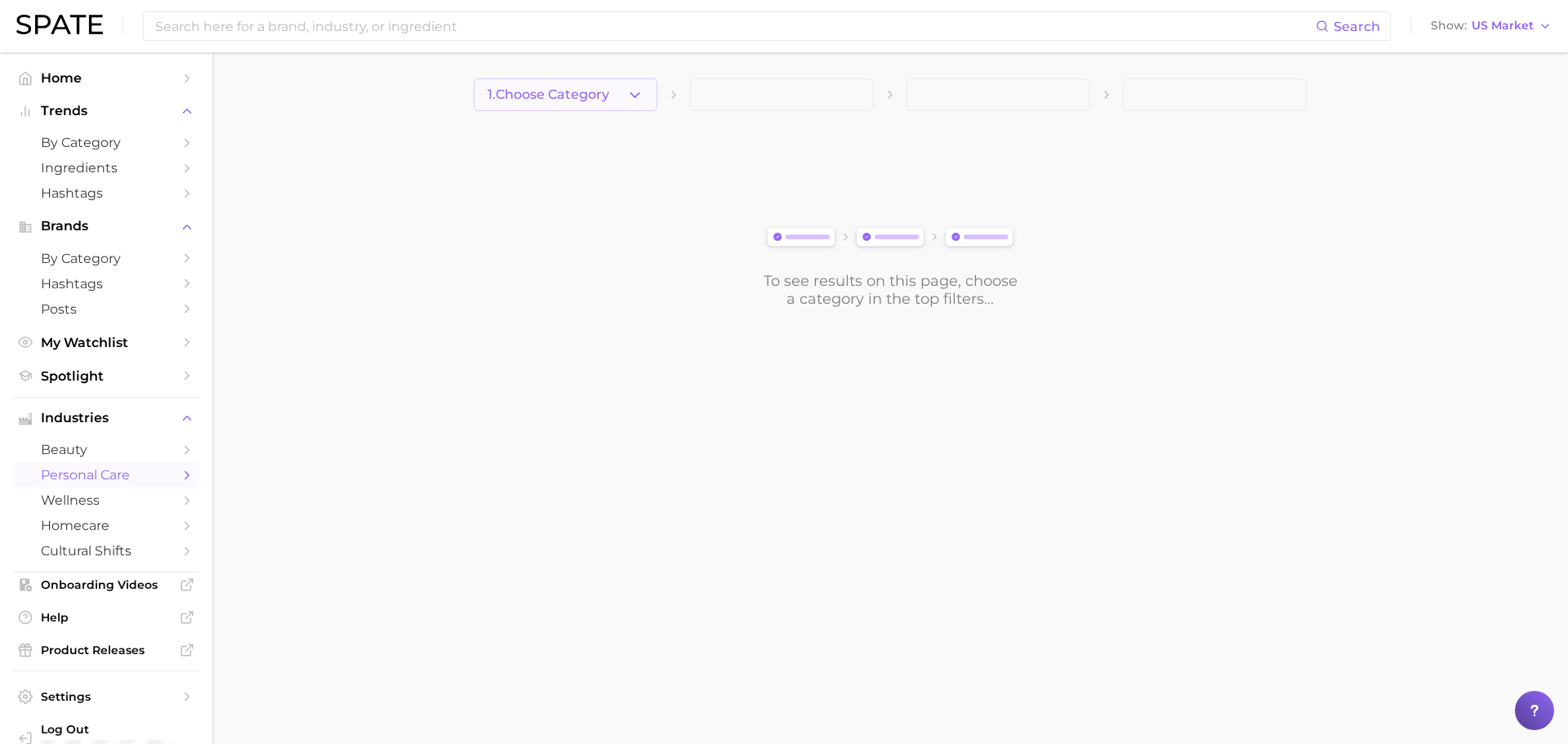
click at [598, 95] on span "1. Choose Category" at bounding box center [548, 95] width 122 height 15
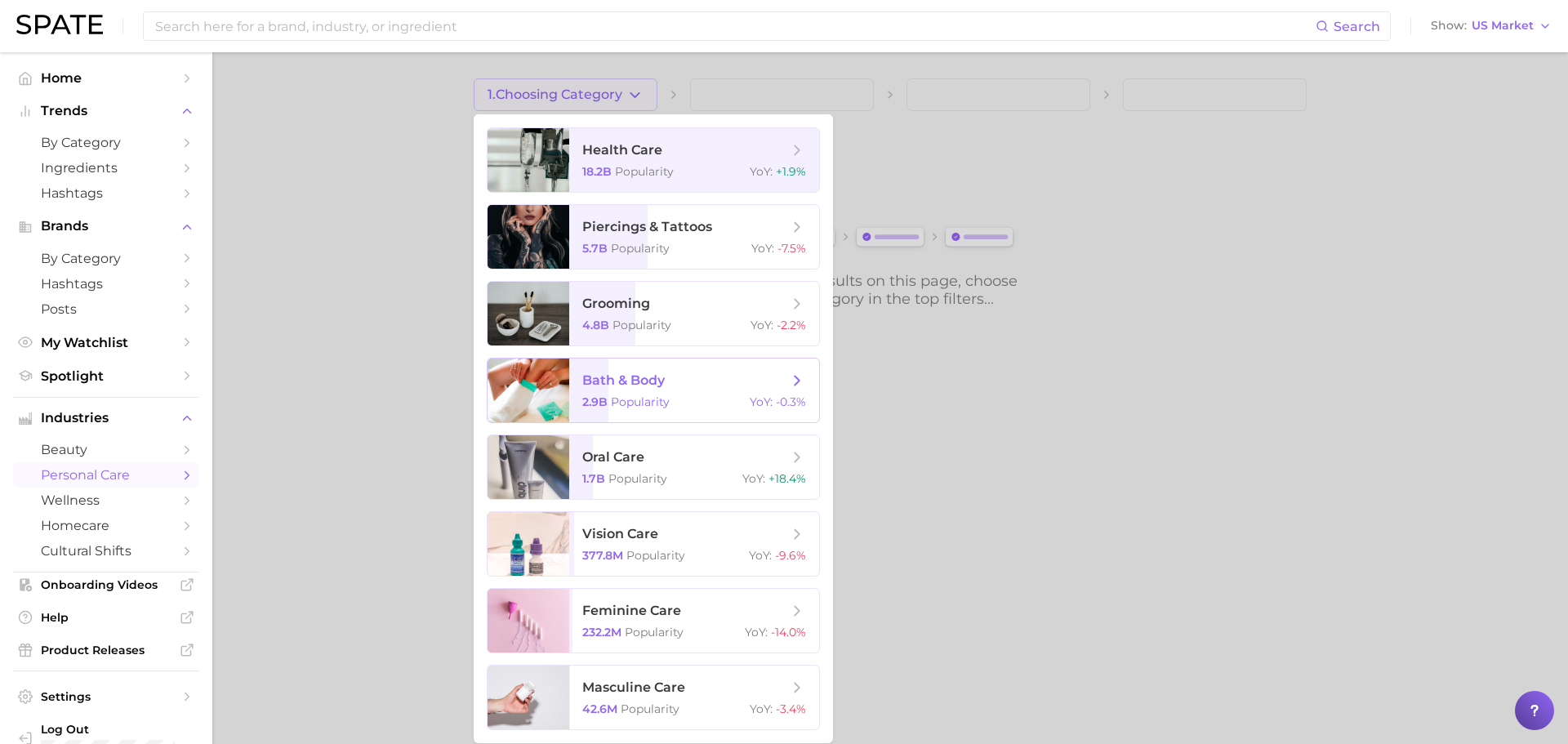
click at [659, 379] on span "bath & body" at bounding box center [624, 380] width 83 height 16
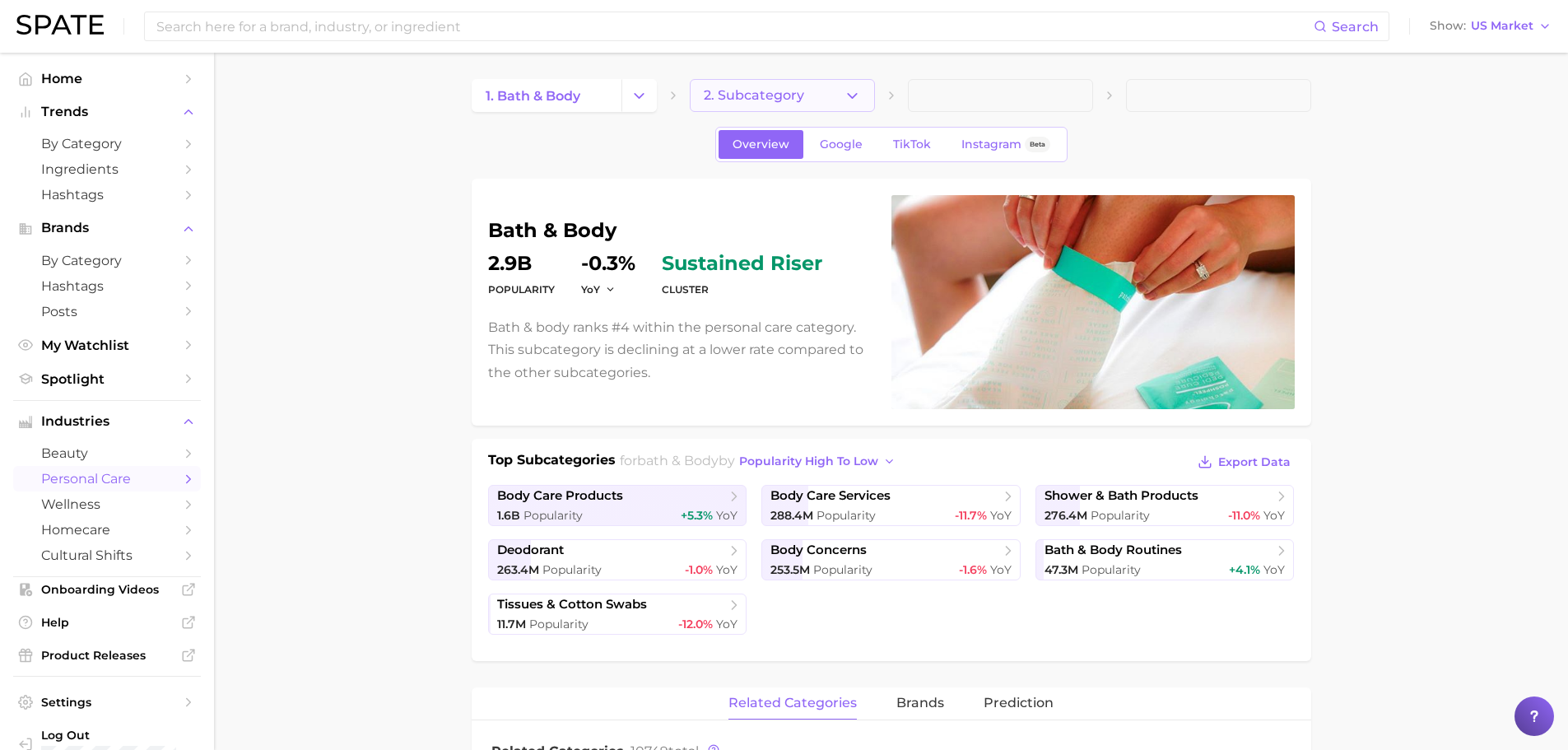
click at [823, 101] on button "2. Subcategory" at bounding box center [782, 95] width 185 height 33
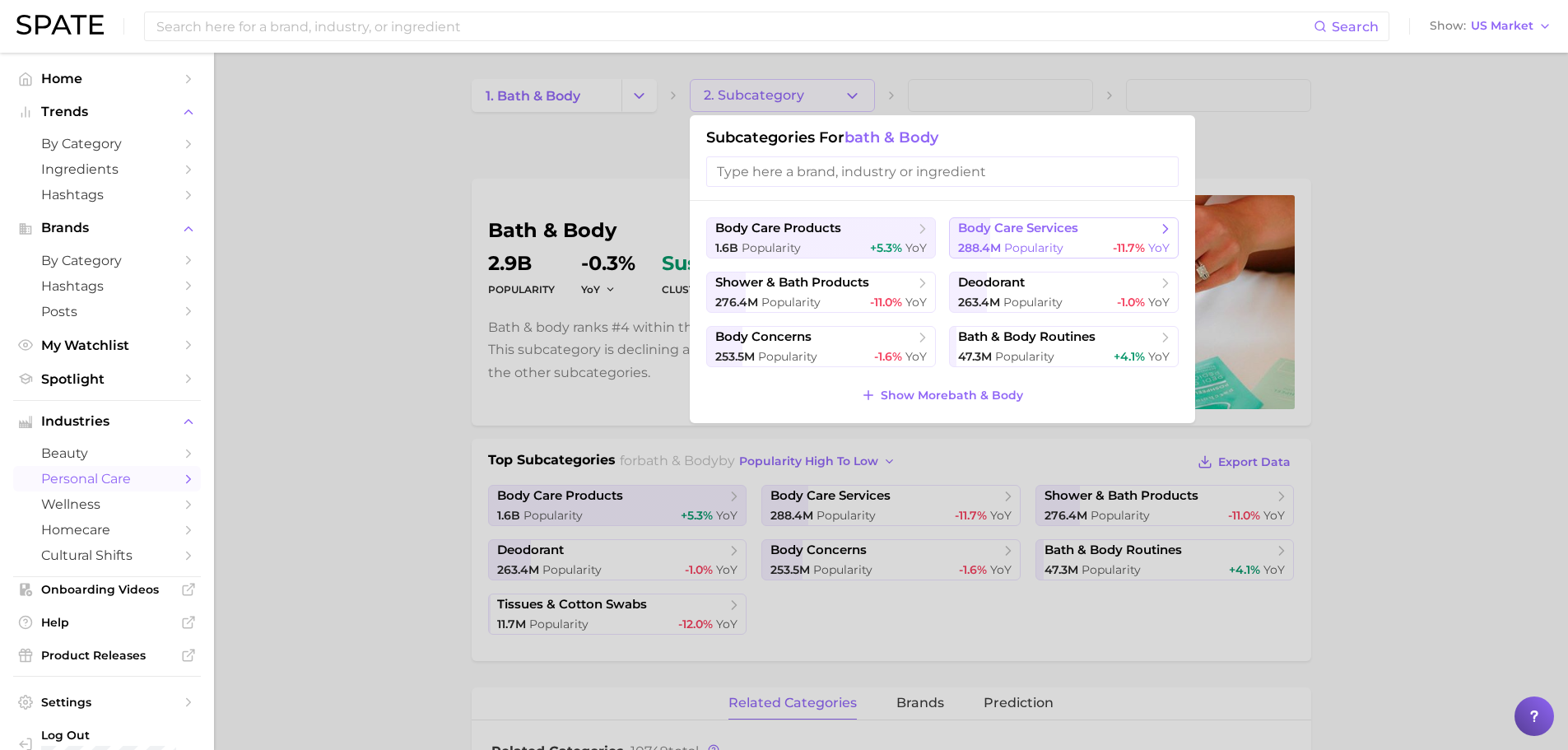
drag, startPoint x: 1013, startPoint y: 232, endPoint x: 995, endPoint y: 233, distance: 18.0
click at [995, 233] on span "body care services" at bounding box center [1018, 228] width 120 height 16
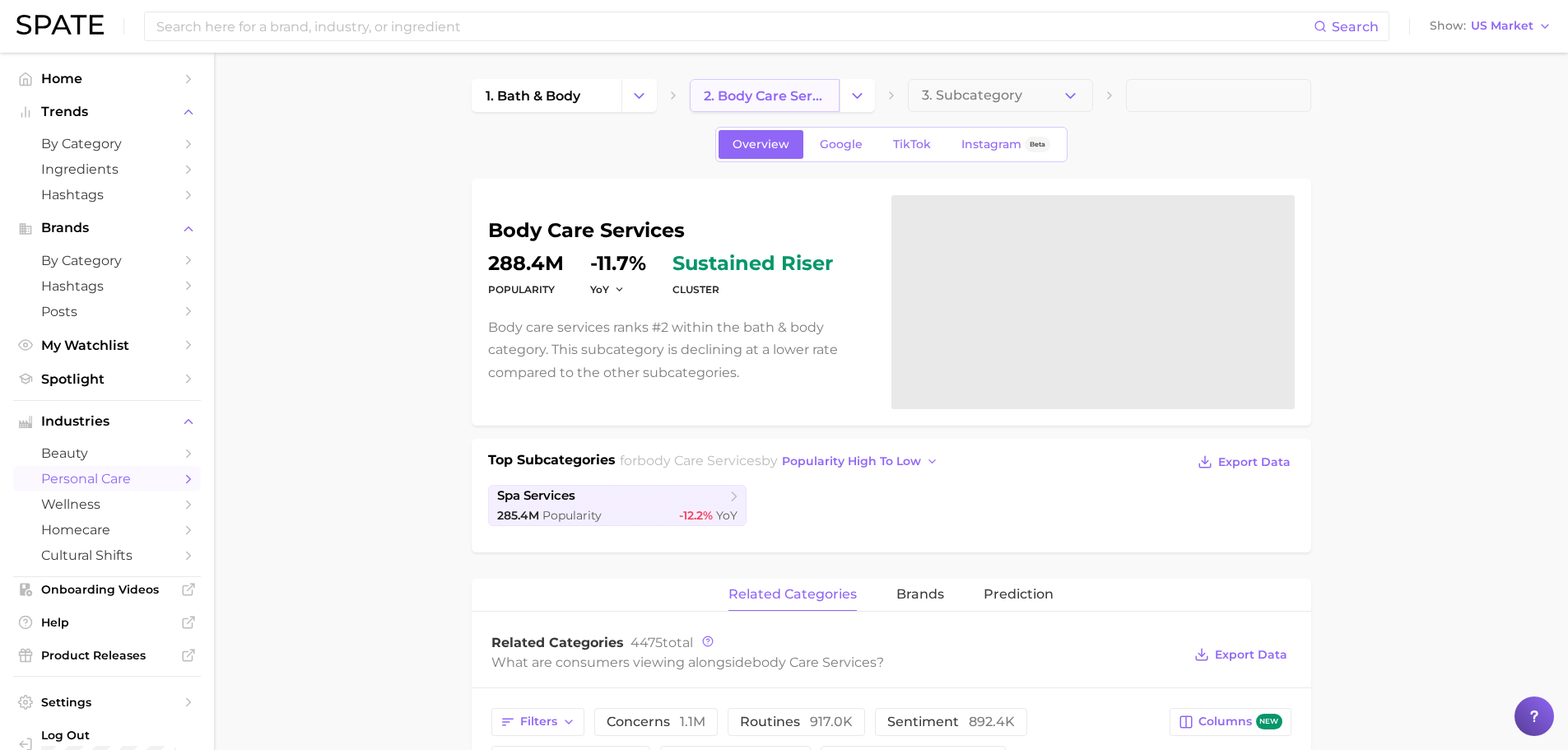
click at [760, 97] on span "2. body care services" at bounding box center [765, 96] width 122 height 16
click at [854, 100] on icon "Change Category" at bounding box center [857, 96] width 18 height 18
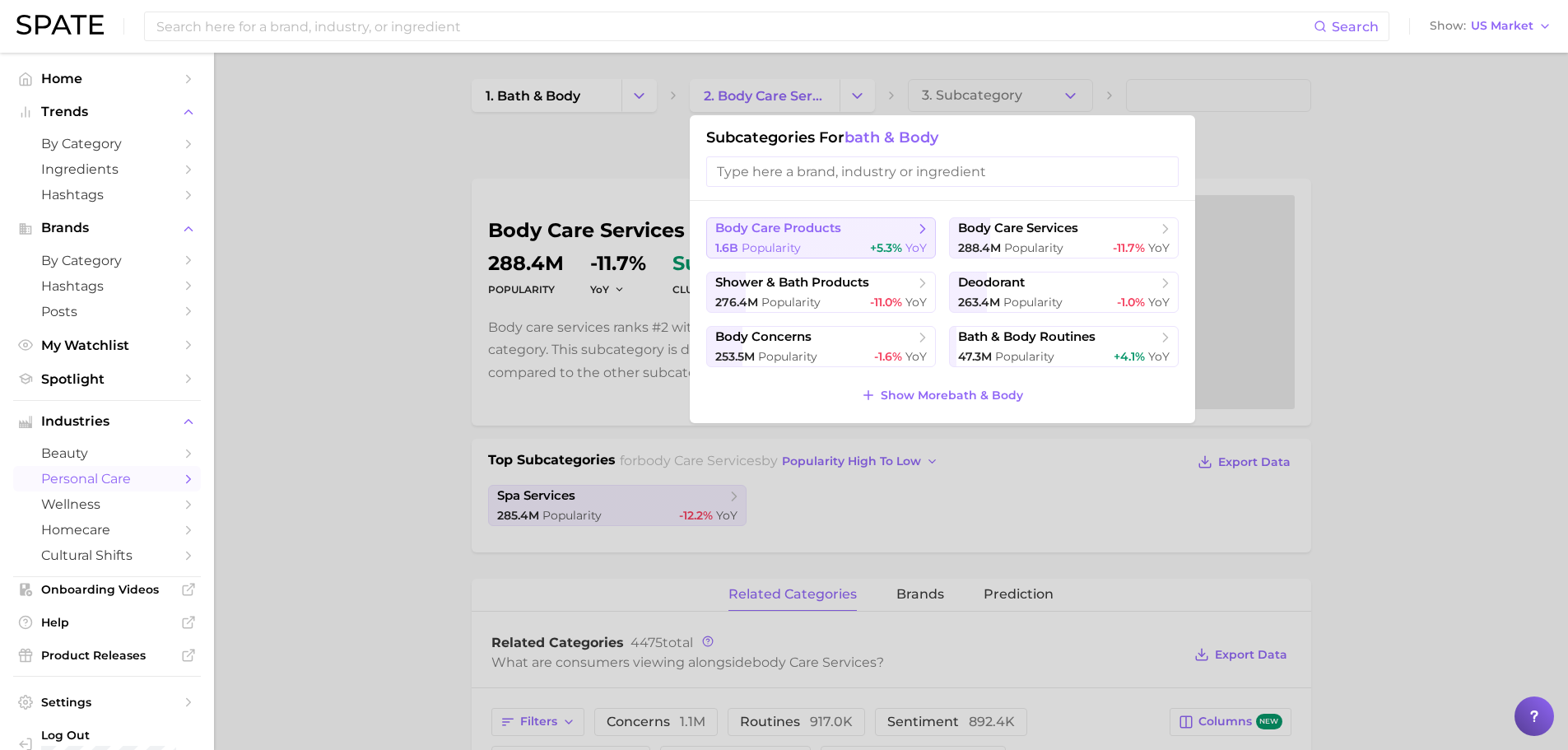
click at [846, 244] on div "1.6b Popularity +5.3% YoY" at bounding box center [822, 248] width 212 height 16
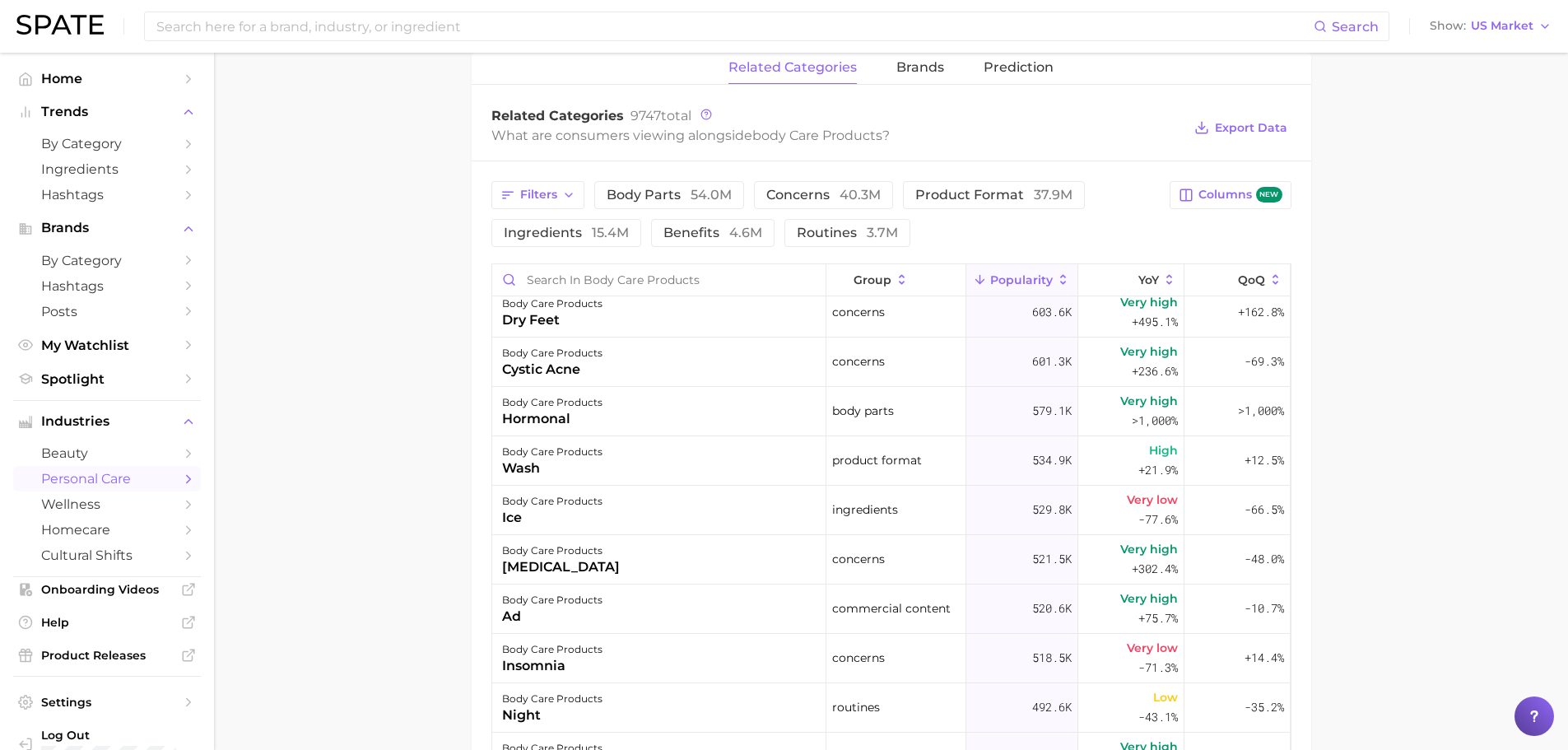
scroll to position [2222, 0]
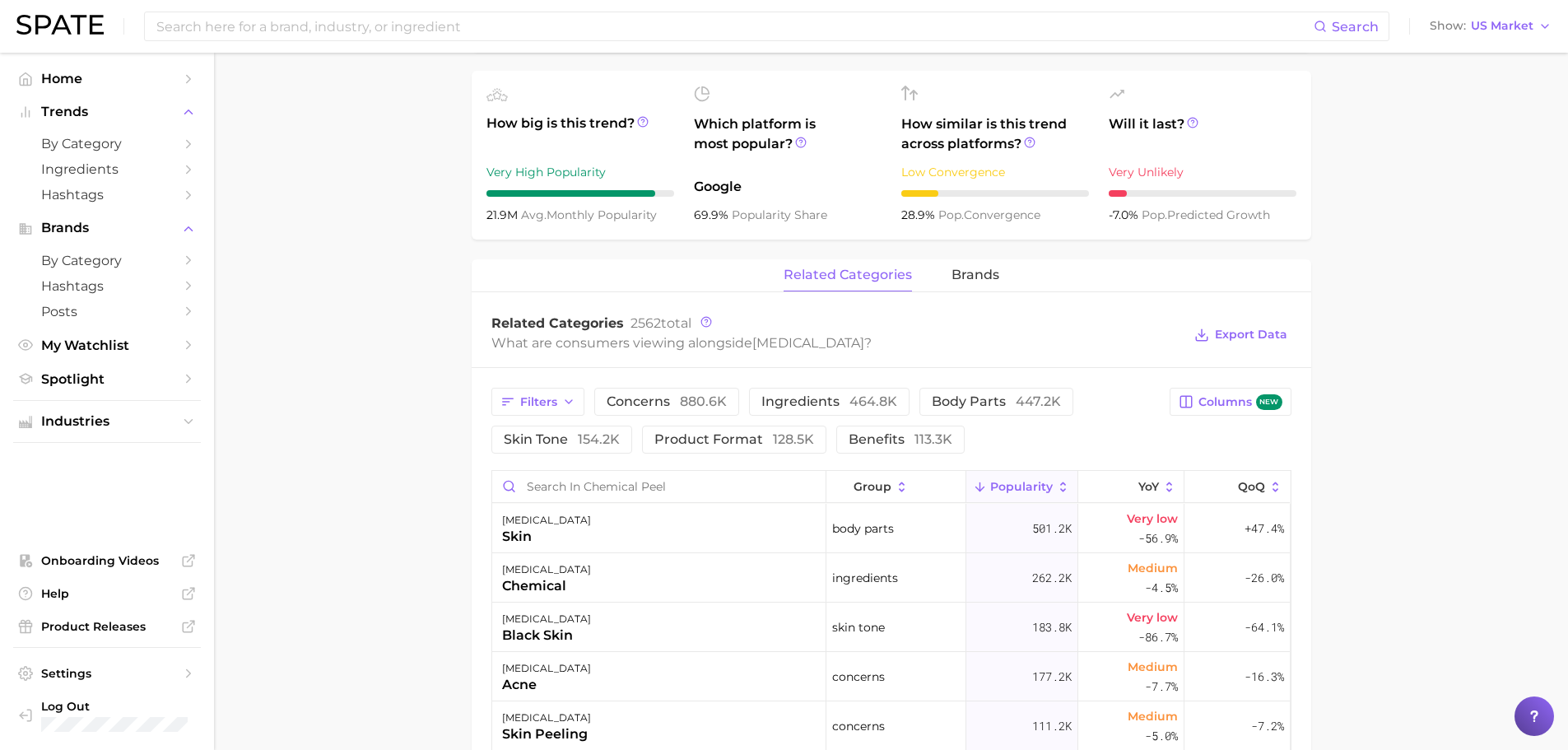
scroll to position [411, 0]
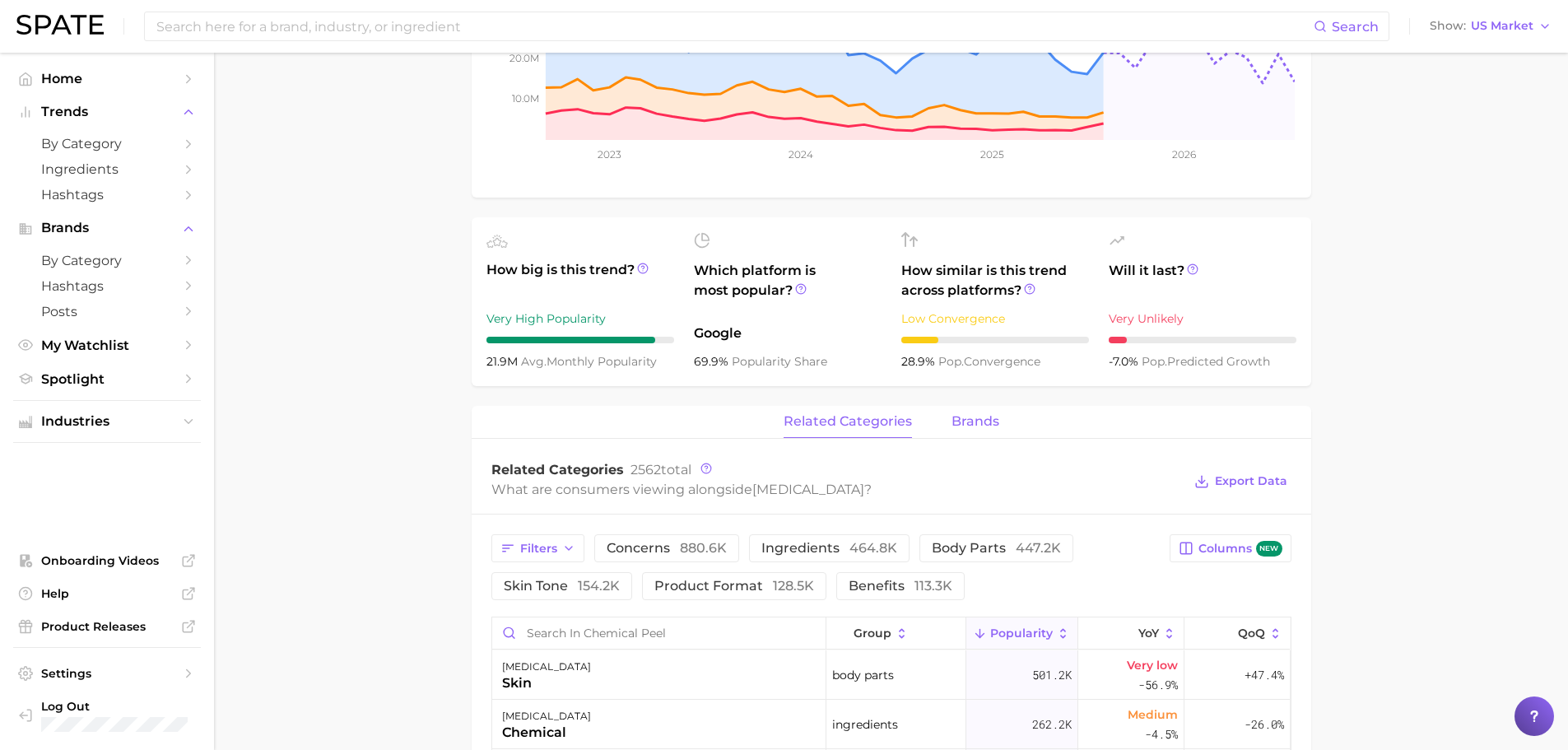
click at [971, 420] on span "brands" at bounding box center [975, 421] width 48 height 15
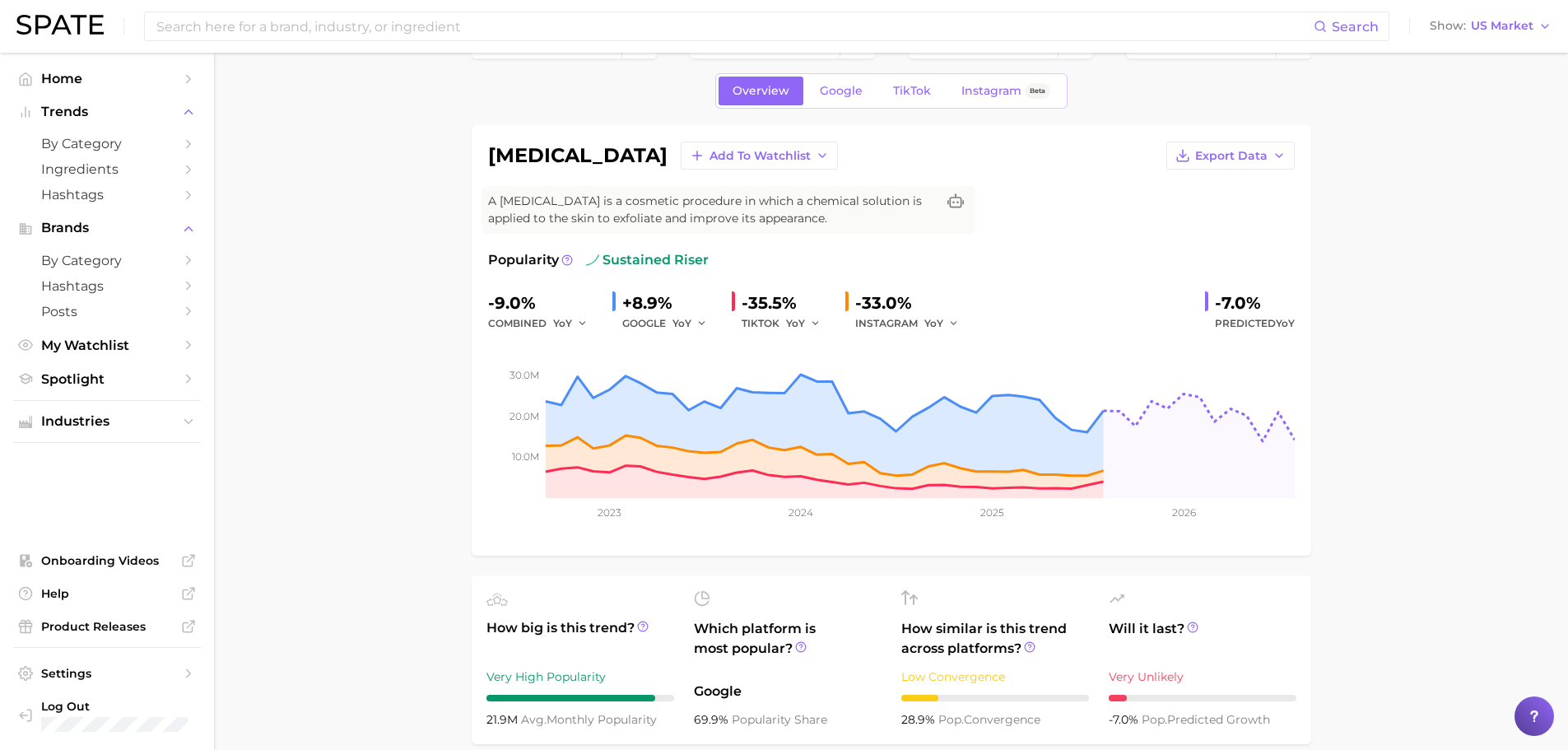
scroll to position [83, 0]
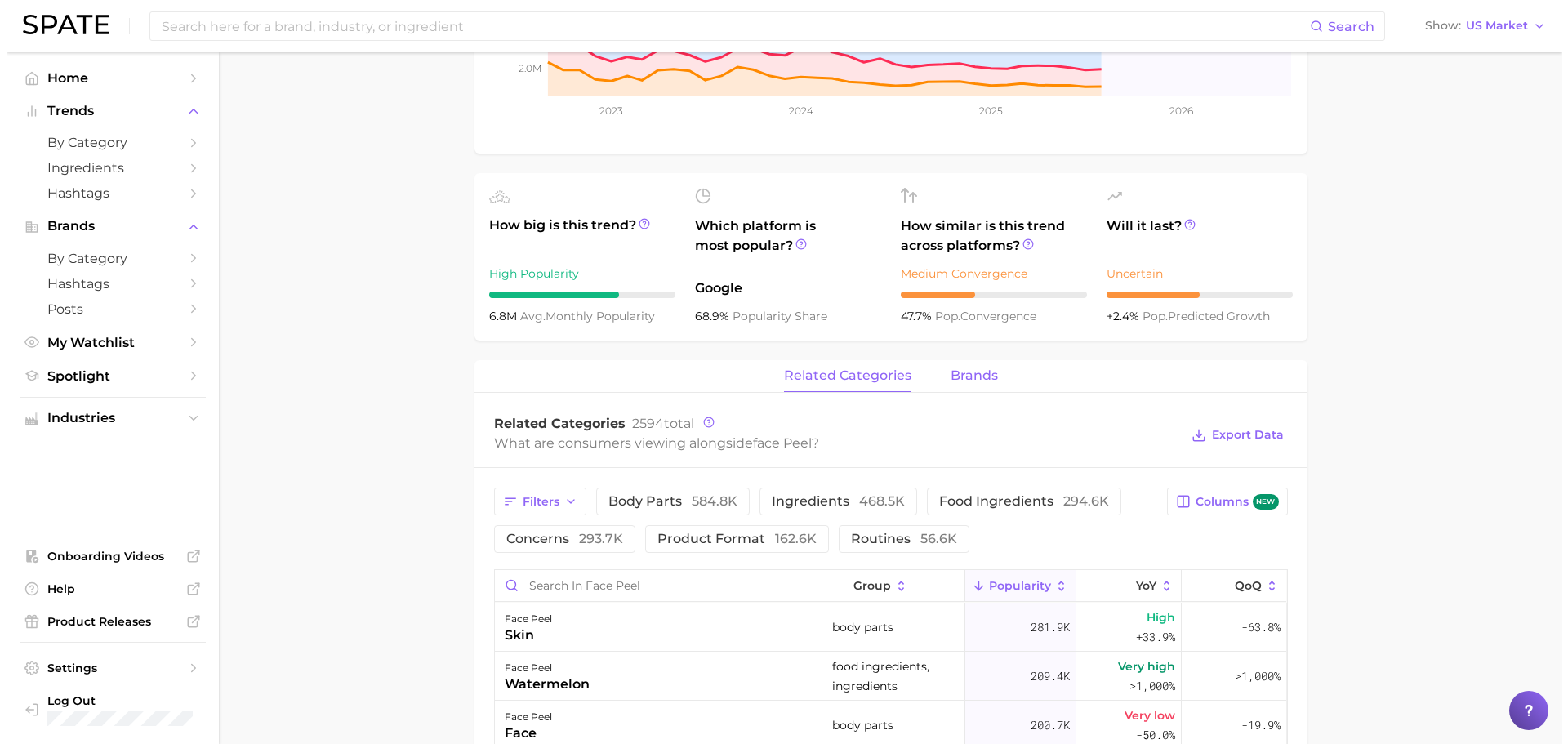
scroll to position [735, 0]
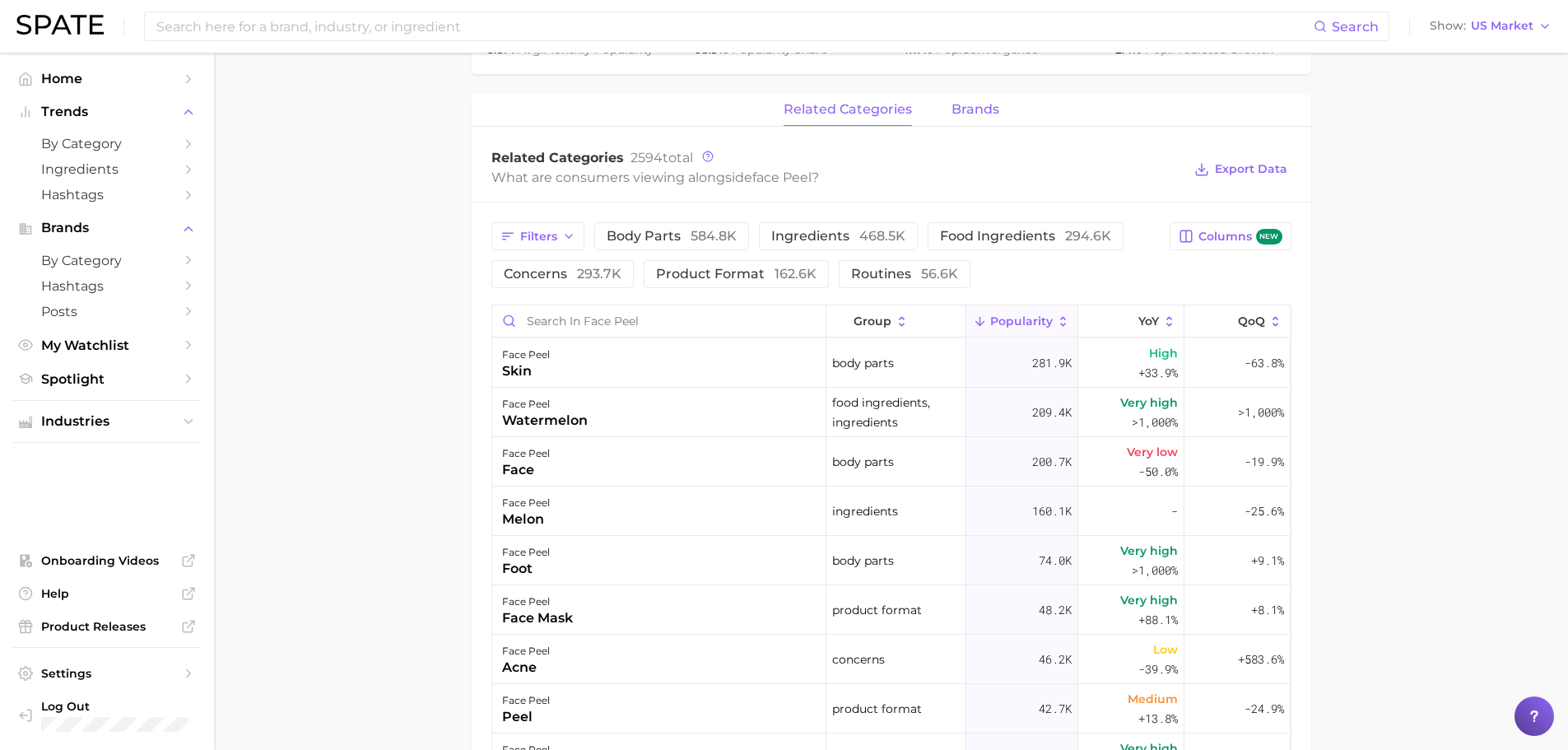
click at [960, 118] on button "brands" at bounding box center [975, 109] width 48 height 32
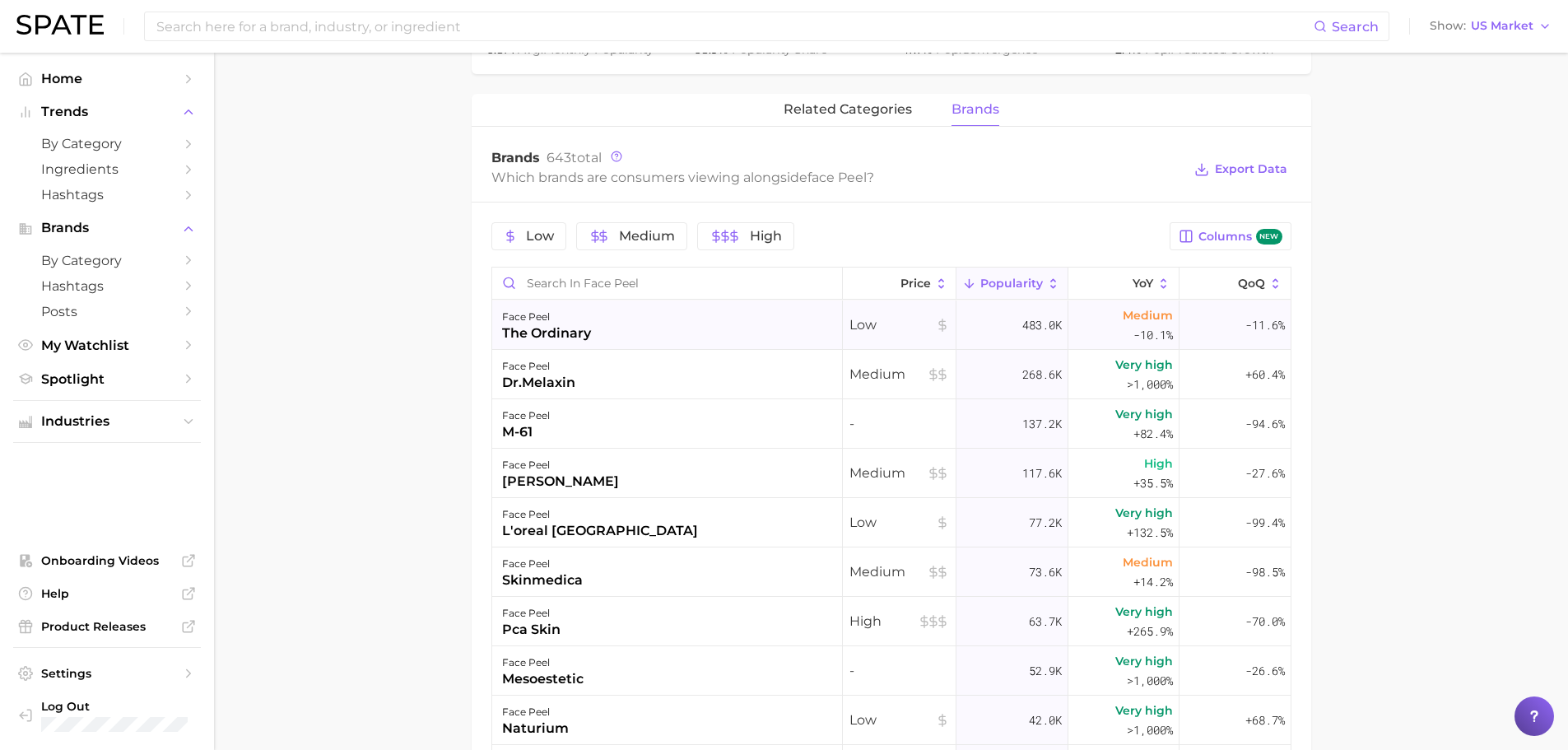
click at [622, 330] on div "face peel the ordinary" at bounding box center [667, 325] width 350 height 49
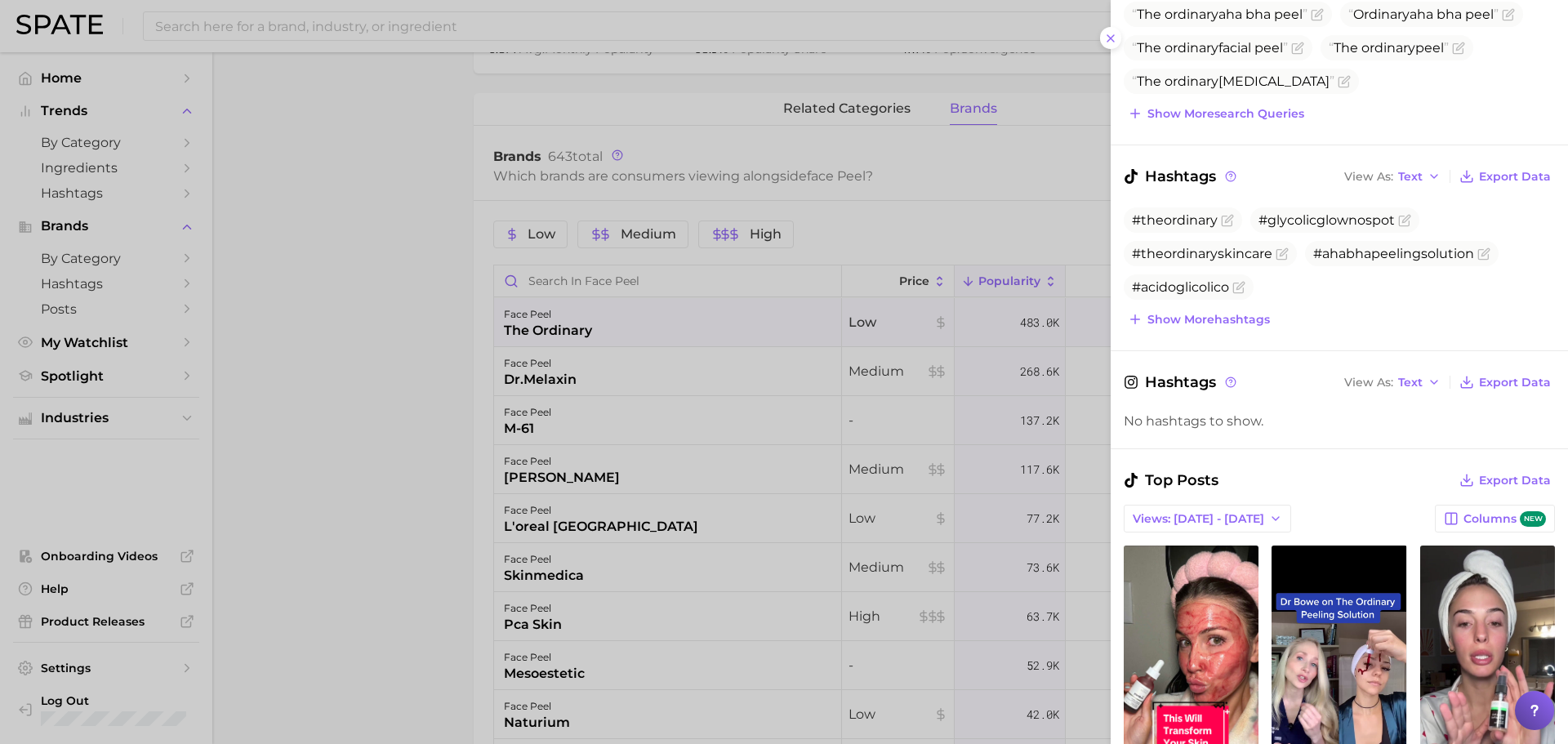
scroll to position [245, 0]
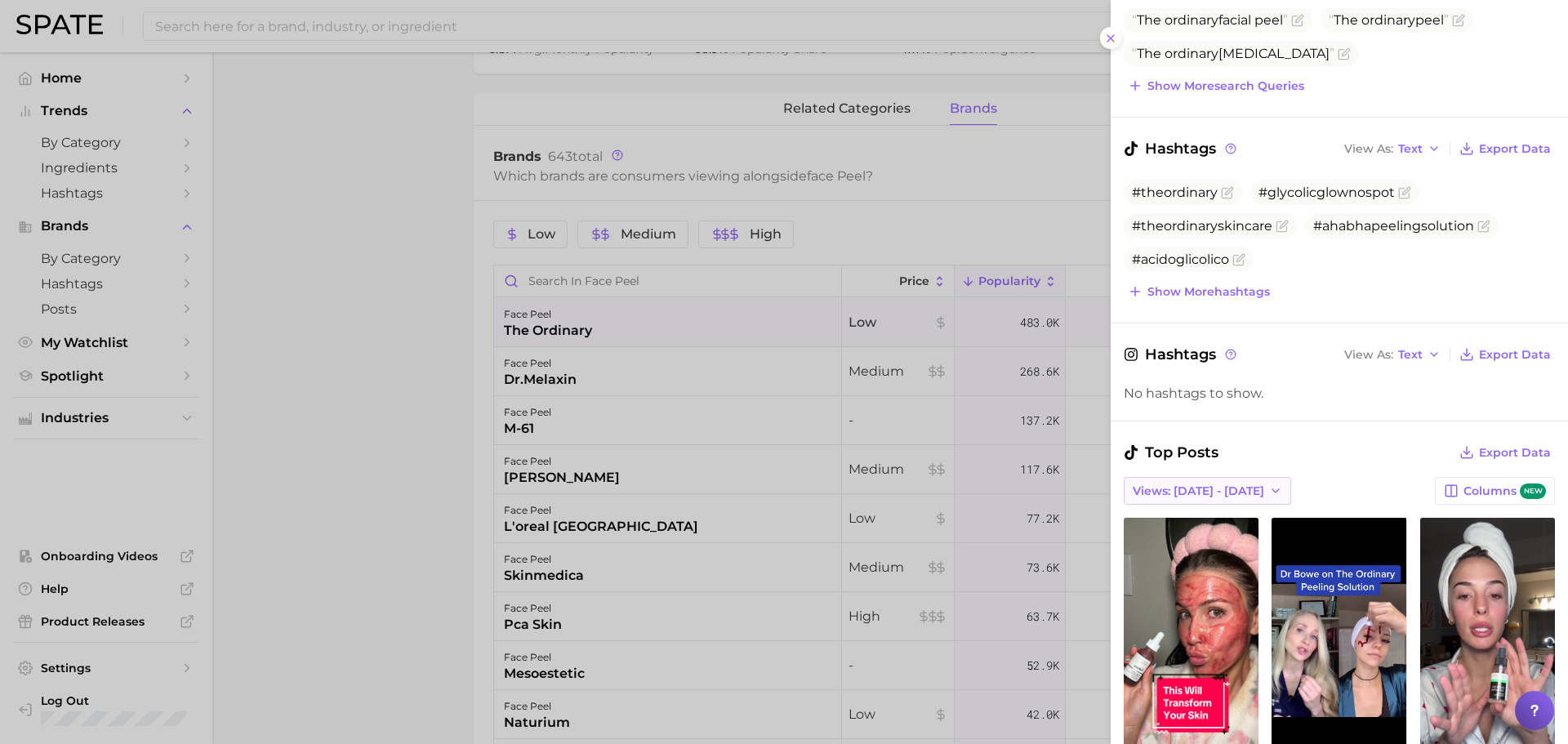
click at [1234, 487] on button "Views: Sep 14 - 21" at bounding box center [1207, 491] width 167 height 28
click at [1210, 544] on button "Total Views" at bounding box center [1213, 550] width 180 height 30
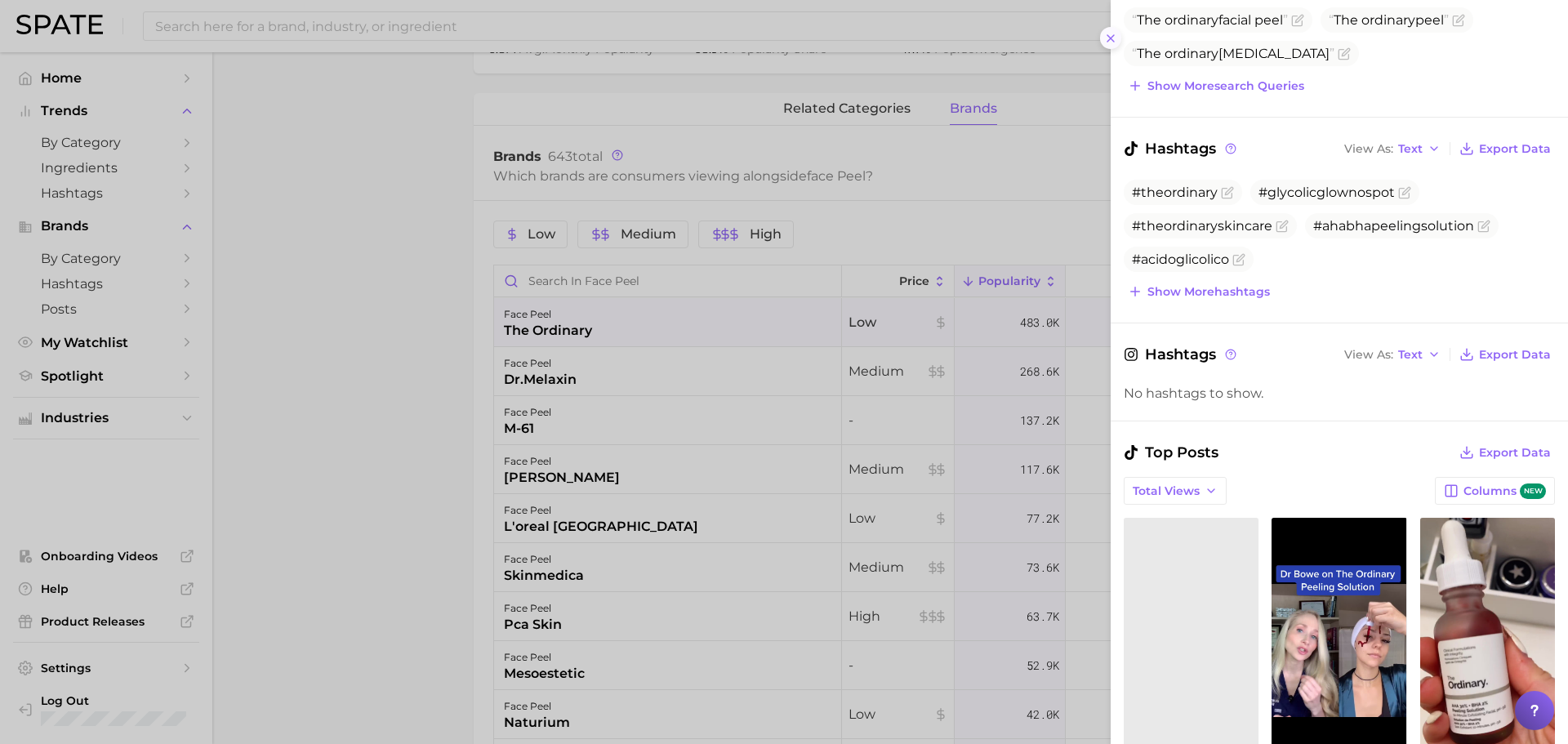
click at [1108, 34] on icon at bounding box center [1110, 38] width 13 height 13
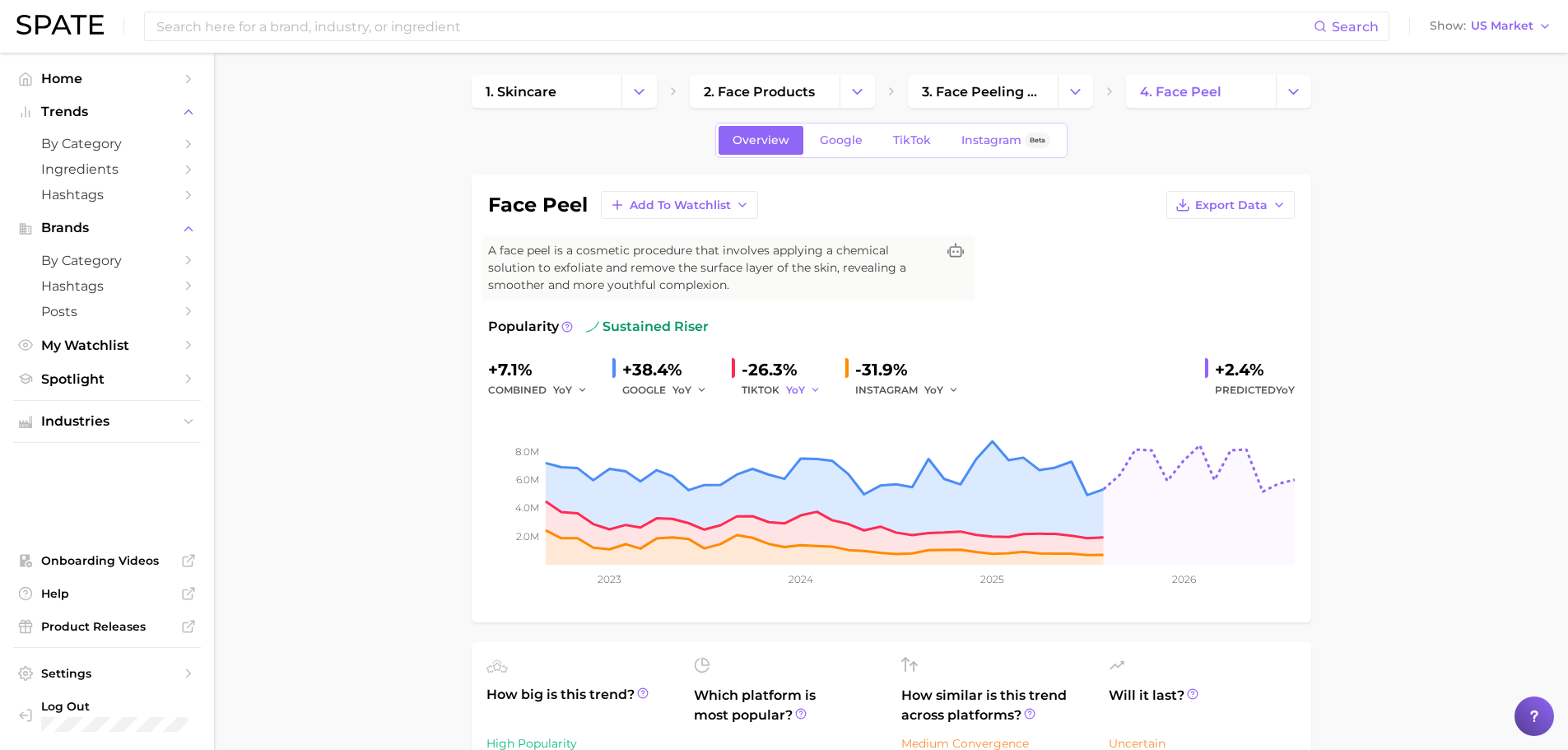
scroll to position [0, 0]
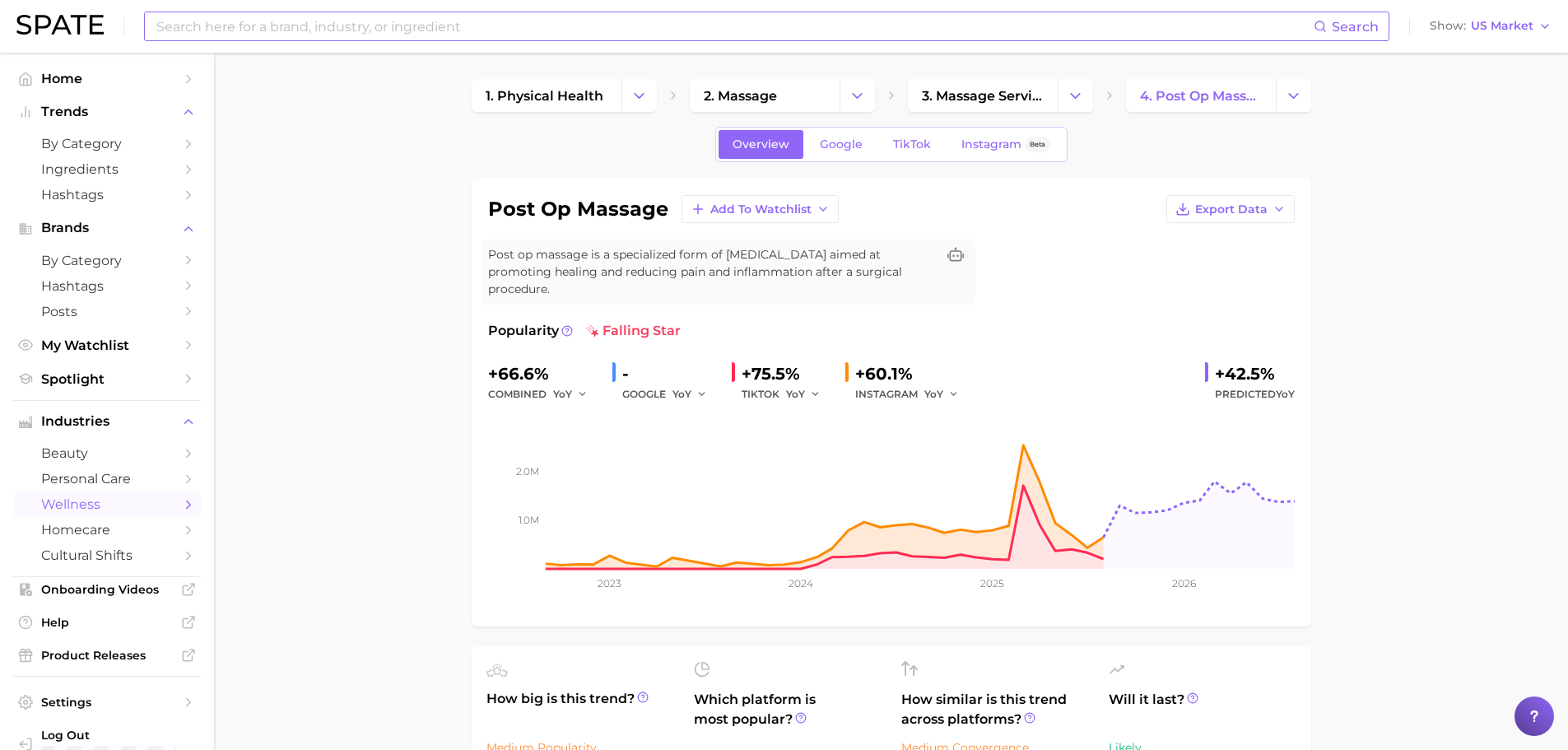
click at [535, 24] on input at bounding box center [734, 27] width 1158 height 28
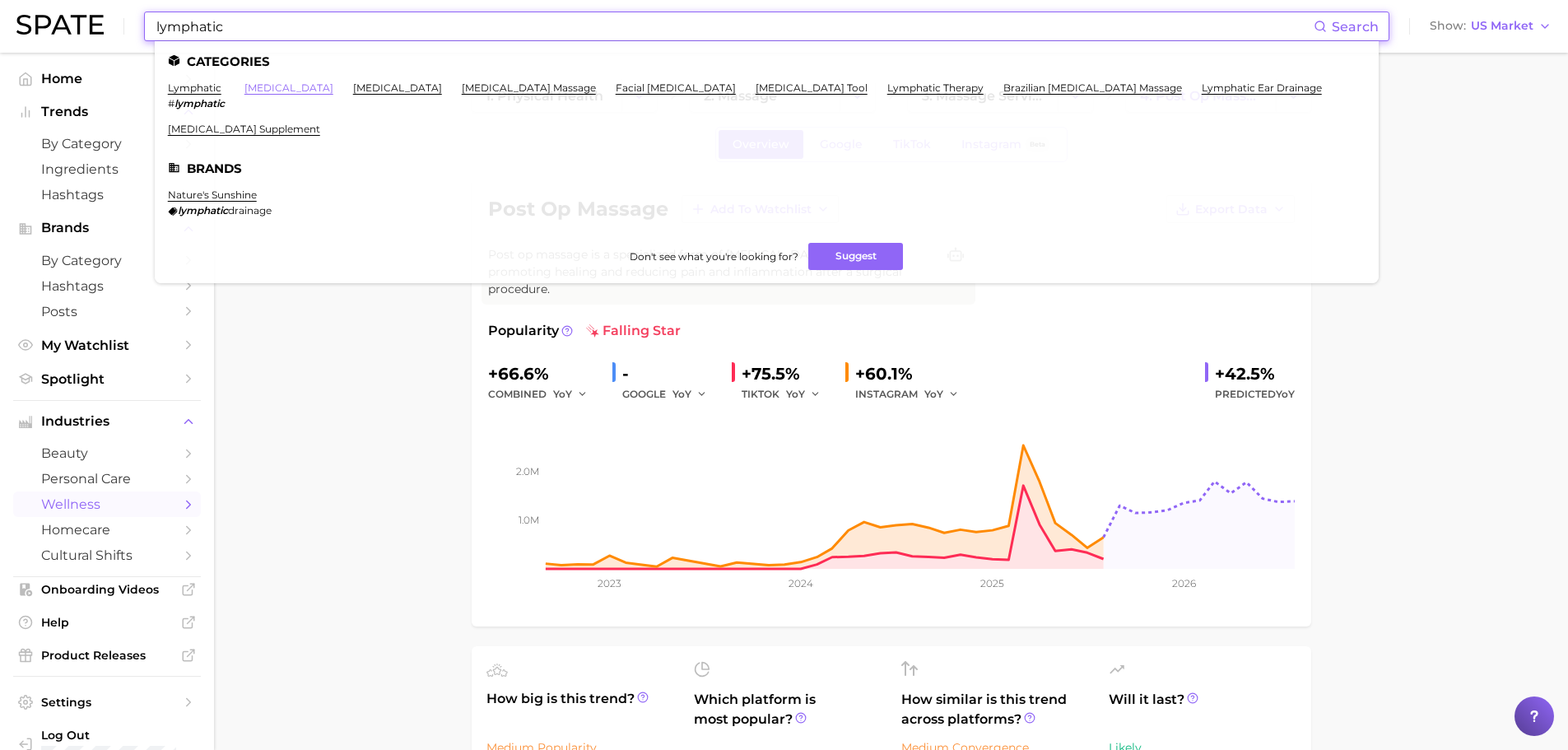
type input "lymphatic"
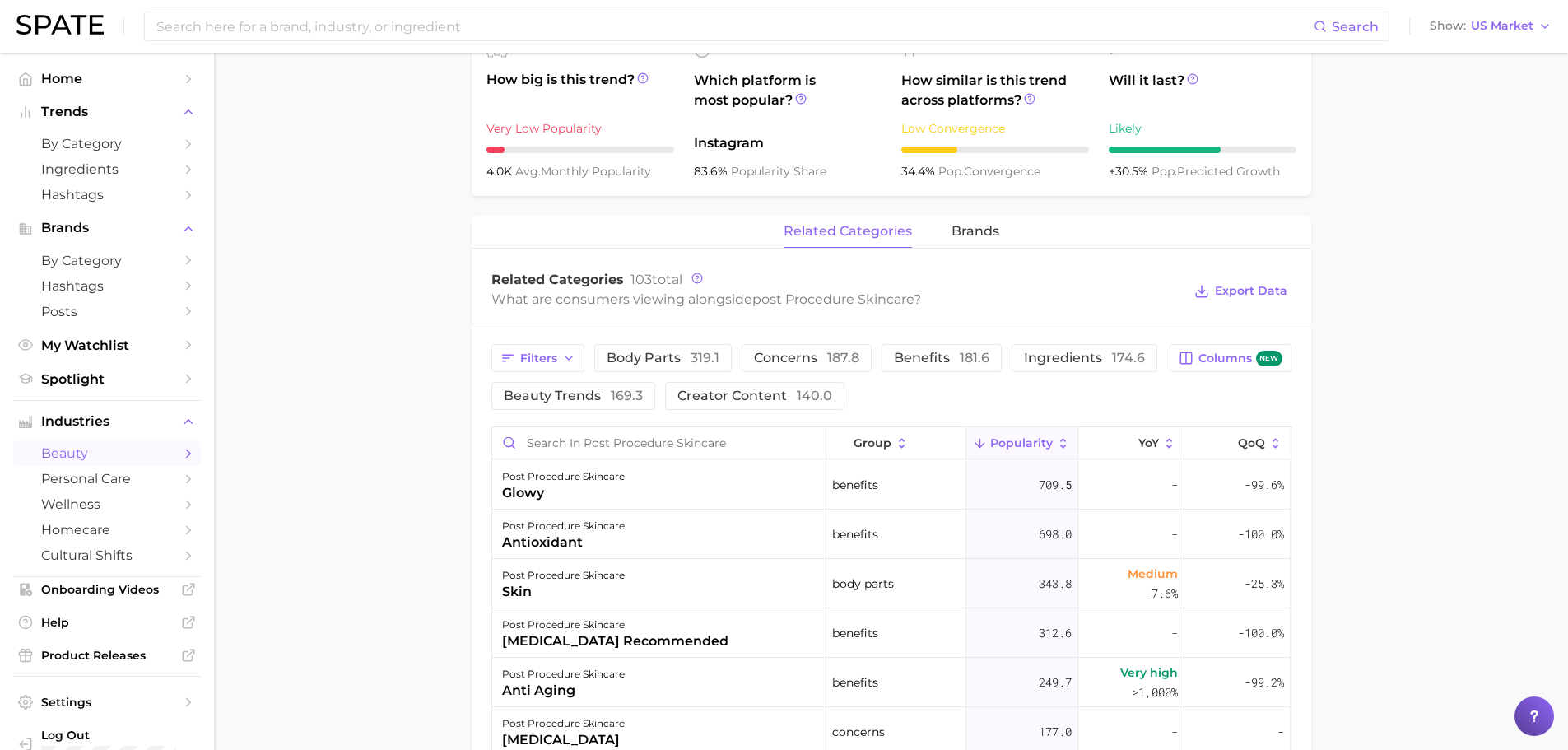
scroll to position [576, 0]
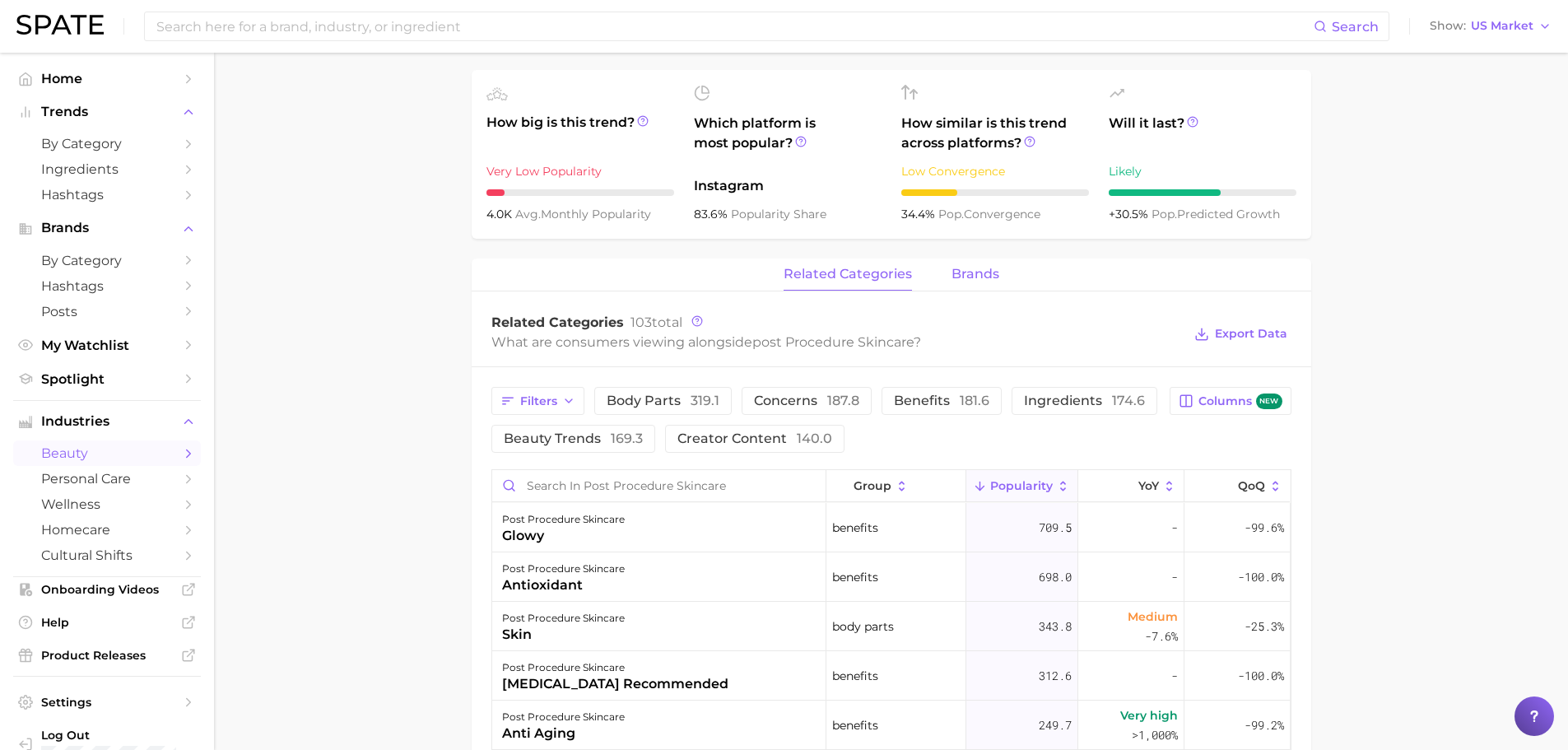
click at [979, 265] on button "brands" at bounding box center [975, 274] width 48 height 32
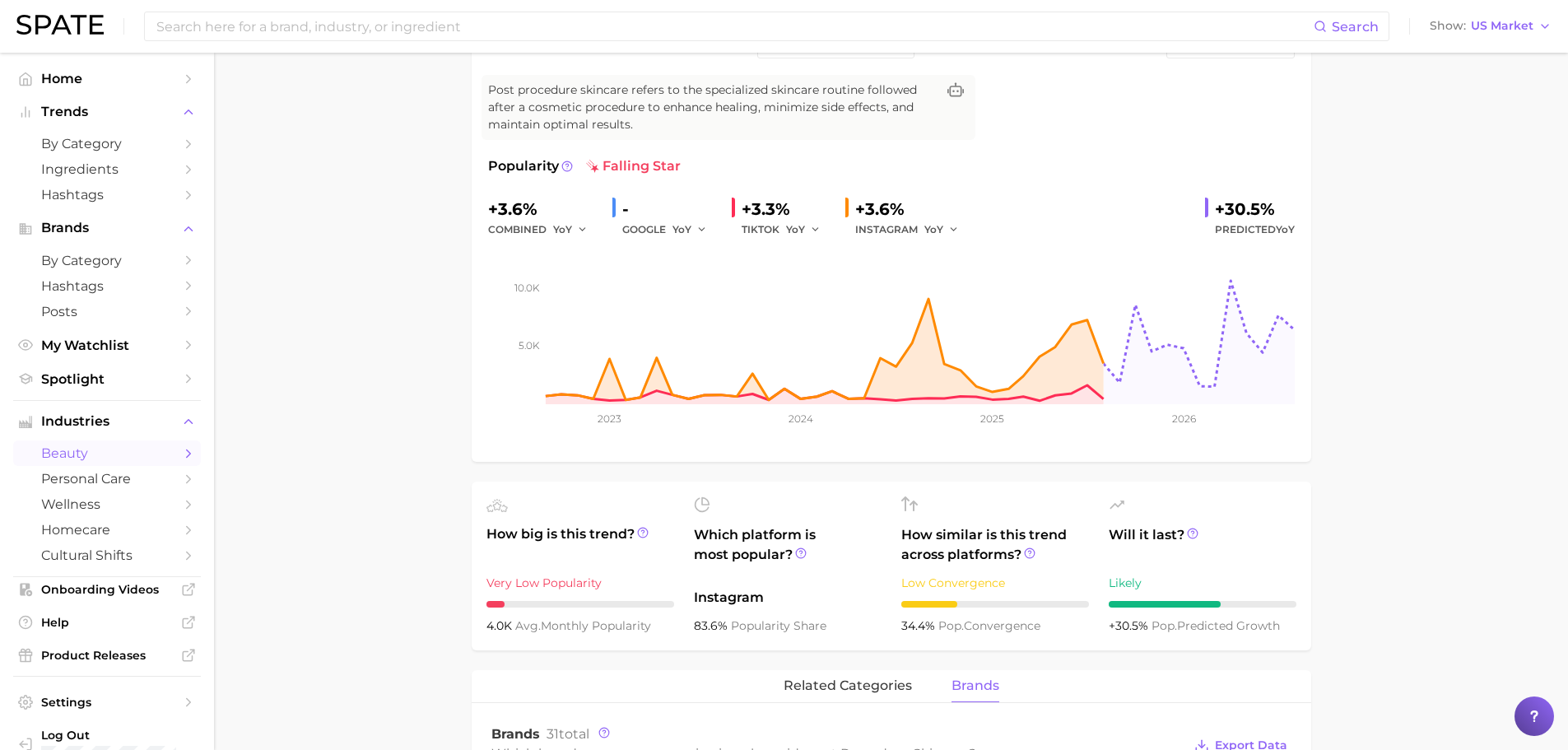
scroll to position [0, 0]
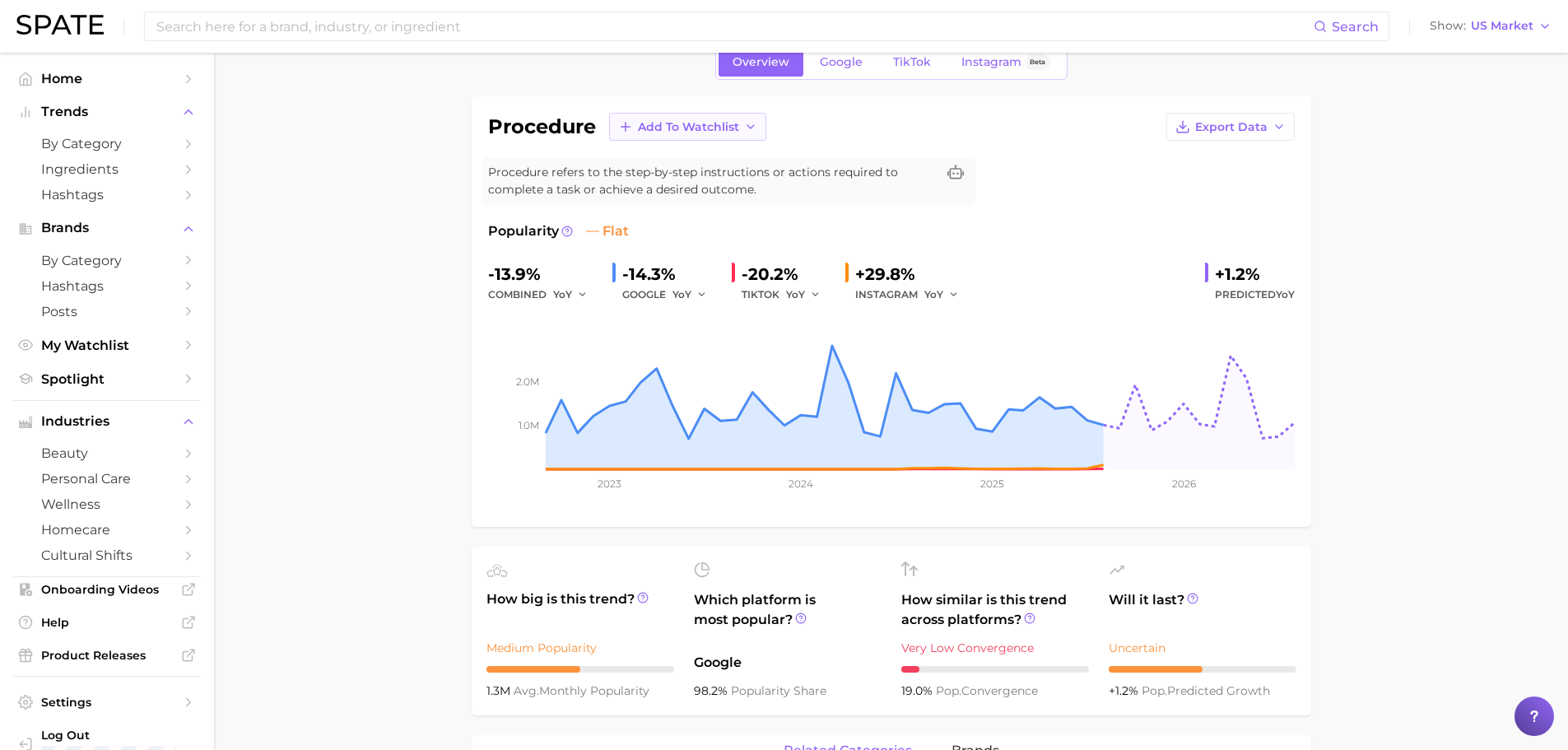
scroll to position [164, 0]
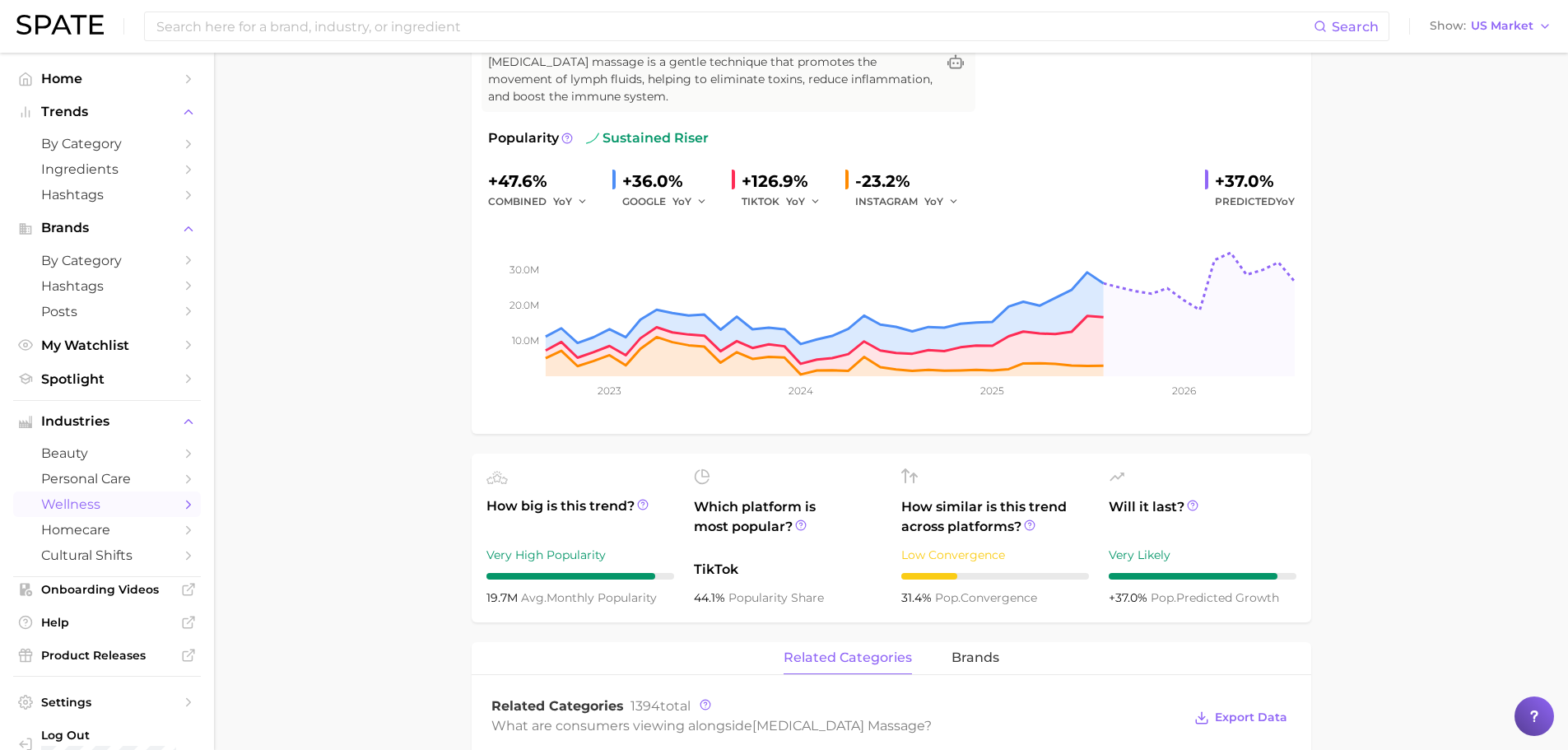
scroll to position [164, 0]
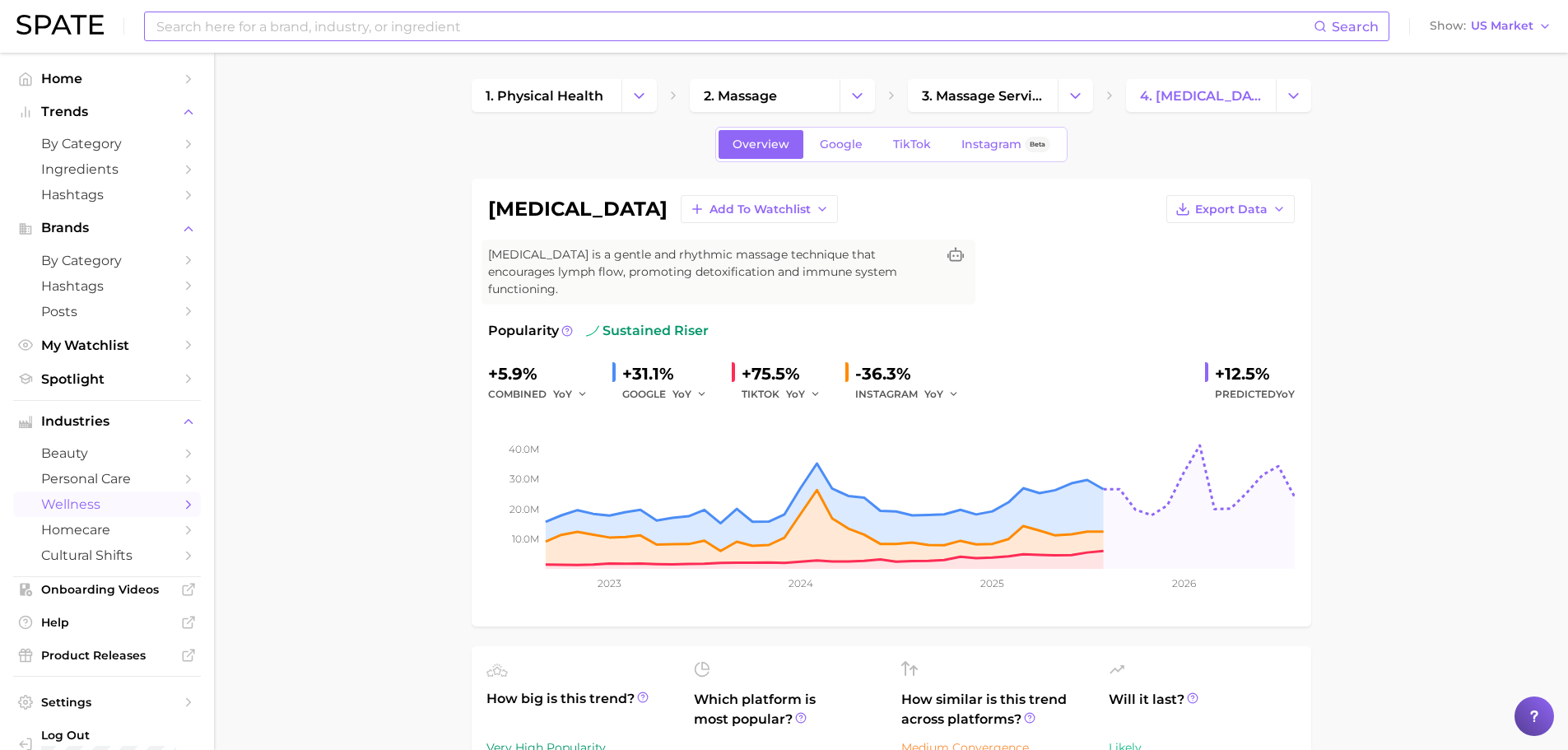
click at [363, 23] on input at bounding box center [734, 27] width 1158 height 28
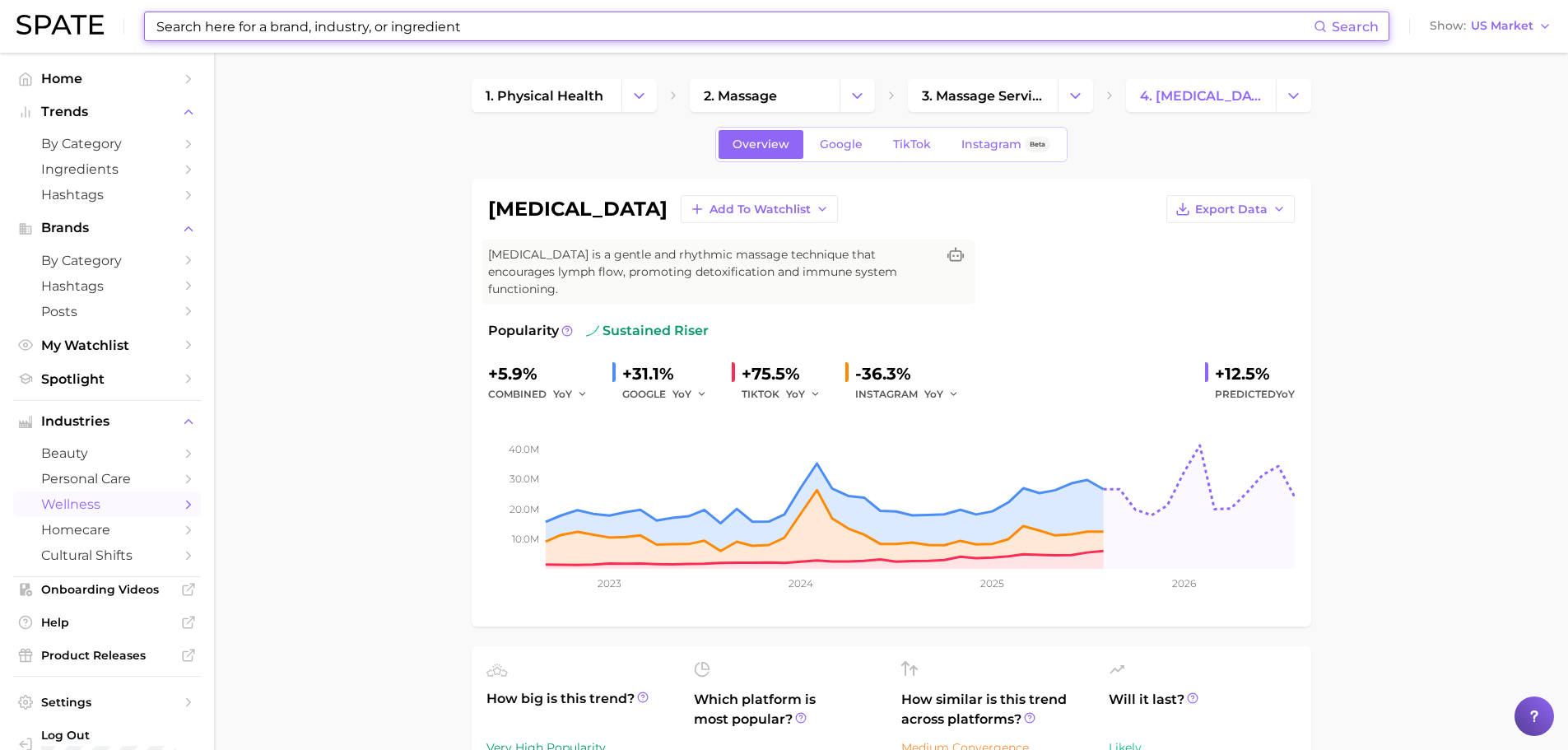
click at [363, 23] on input at bounding box center [734, 27] width 1158 height 28
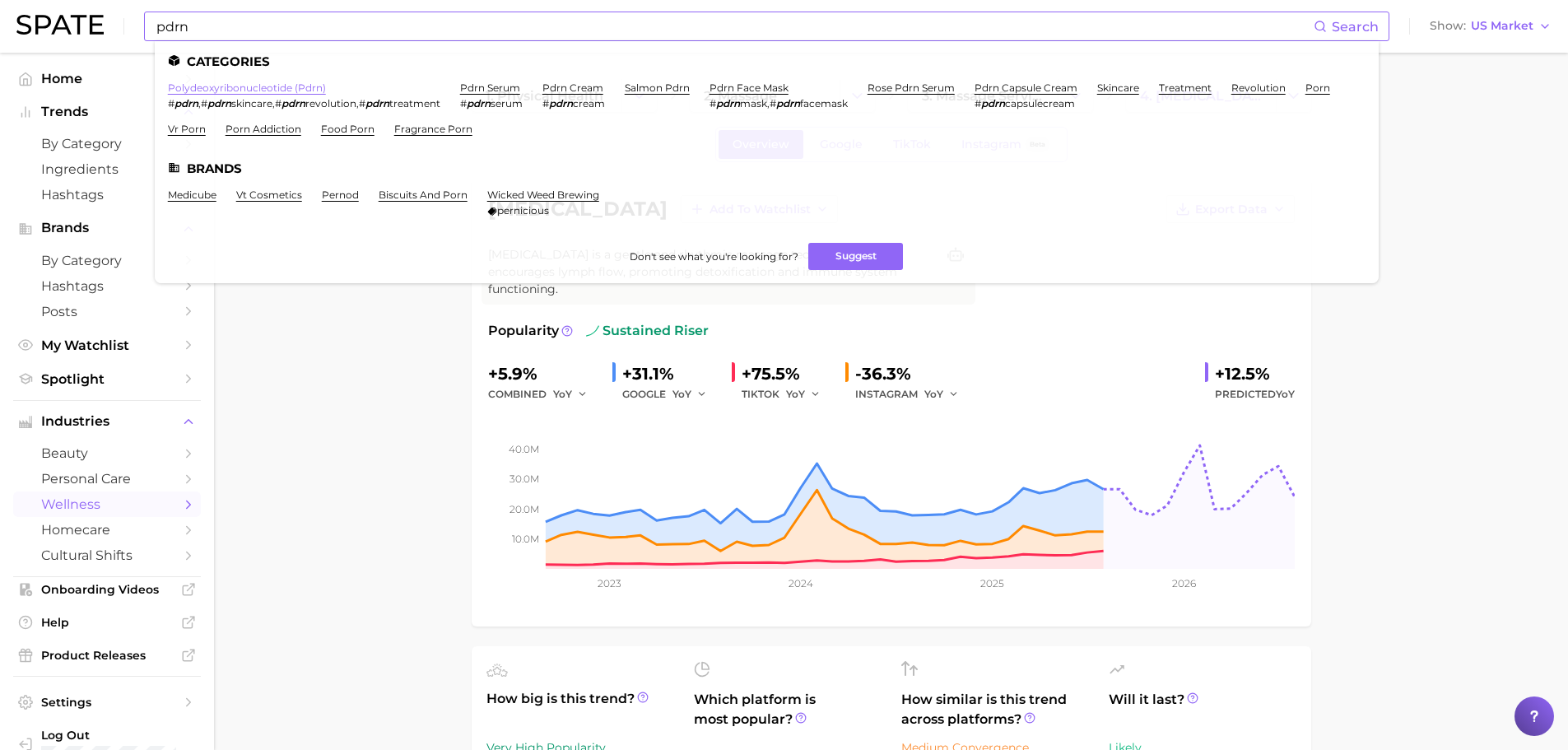
click at [284, 84] on link "polydeoxyribonucleotide (pdrn)" at bounding box center [246, 88] width 158 height 13
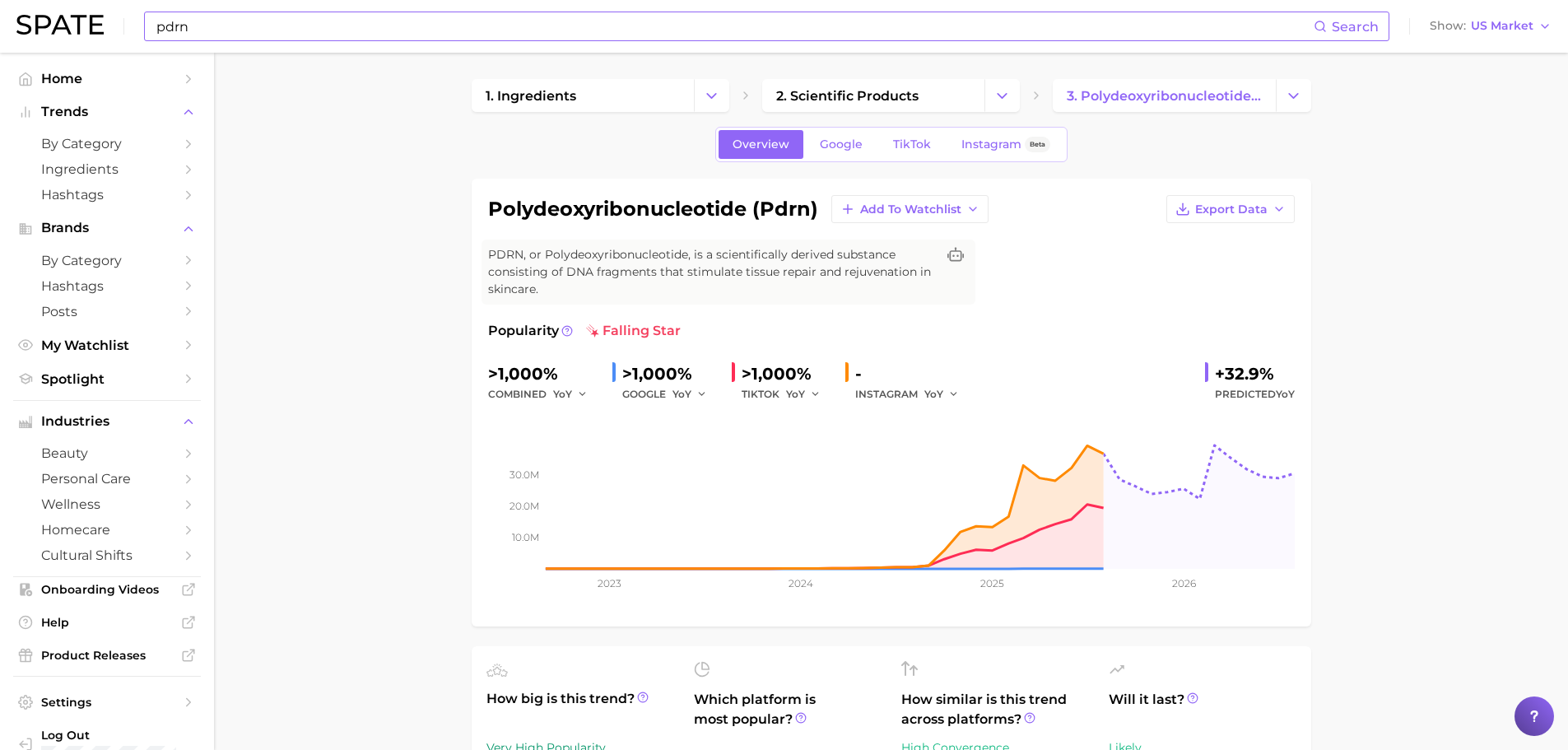
click at [389, 29] on input "pdrn" at bounding box center [734, 27] width 1158 height 28
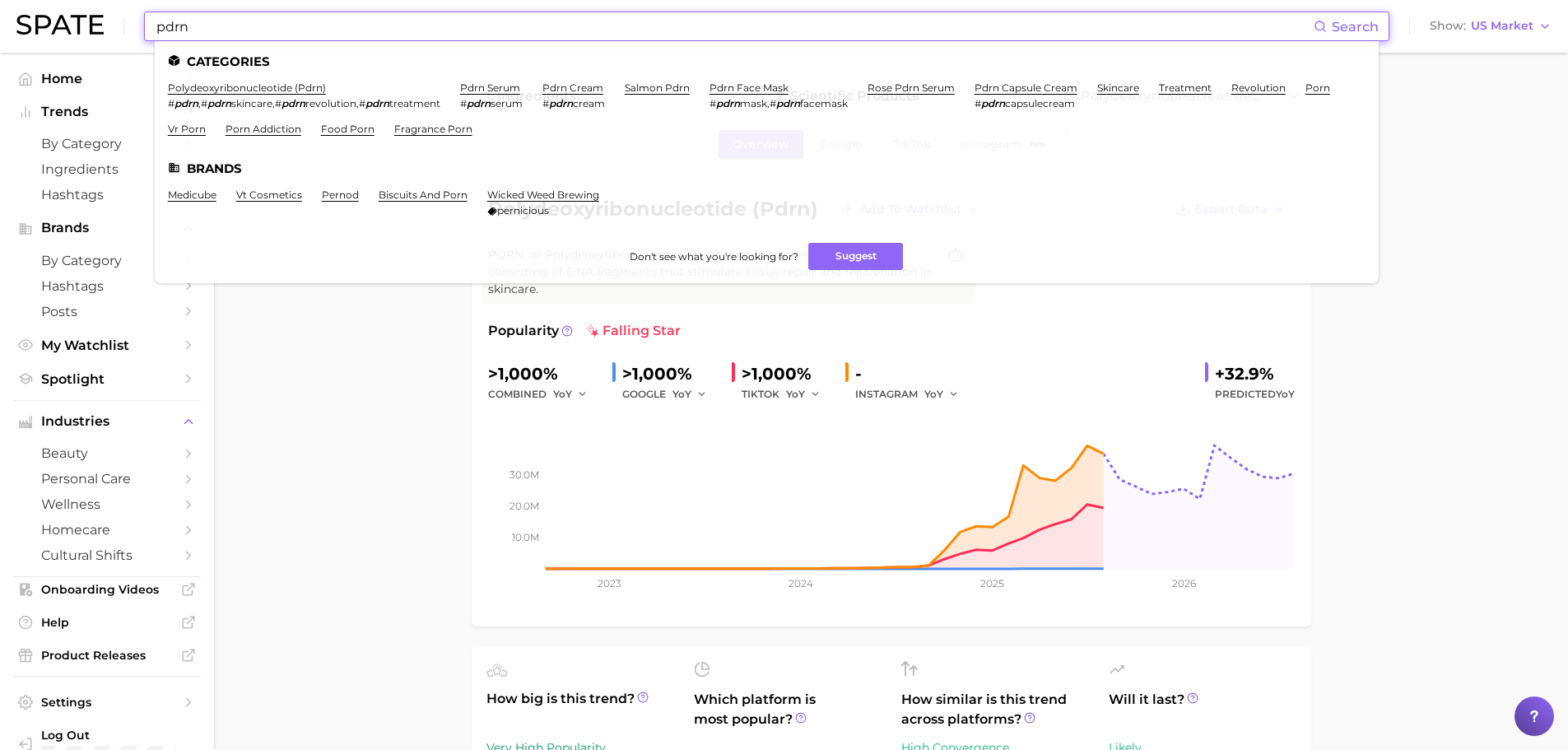
click at [387, 28] on input "pdrn" at bounding box center [734, 27] width 1158 height 28
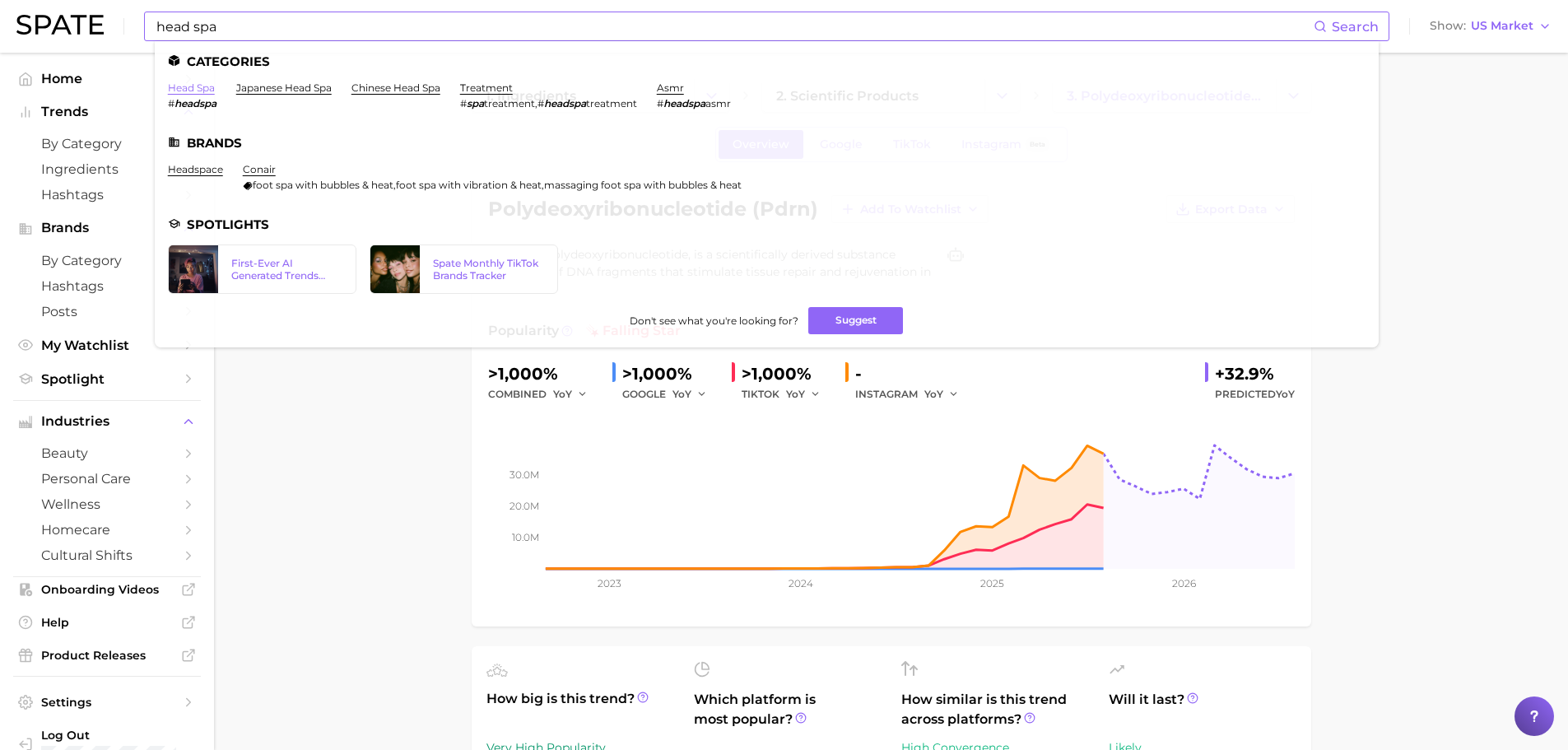
click at [208, 87] on link "head spa" at bounding box center [191, 88] width 47 height 13
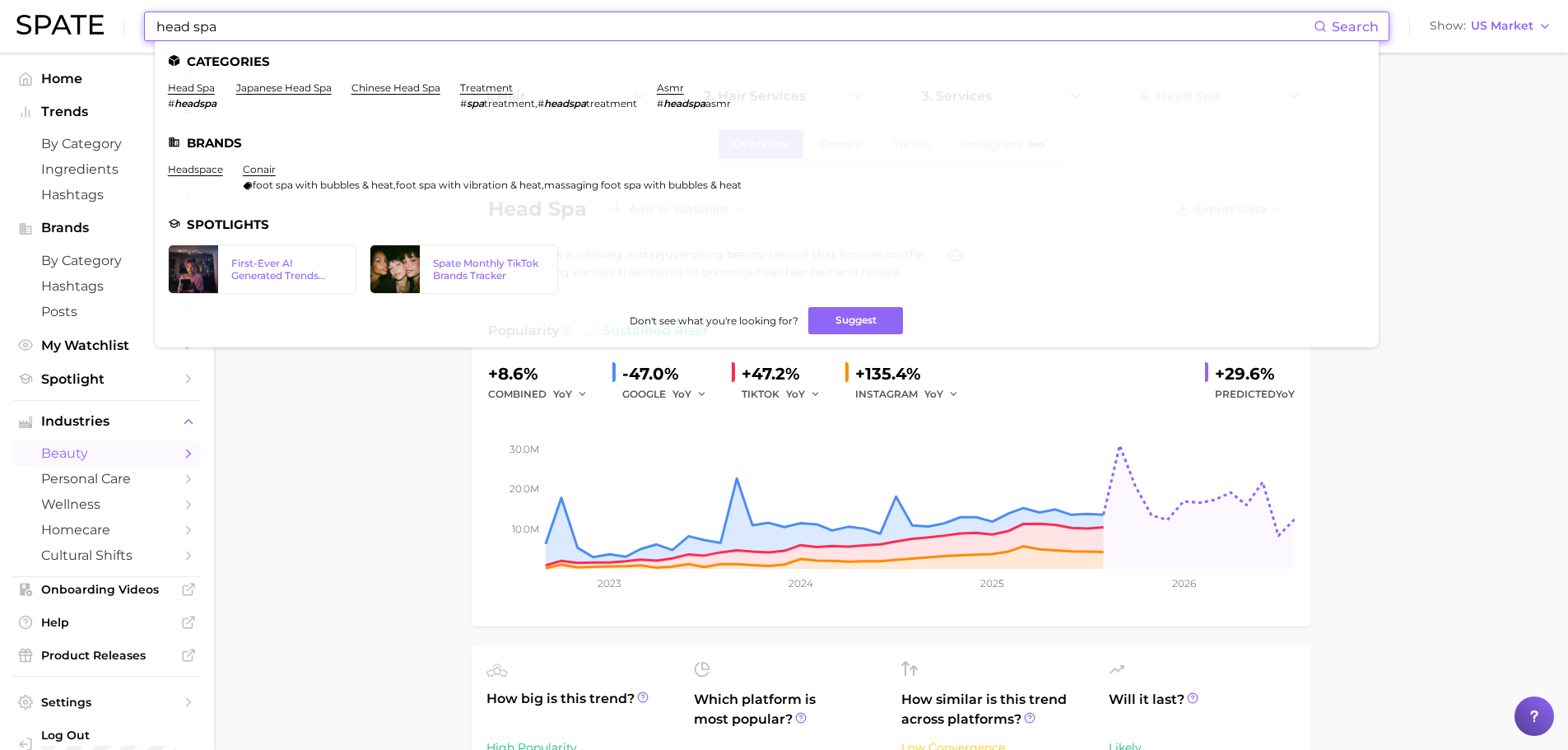
click at [294, 25] on input "head spa" at bounding box center [734, 27] width 1158 height 28
click at [319, 83] on link "japanese head spa" at bounding box center [284, 88] width 95 height 13
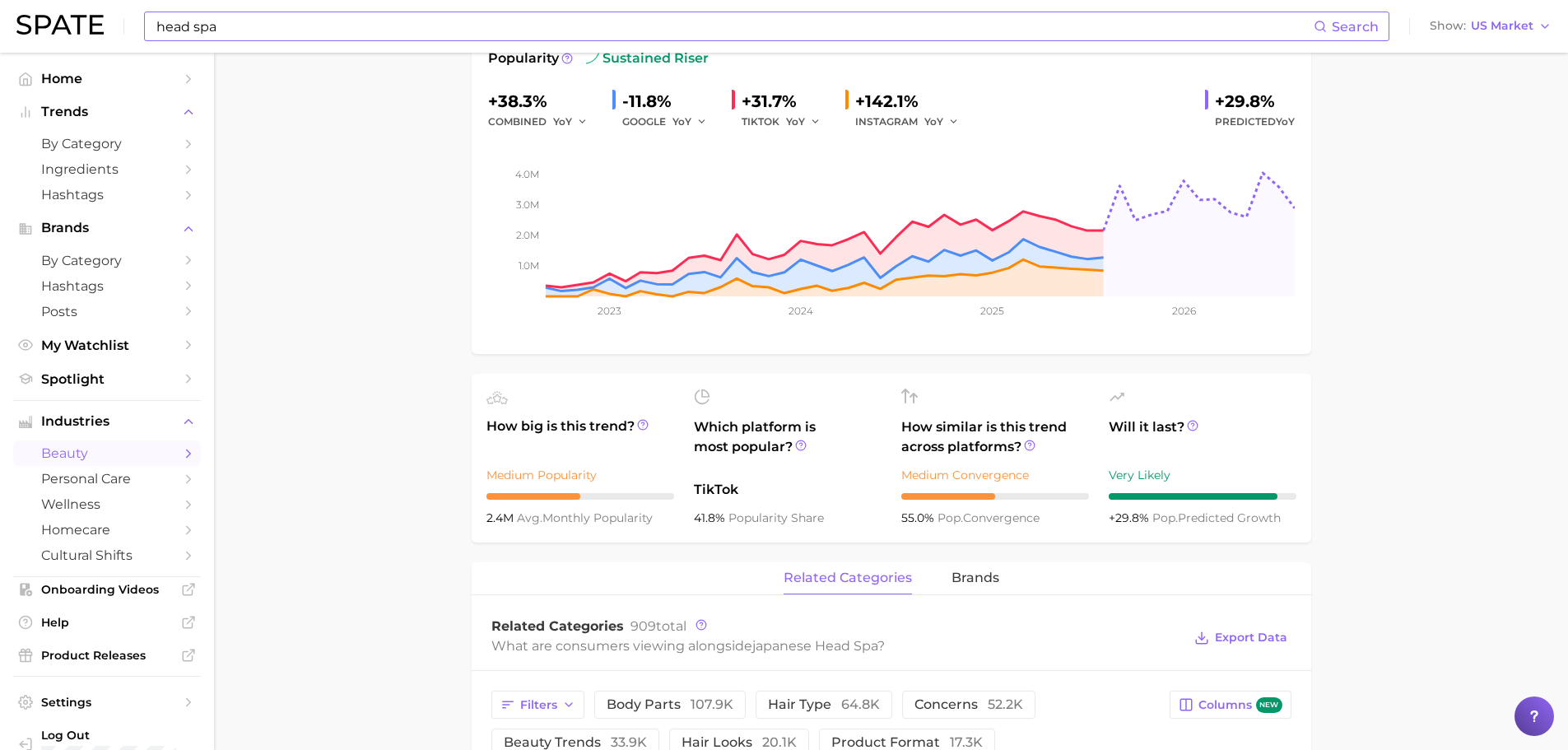
scroll to position [411, 0]
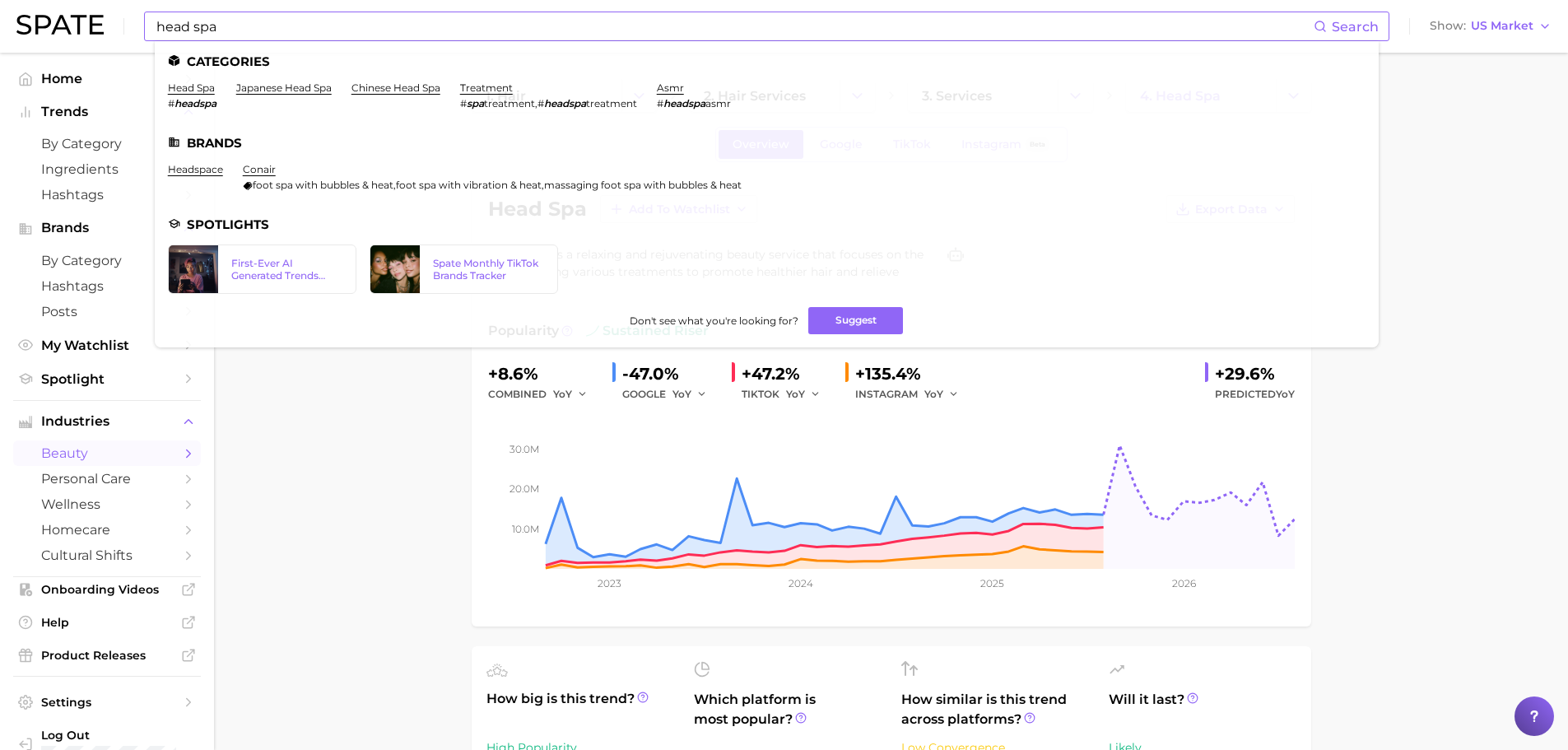
click at [440, 37] on input "head spa" at bounding box center [734, 27] width 1158 height 28
click at [438, 37] on input "head spa" at bounding box center [734, 27] width 1158 height 28
click at [436, 37] on input "head spa" at bounding box center [734, 27] width 1158 height 28
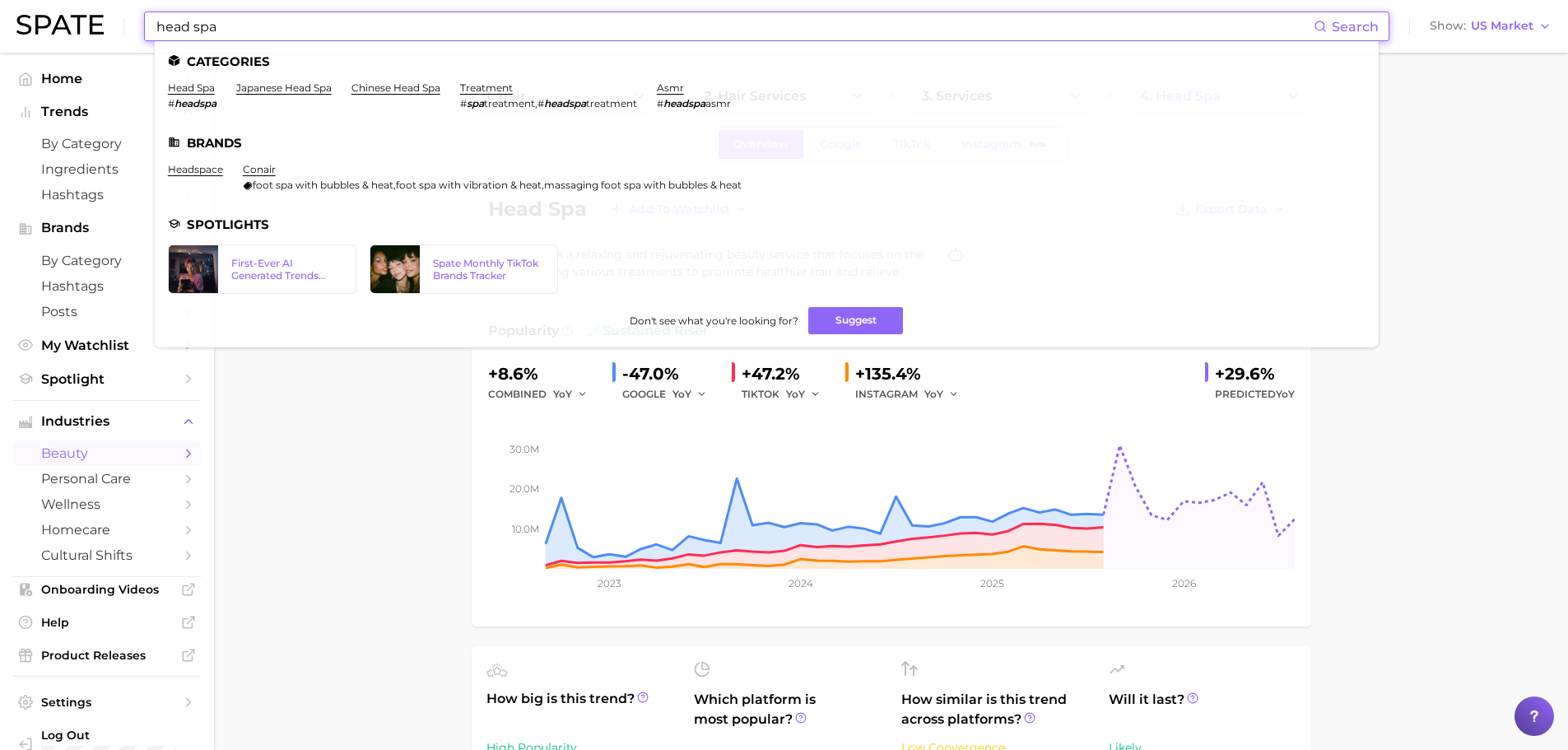
click at [436, 37] on input "head spa" at bounding box center [734, 27] width 1158 height 28
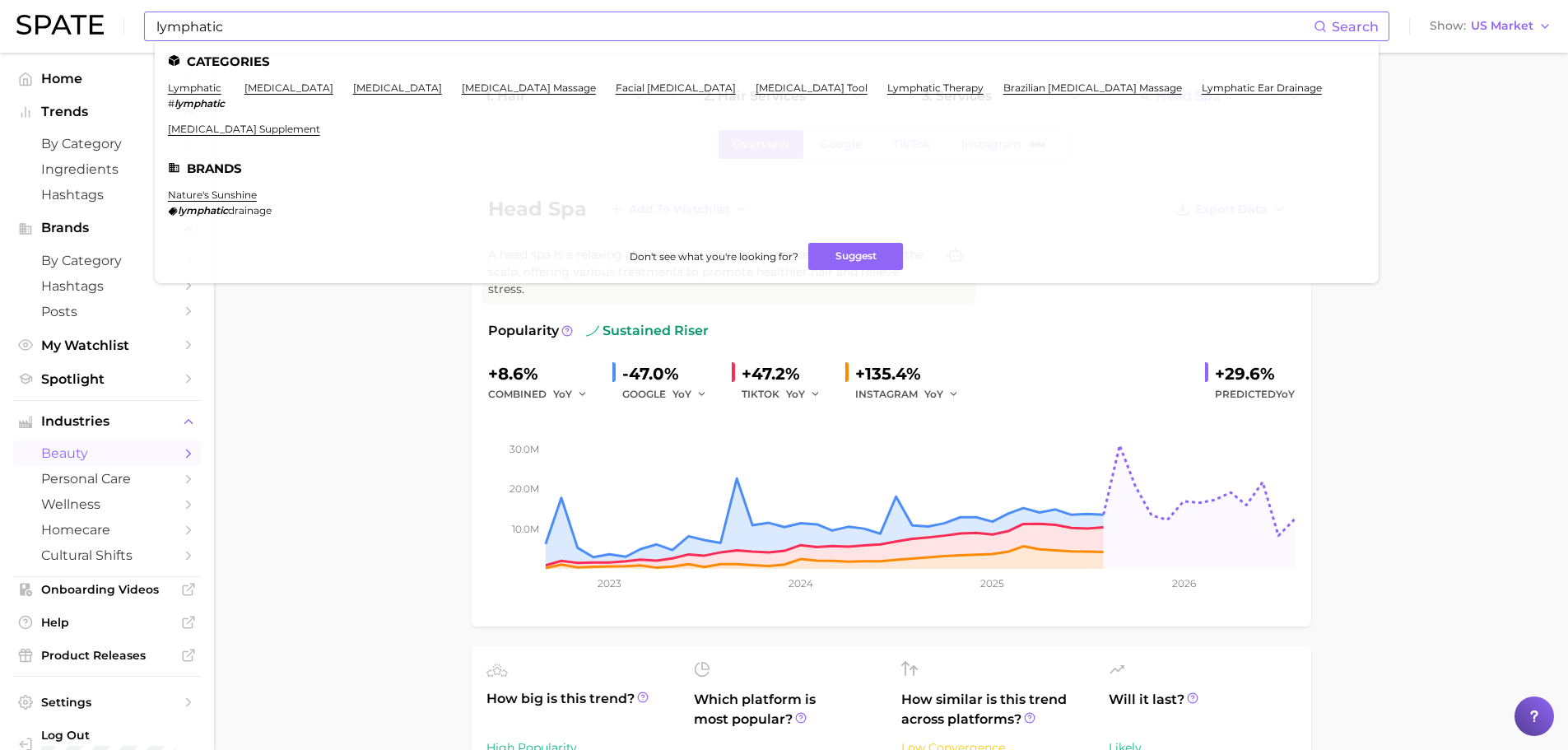
click at [329, 19] on input "lymphatic" at bounding box center [734, 27] width 1158 height 28
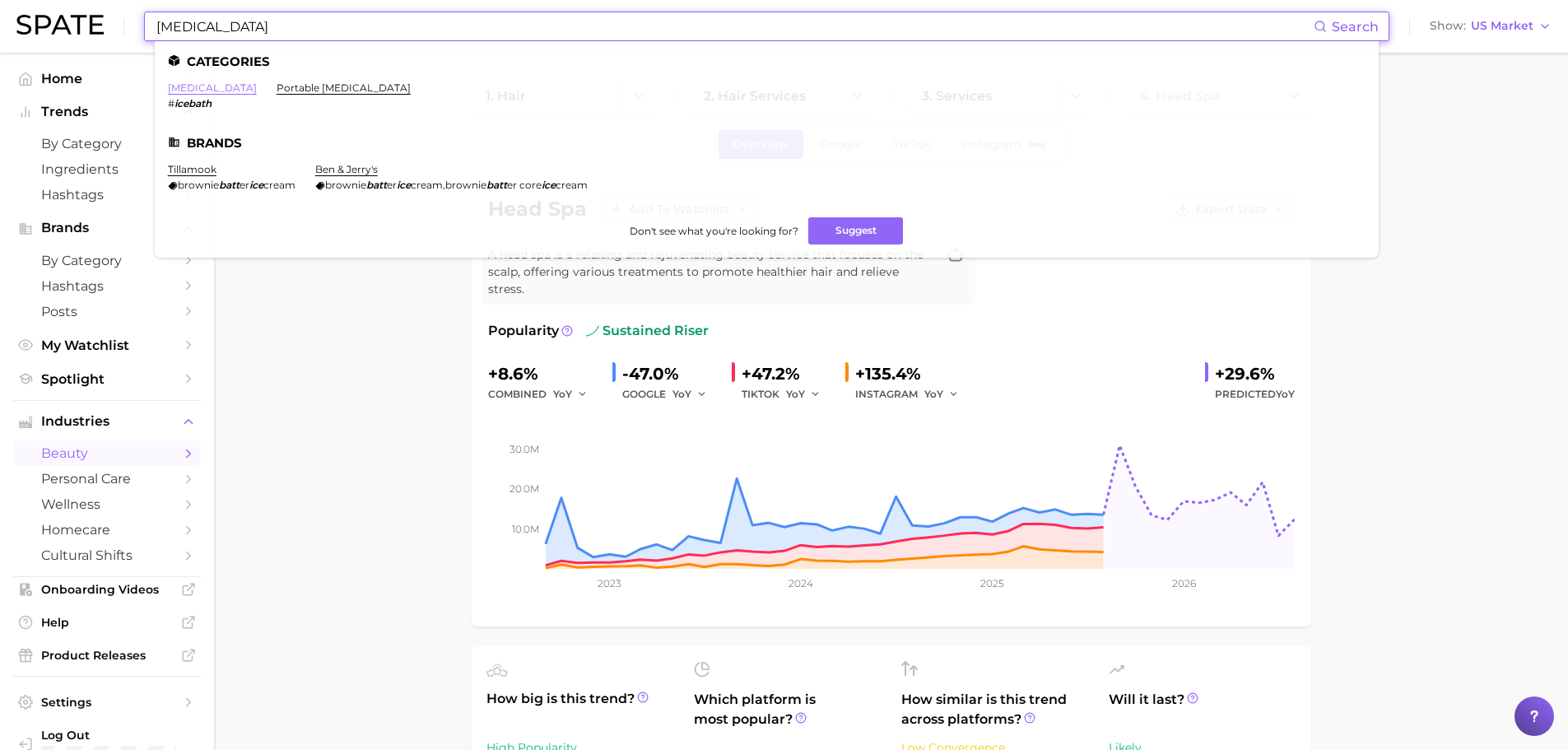
click at [187, 93] on link "ice bath" at bounding box center [212, 88] width 89 height 13
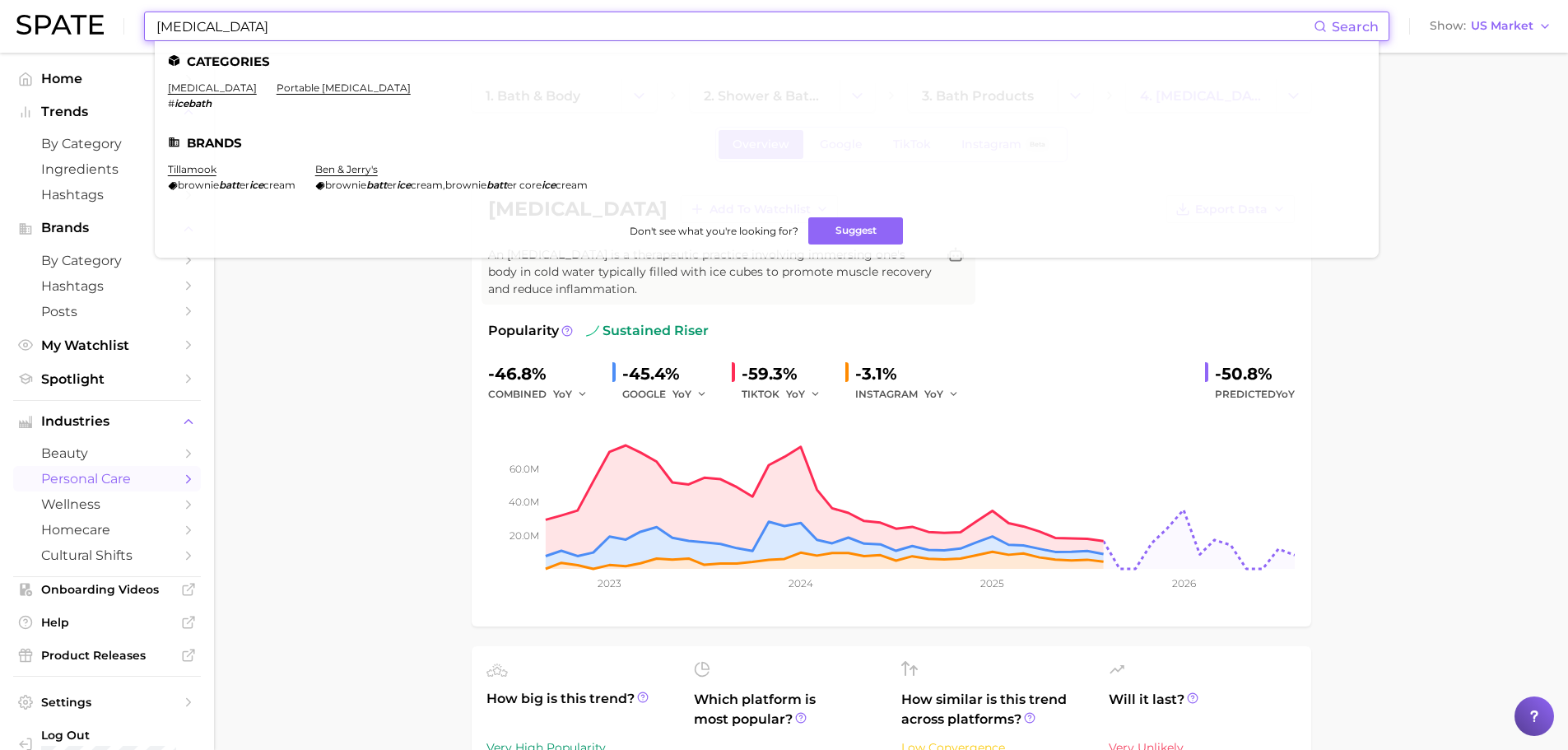
click at [342, 28] on input "ice bath" at bounding box center [734, 27] width 1158 height 28
click at [339, 27] on input "ice bath" at bounding box center [734, 27] width 1158 height 28
click at [339, 25] on input "ice bath" at bounding box center [734, 27] width 1158 height 28
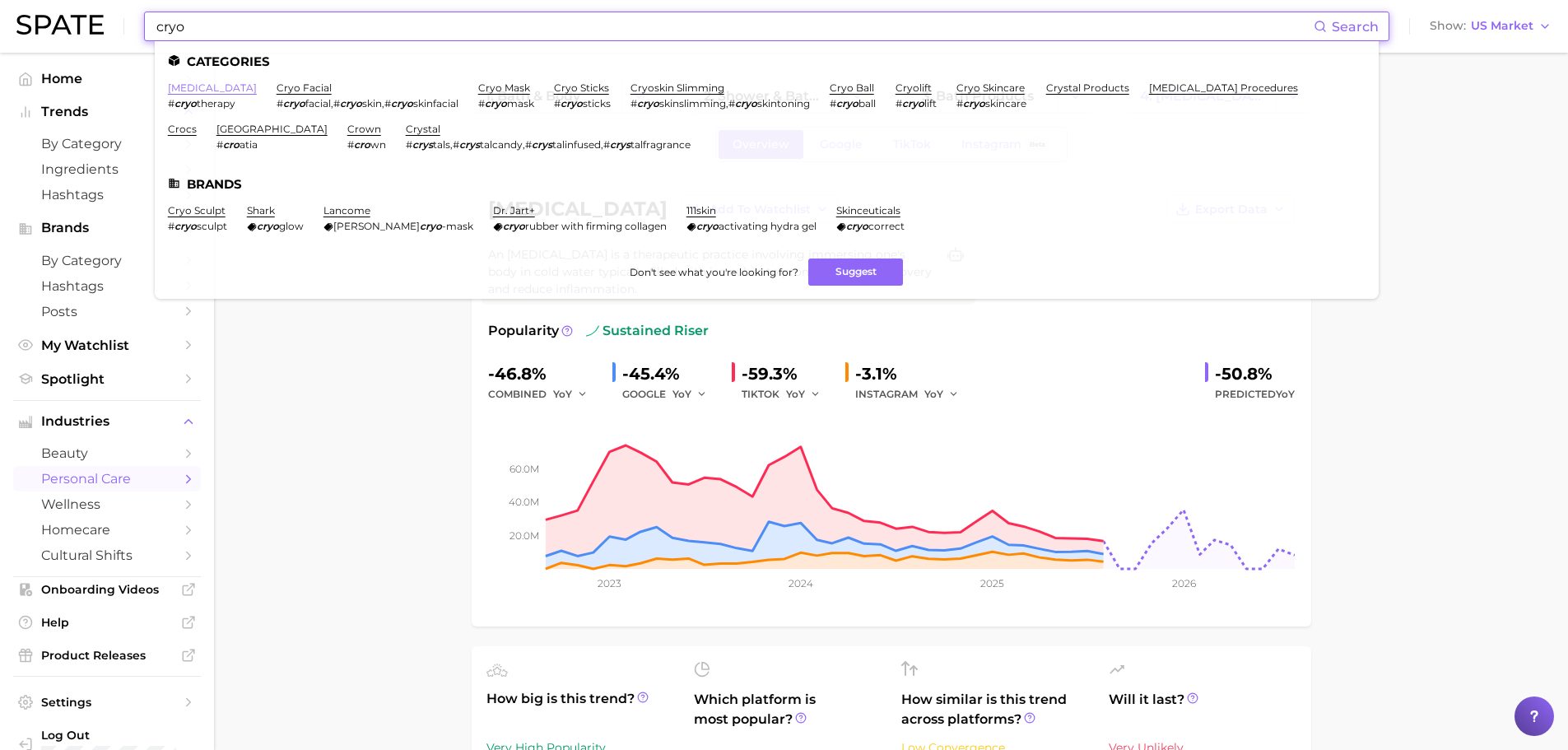
click at [218, 87] on link "cryotherapy" at bounding box center [212, 88] width 89 height 13
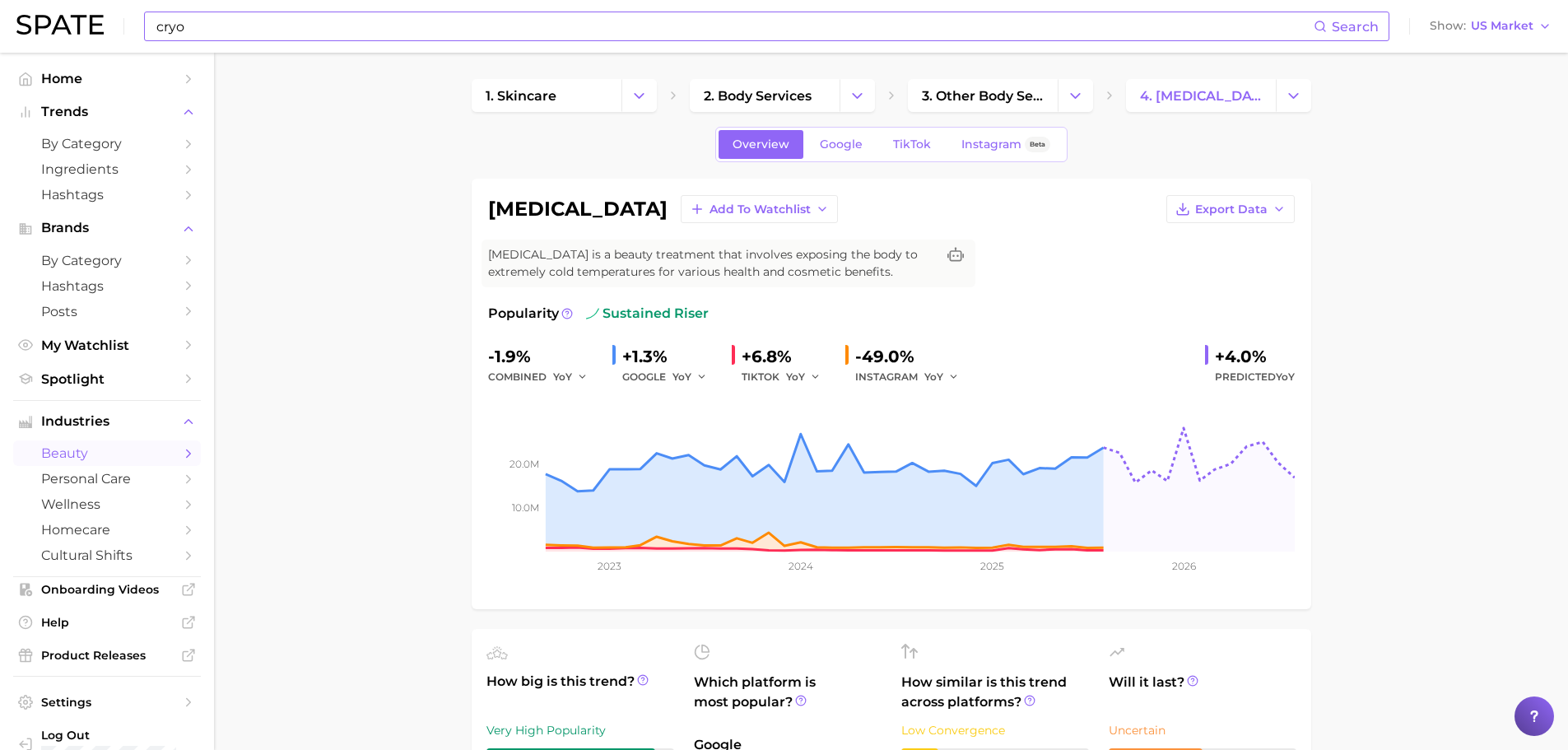
click at [591, 38] on input "cryo" at bounding box center [734, 27] width 1158 height 28
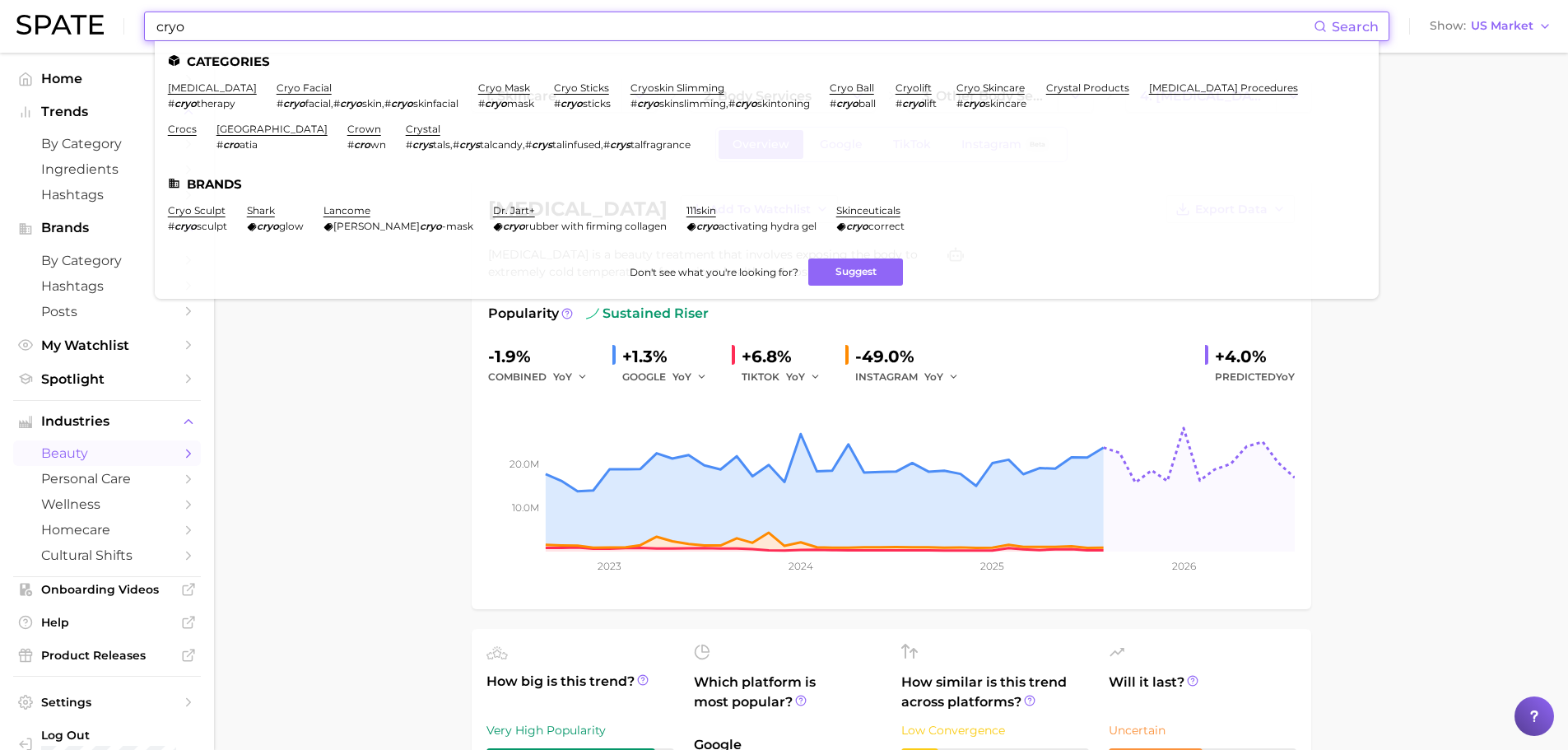
click at [589, 37] on input "cryo" at bounding box center [734, 27] width 1158 height 28
click at [587, 36] on input "cryo" at bounding box center [734, 27] width 1158 height 28
click at [586, 34] on input "cryo" at bounding box center [734, 27] width 1158 height 28
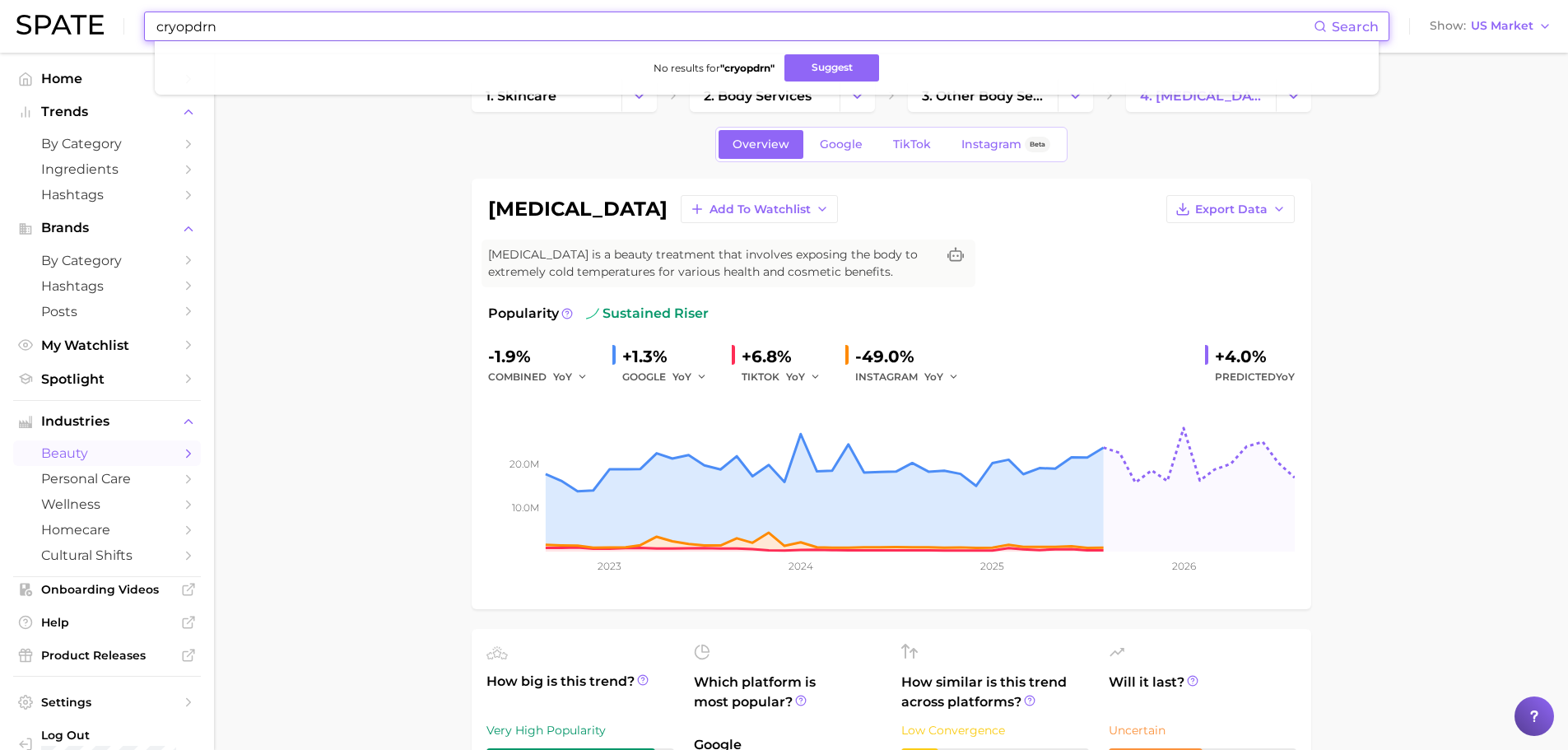
click at [573, 23] on input "cryopdrn" at bounding box center [734, 27] width 1158 height 28
click at [572, 23] on input "cryopdrn" at bounding box center [734, 27] width 1158 height 28
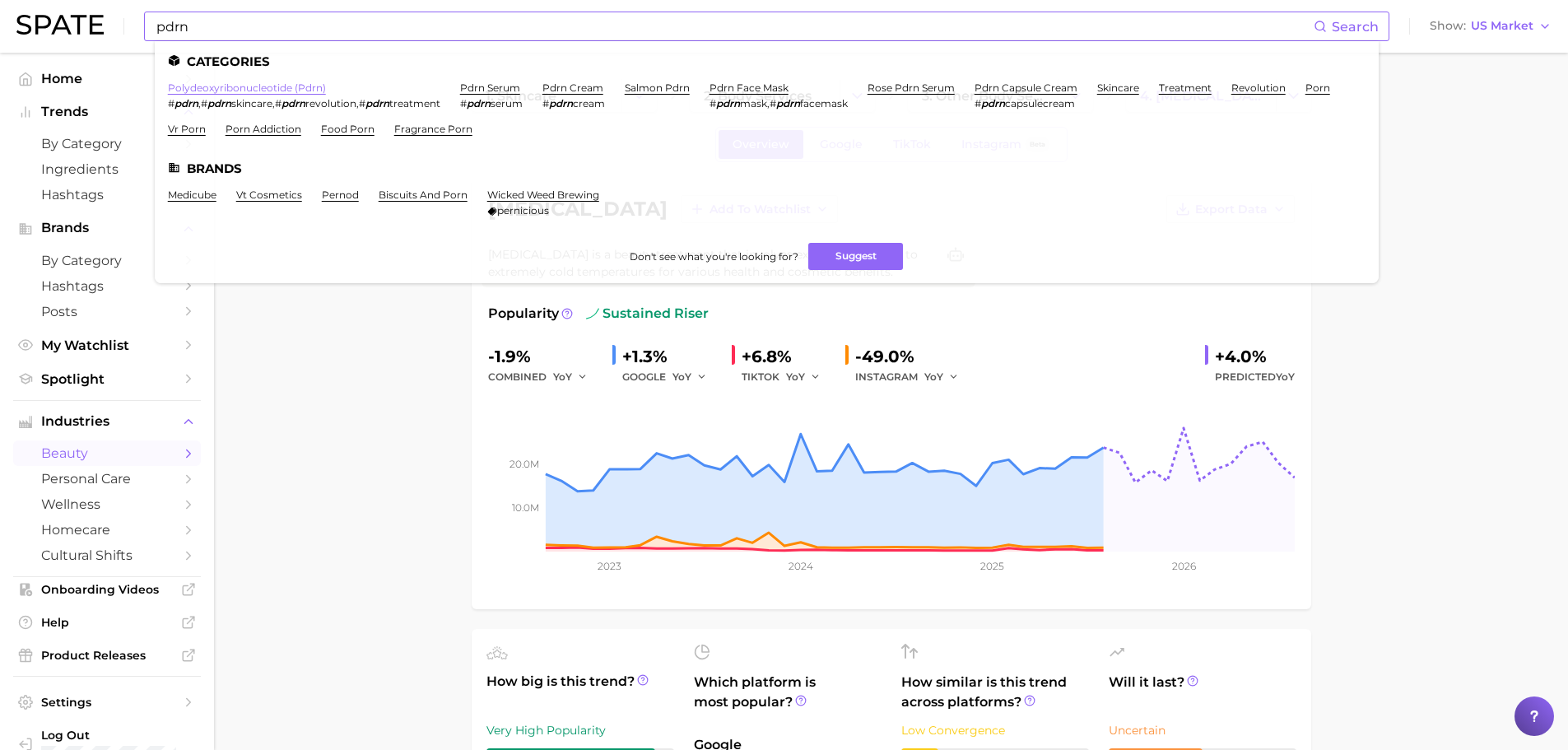
click at [292, 88] on link "polydeoxyribonucleotide (pdrn)" at bounding box center [246, 88] width 158 height 13
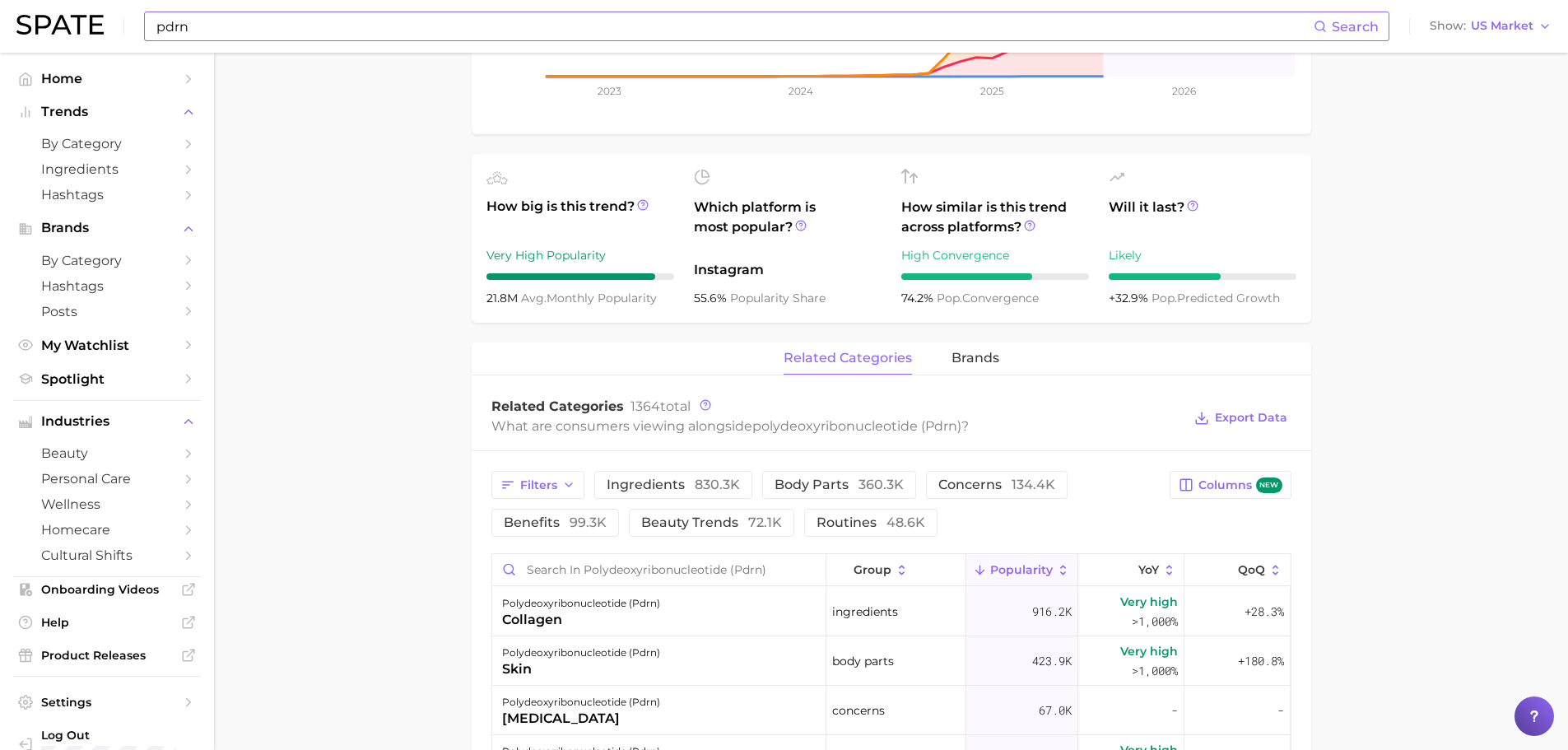
scroll to position [494, 0]
click at [973, 368] on button "brands" at bounding box center [975, 357] width 48 height 32
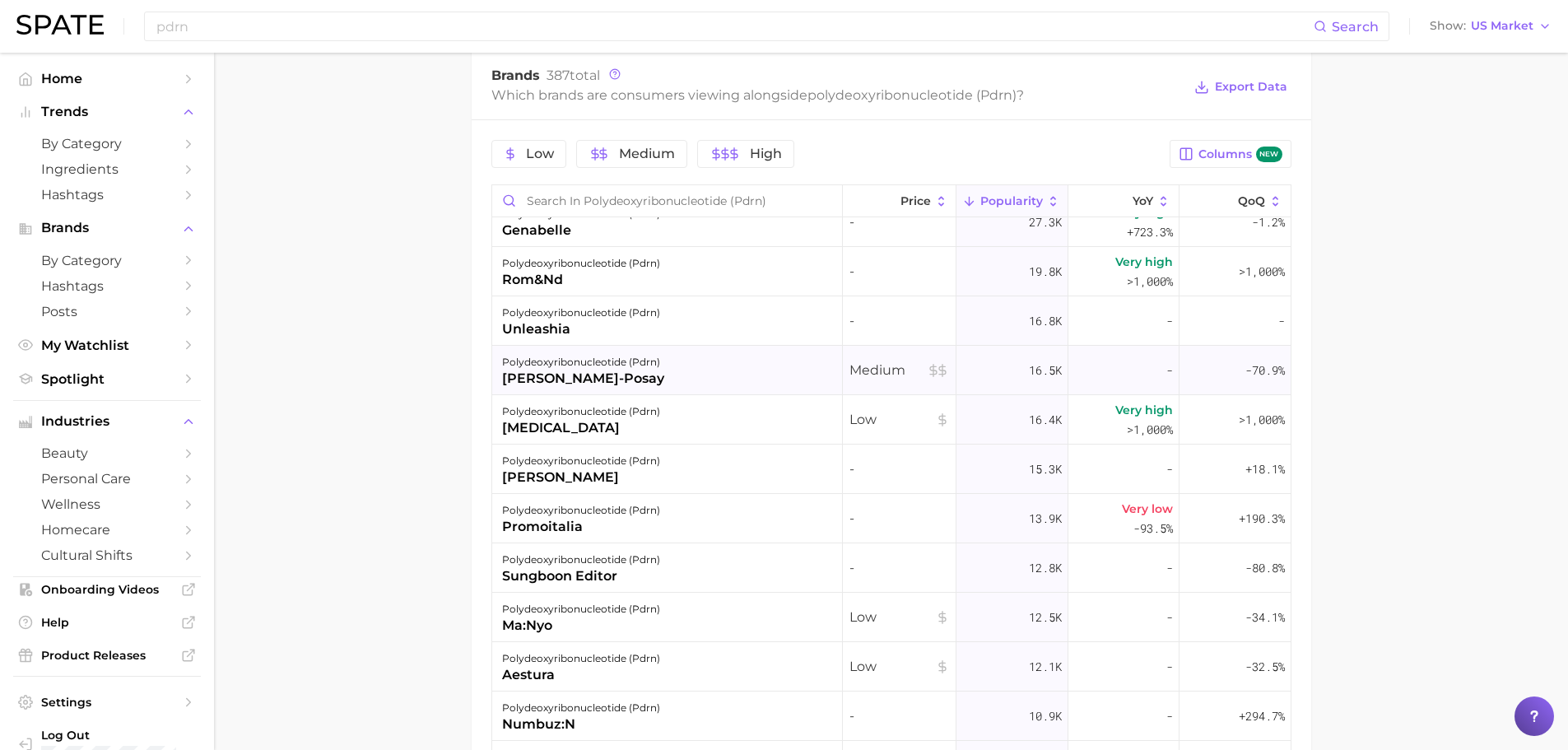
scroll to position [2470, 0]
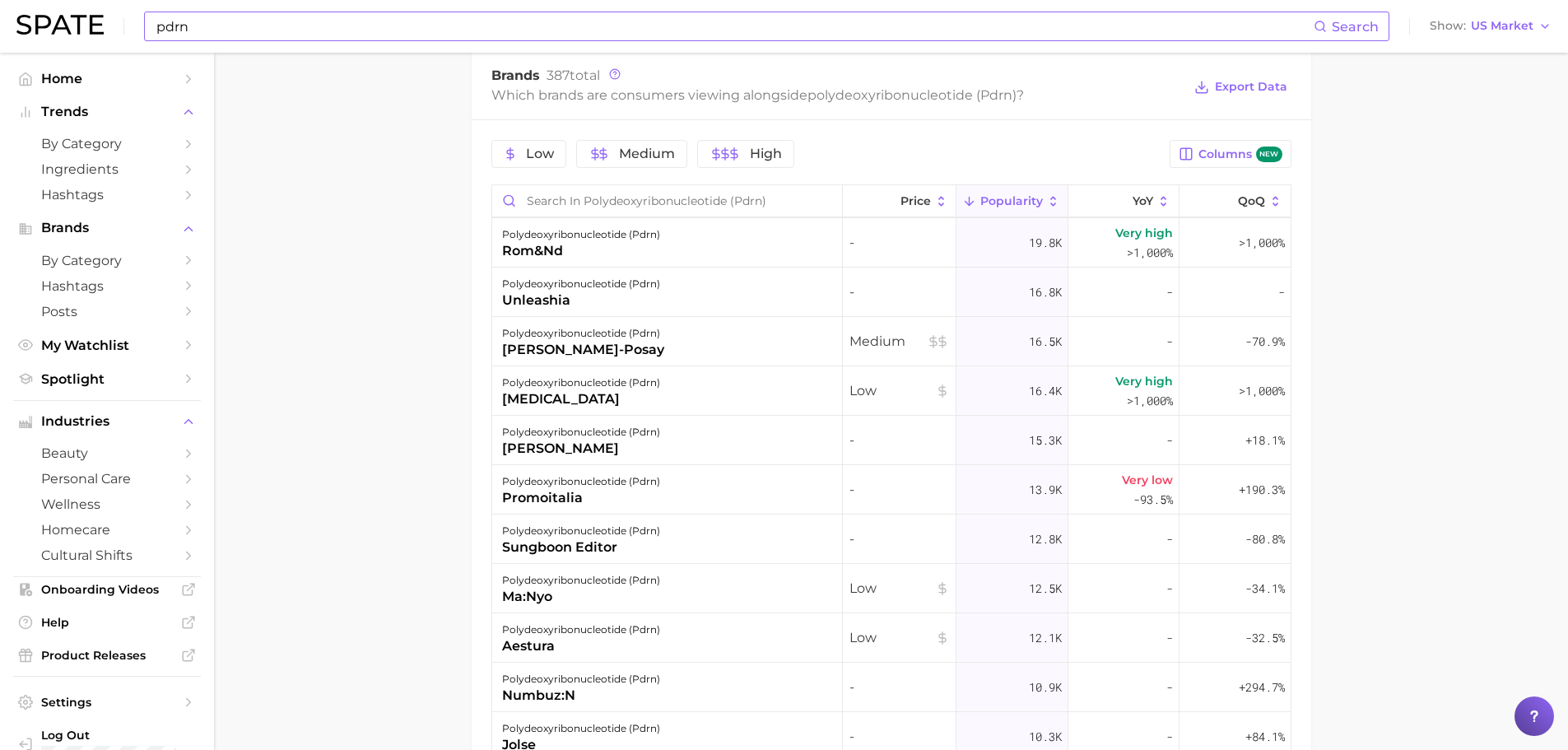
click at [396, 28] on input "pdrn" at bounding box center [734, 27] width 1158 height 28
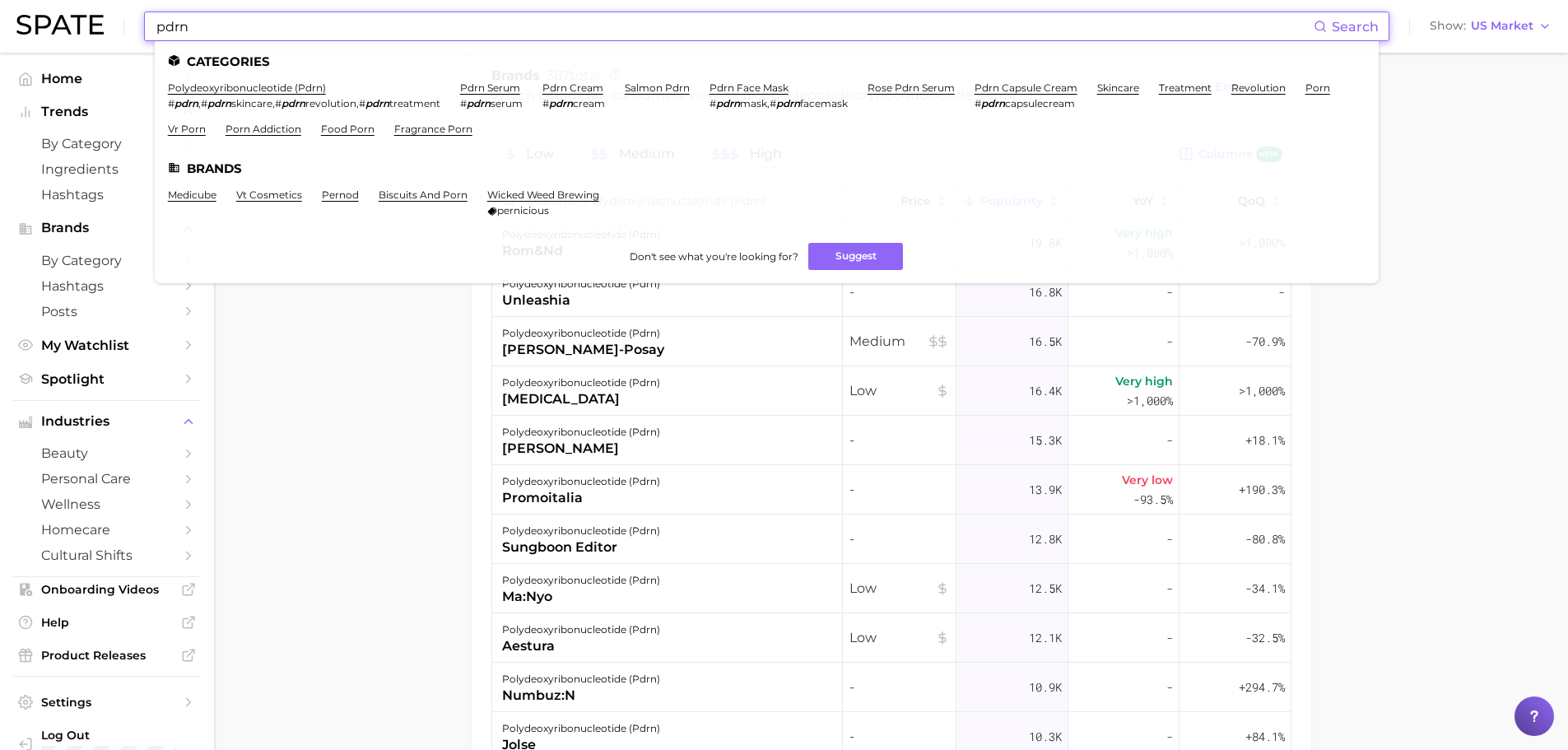
click at [396, 28] on input "pdrn" at bounding box center [734, 27] width 1158 height 28
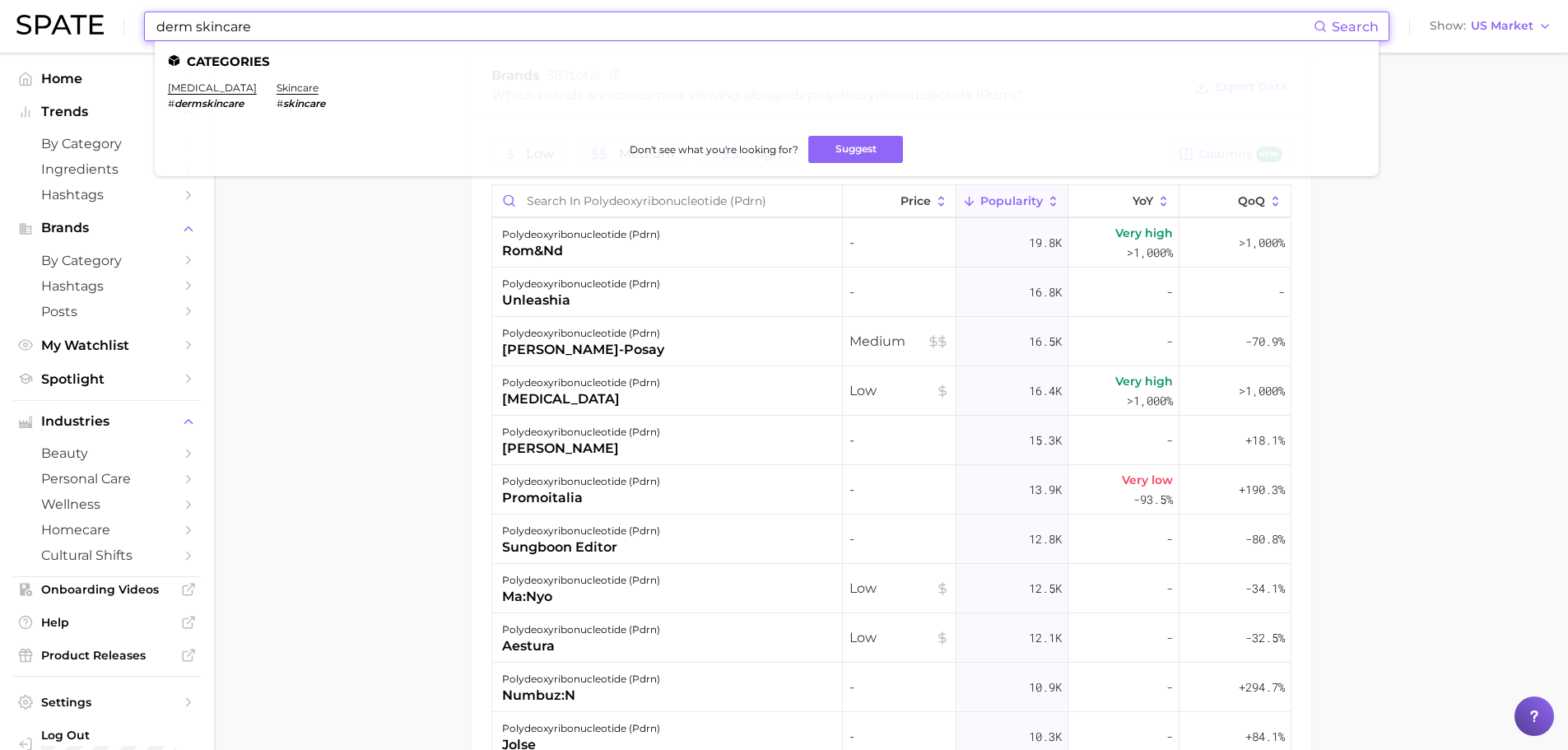
drag, startPoint x: 282, startPoint y: 22, endPoint x: 196, endPoint y: 13, distance: 86.5
click at [196, 13] on input "derm skincare" at bounding box center [734, 27] width 1158 height 28
click at [278, 30] on input "derm skincare" at bounding box center [734, 27] width 1158 height 28
click at [274, 30] on input "derm skincare" at bounding box center [734, 27] width 1158 height 28
click at [269, 27] on input "derm skincare" at bounding box center [734, 27] width 1158 height 28
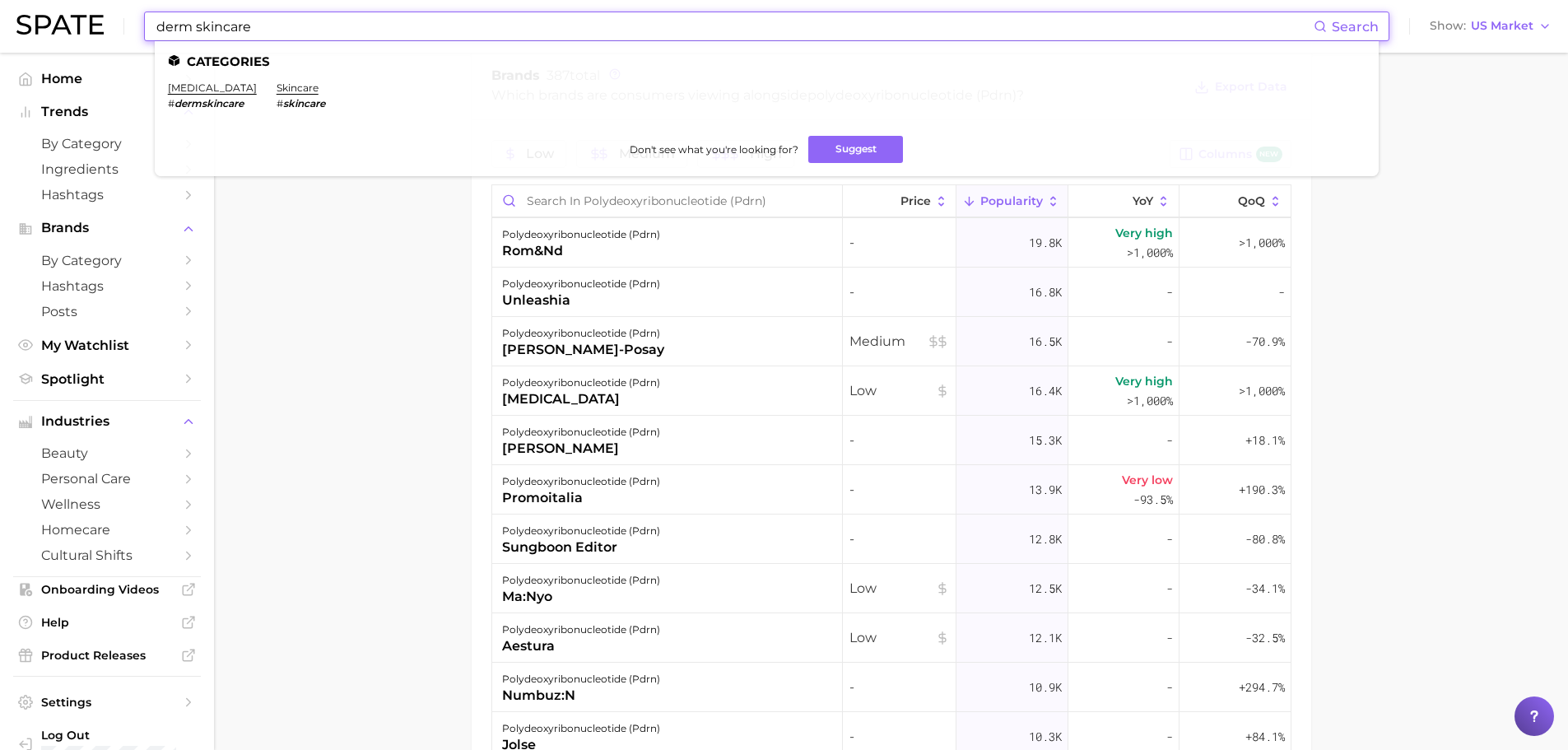
click at [267, 25] on input "derm skincare" at bounding box center [734, 27] width 1158 height 28
click at [264, 23] on input "derm skincare" at bounding box center [734, 27] width 1158 height 28
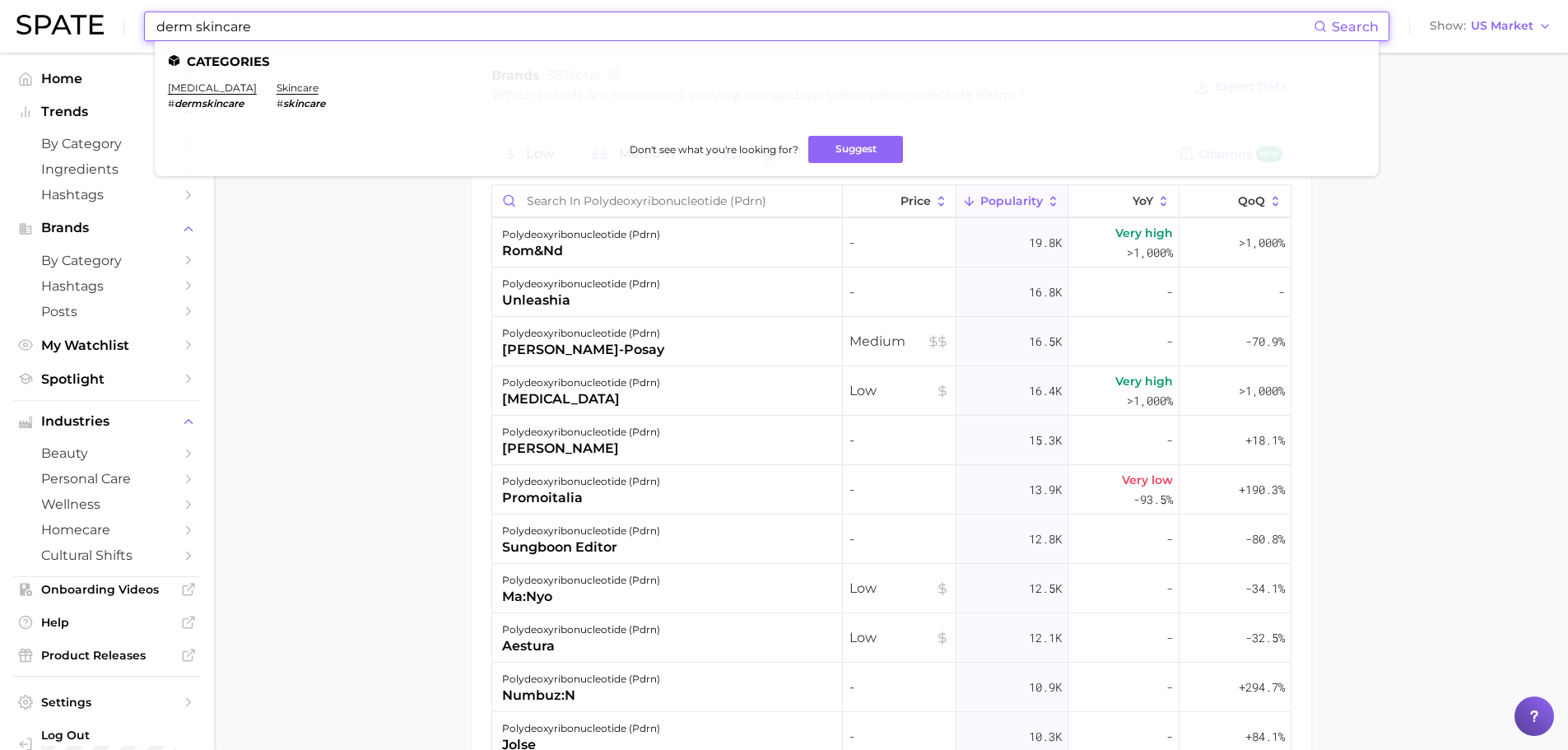
click at [264, 23] on input "derm skincare" at bounding box center [734, 27] width 1158 height 28
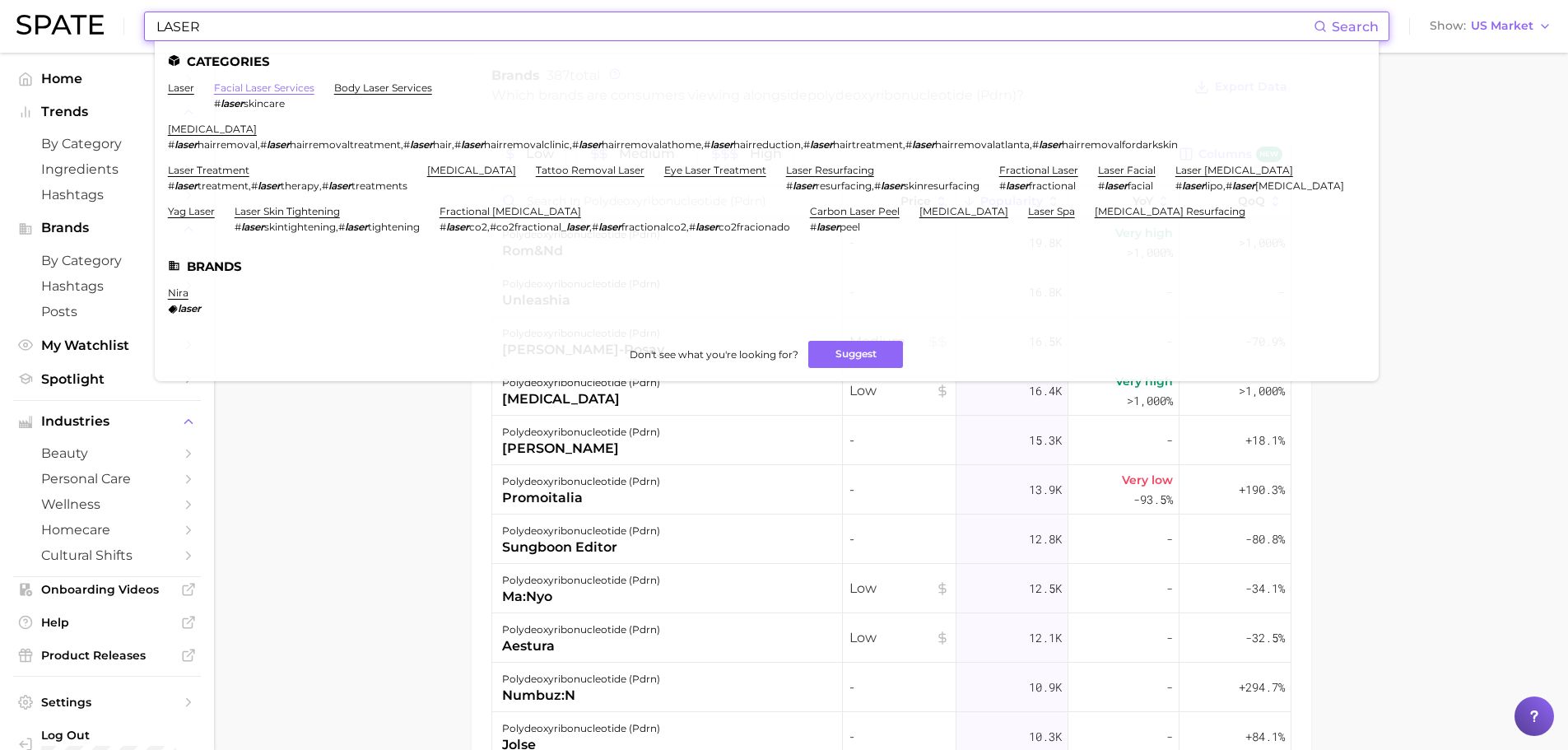
type input "LASER"
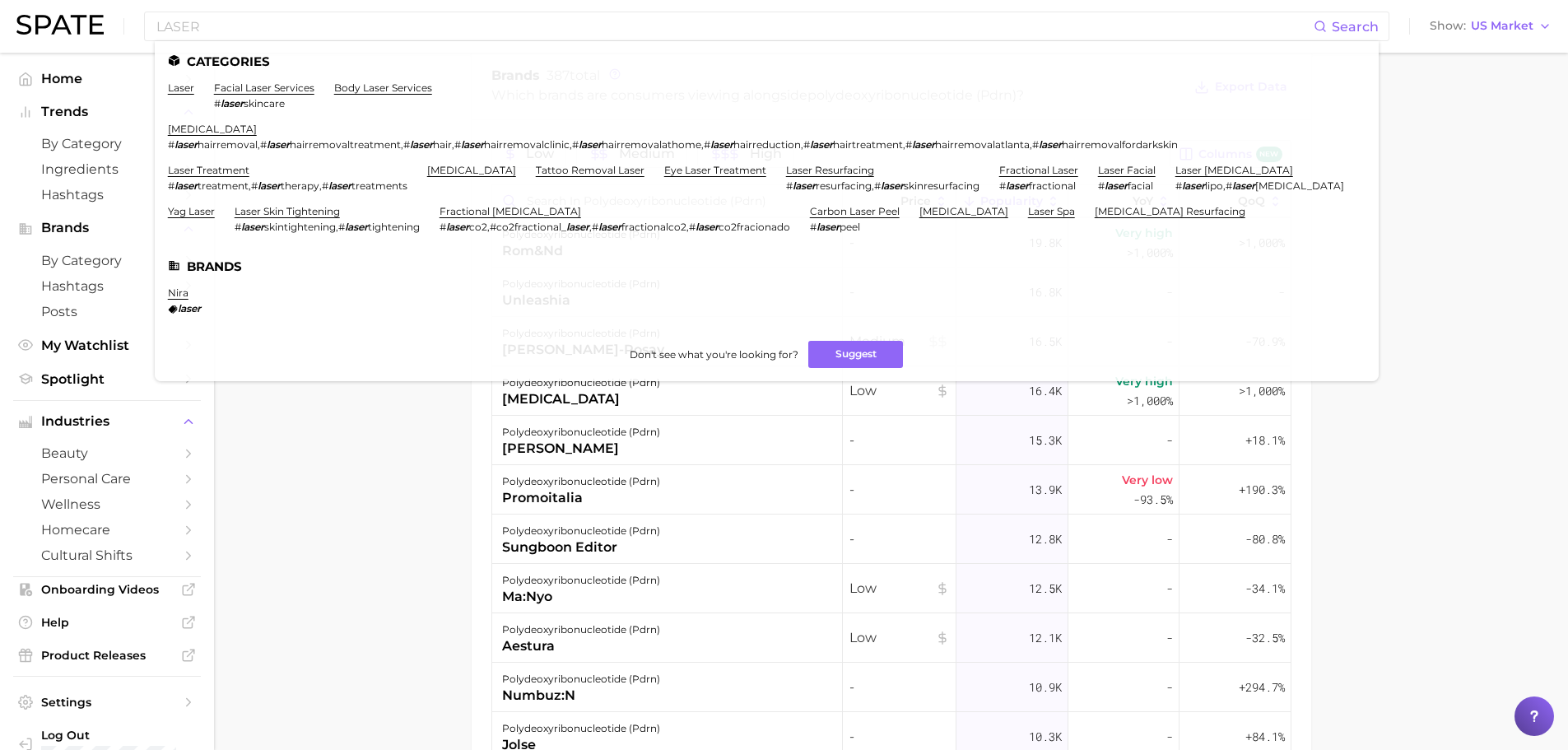
click at [347, 466] on main "1. ingredients 2. scientific products 3. polydeoxyribonucleotide (pdrn) Overvie…" at bounding box center [891, 133] width 1354 height 1807
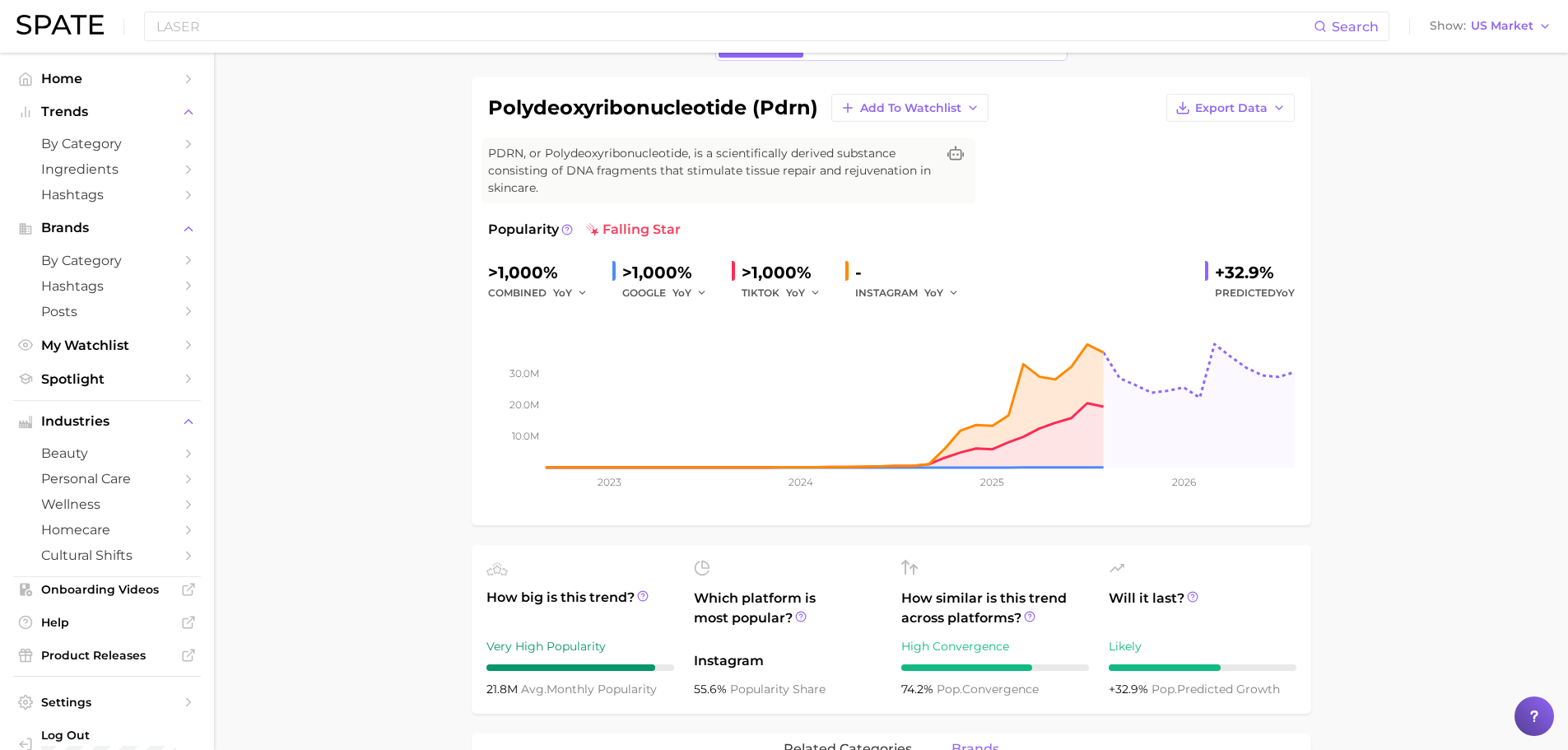
scroll to position [0, 0]
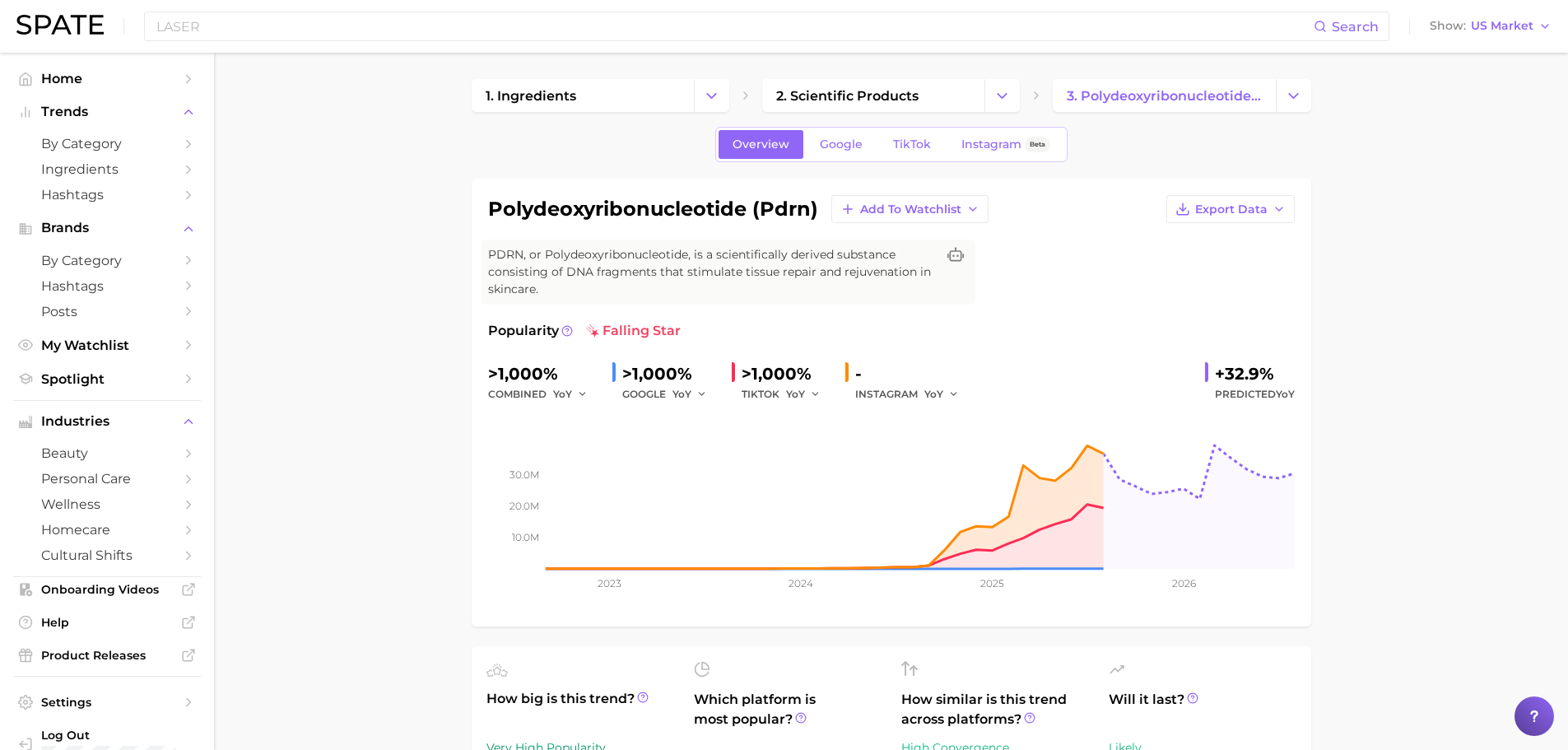
click at [288, 46] on div "LASER Search Show US Market" at bounding box center [784, 26] width 1535 height 53
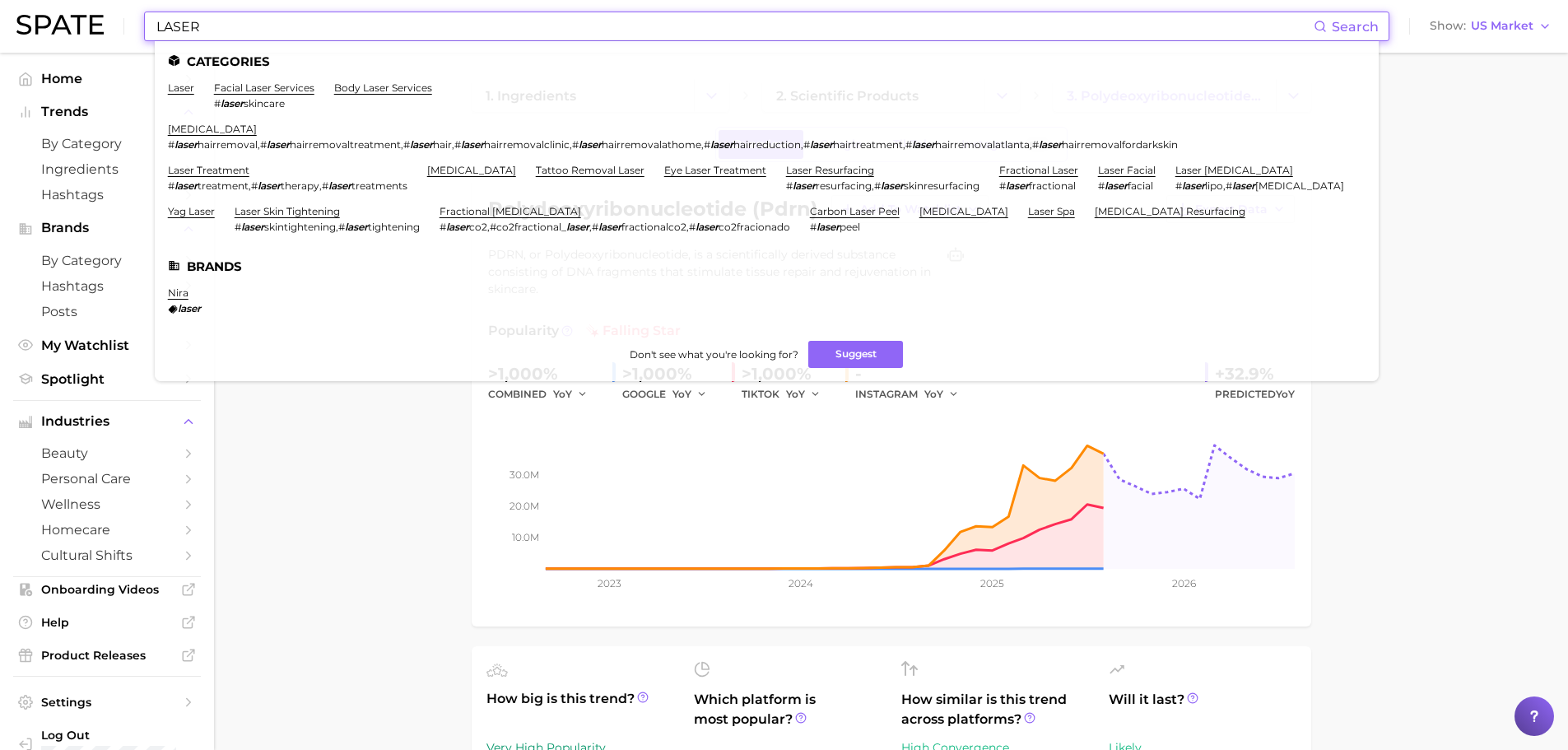
click at [272, 28] on input "LASER" at bounding box center [734, 27] width 1158 height 28
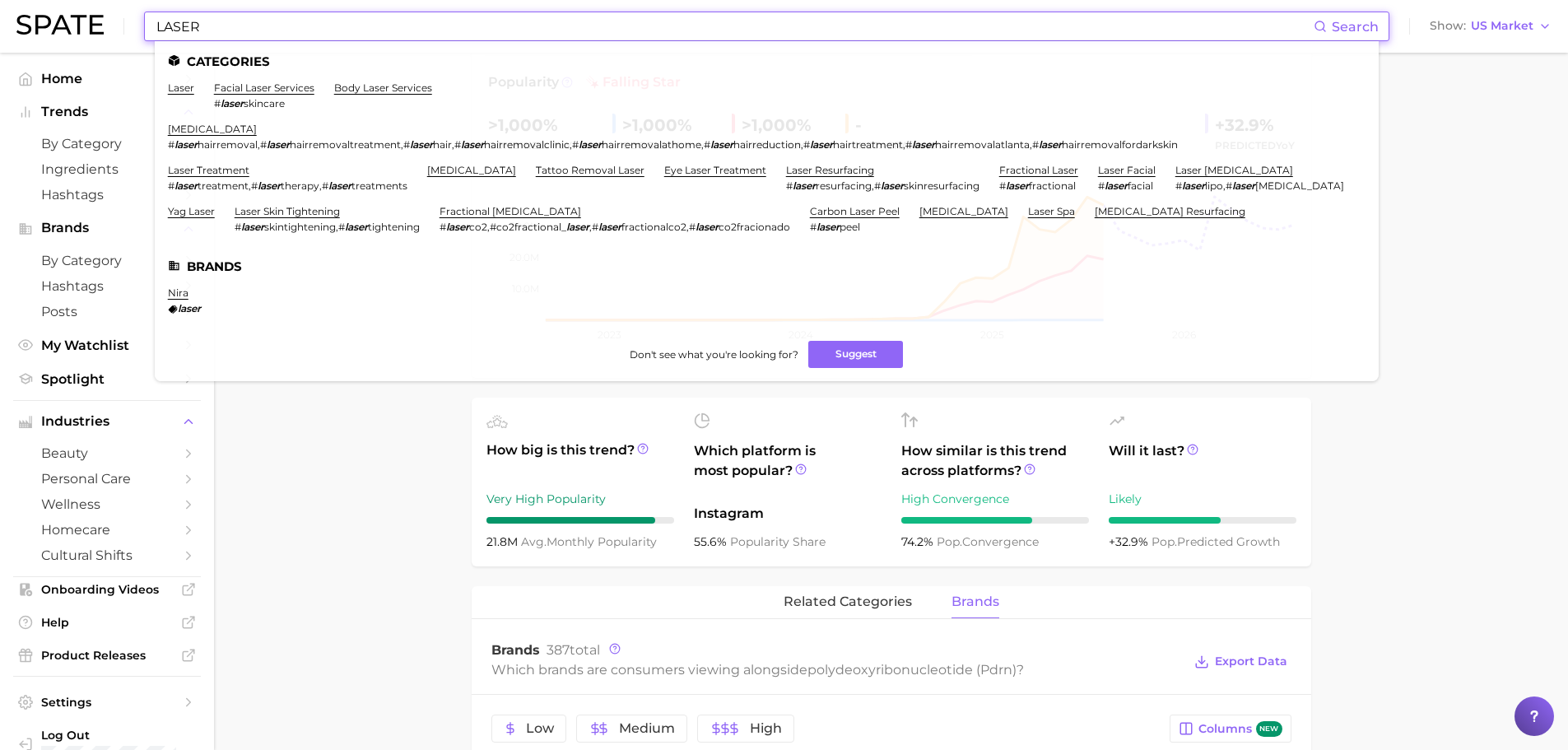
scroll to position [247, 0]
click at [234, 169] on link "laser treatment" at bounding box center [209, 169] width 82 height 13
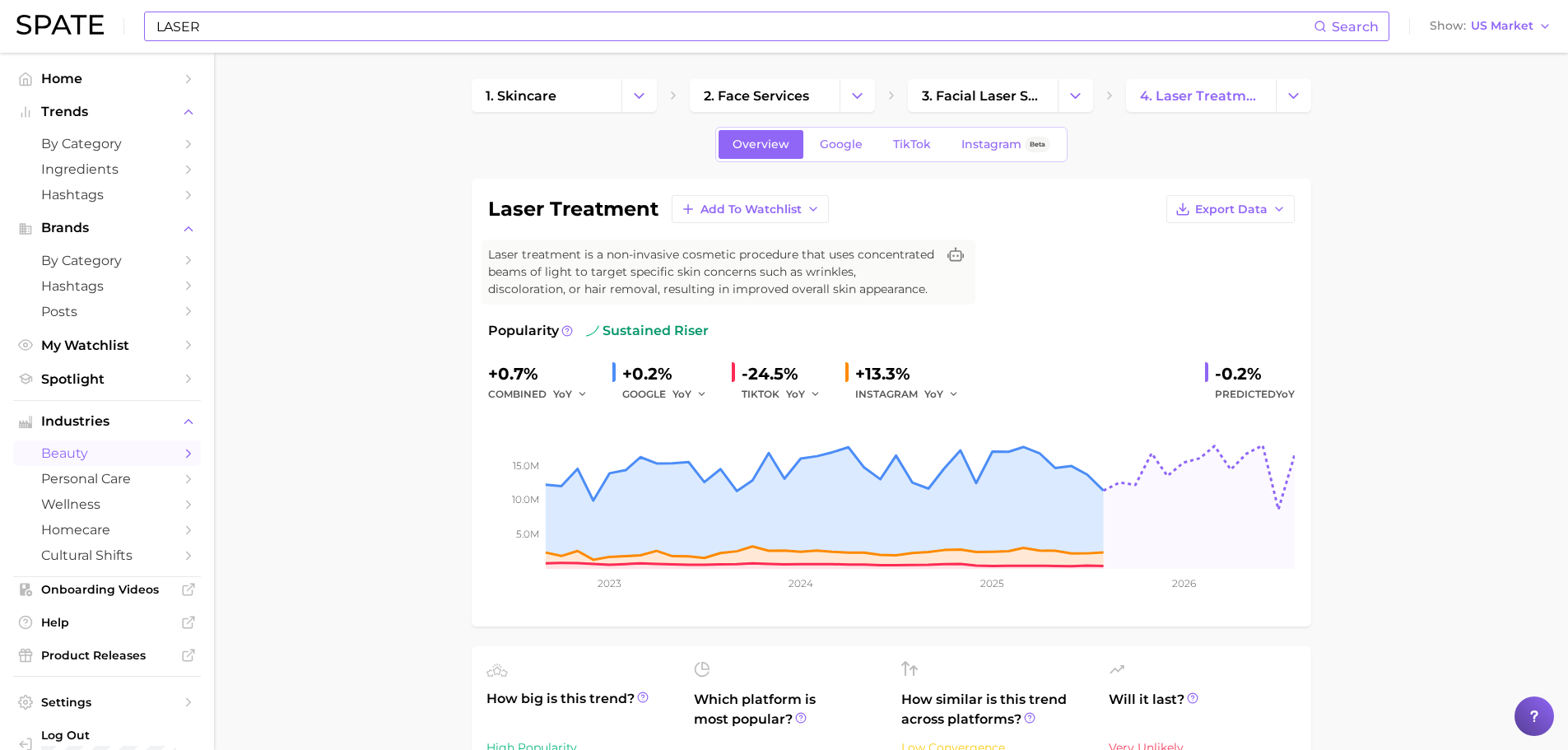
click at [285, 39] on input "LASER" at bounding box center [734, 27] width 1158 height 28
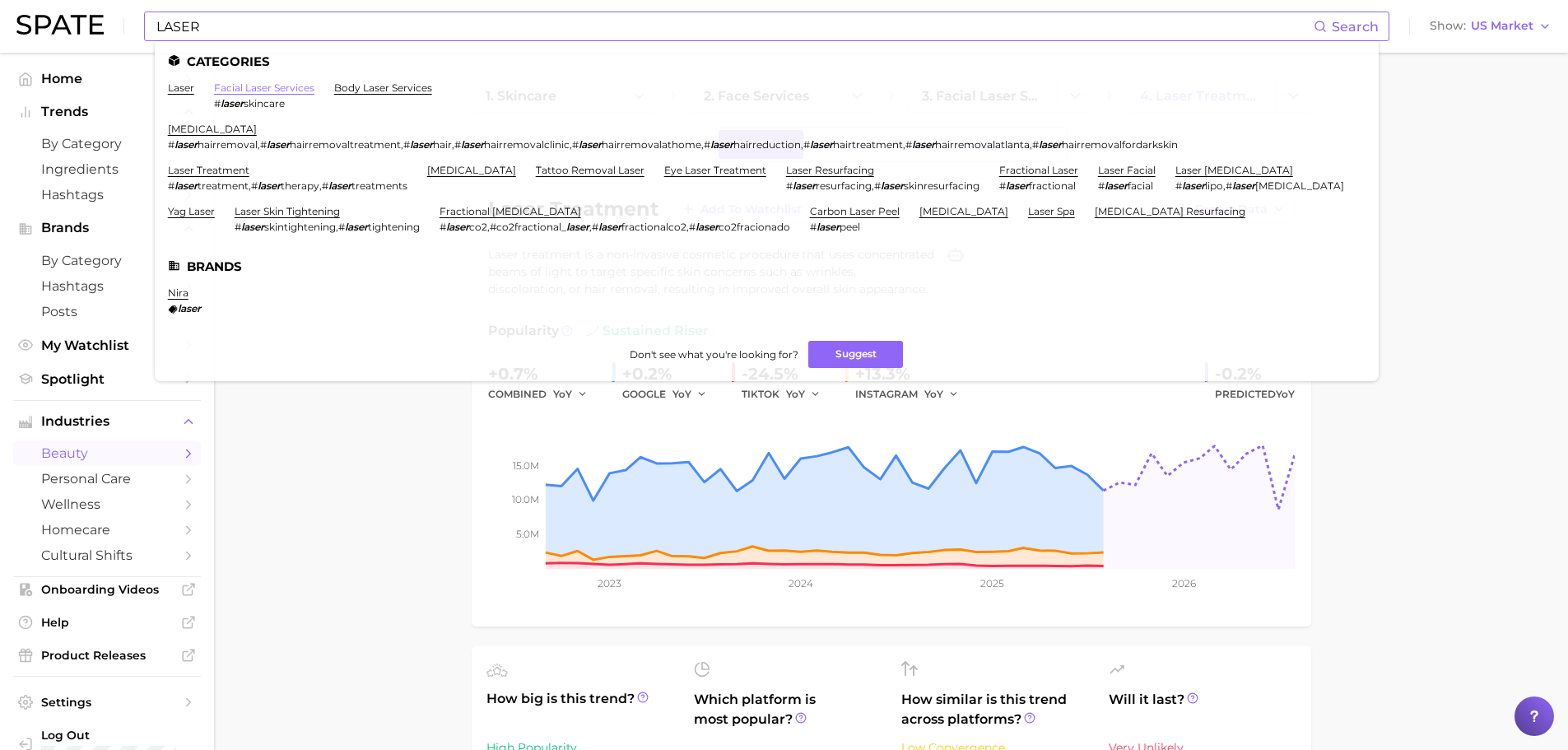
click at [253, 83] on link "facial laser services" at bounding box center [264, 88] width 100 height 13
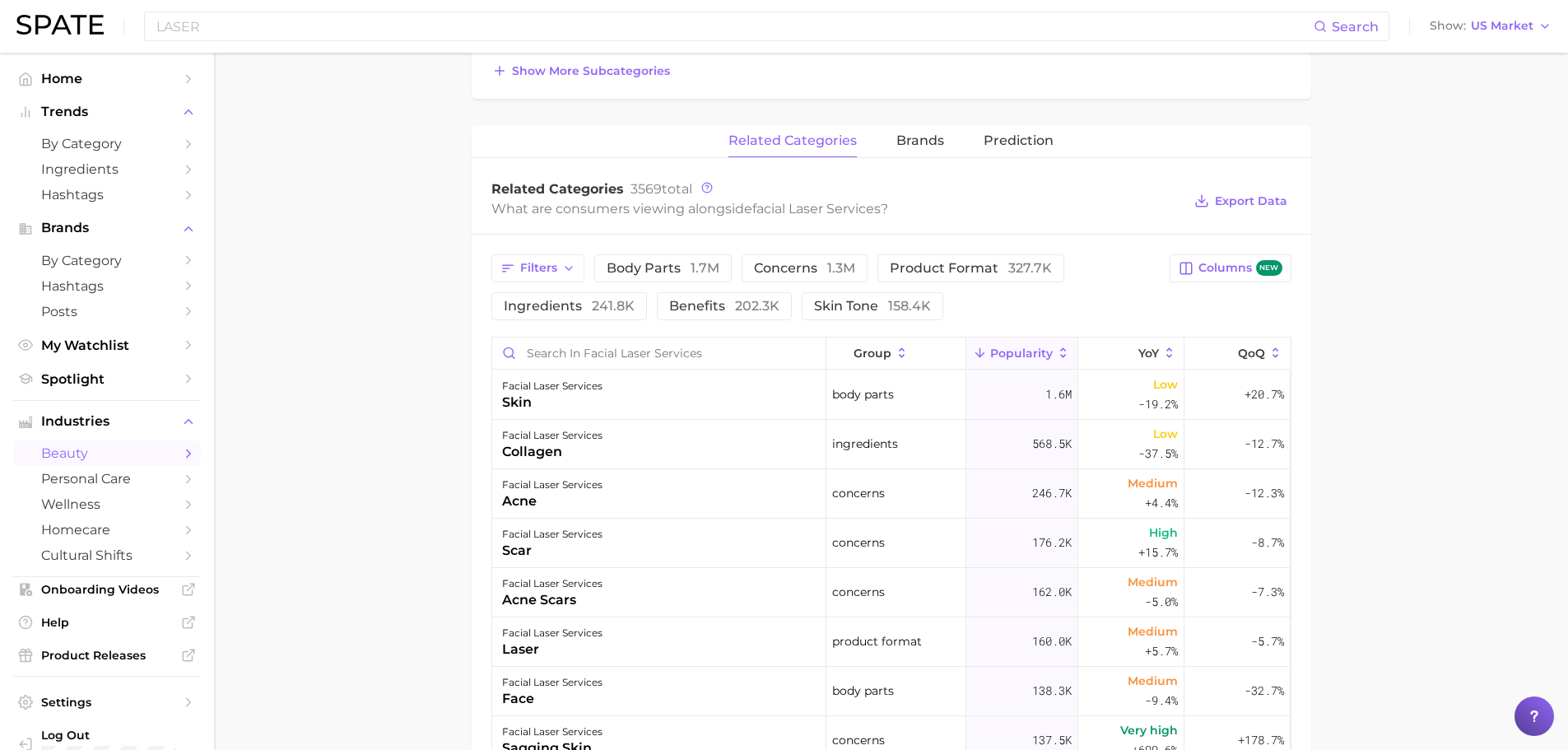
scroll to position [494, 0]
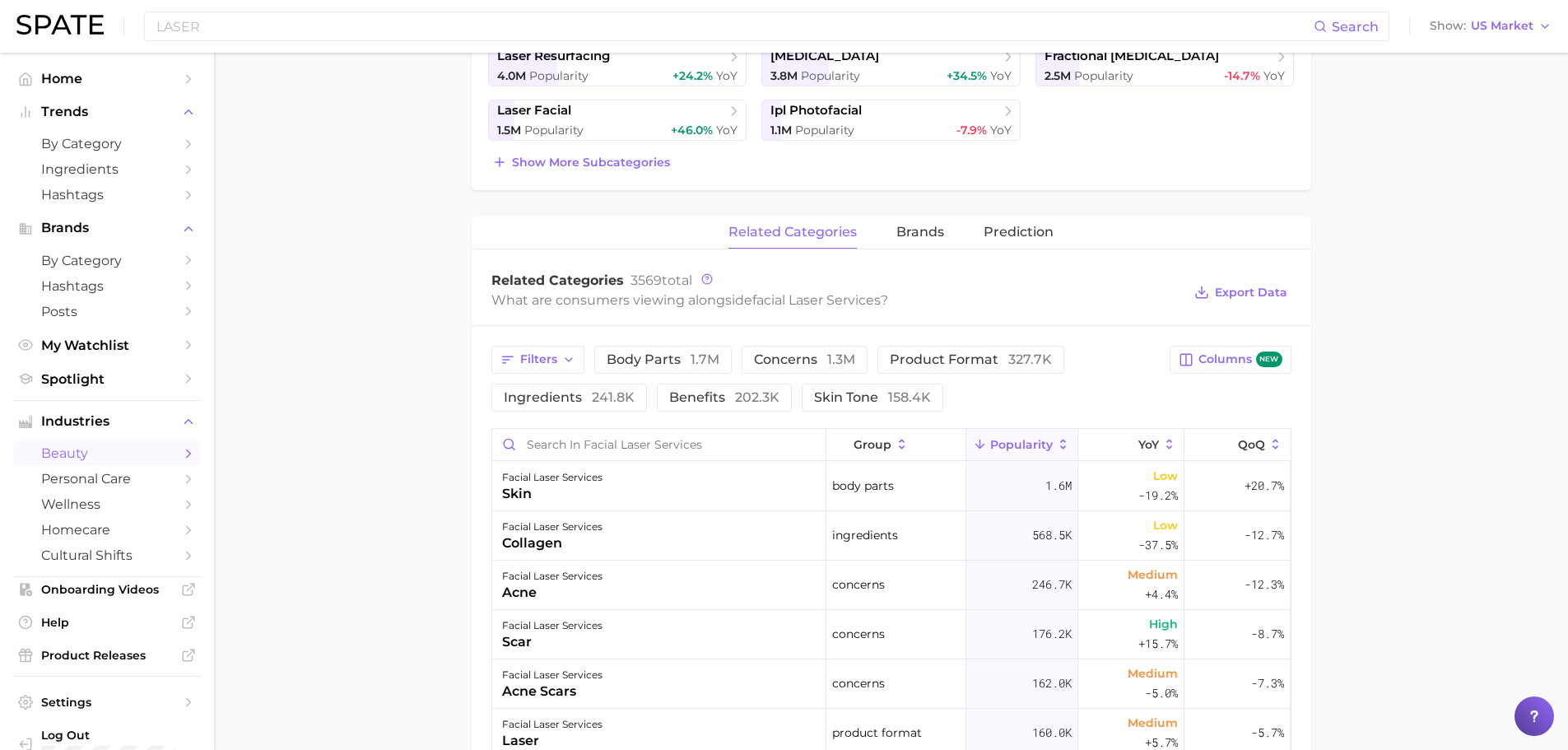
click at [946, 237] on div "related categories brands Prediction" at bounding box center [891, 233] width 840 height 33
click at [925, 233] on span "brands" at bounding box center [920, 232] width 48 height 15
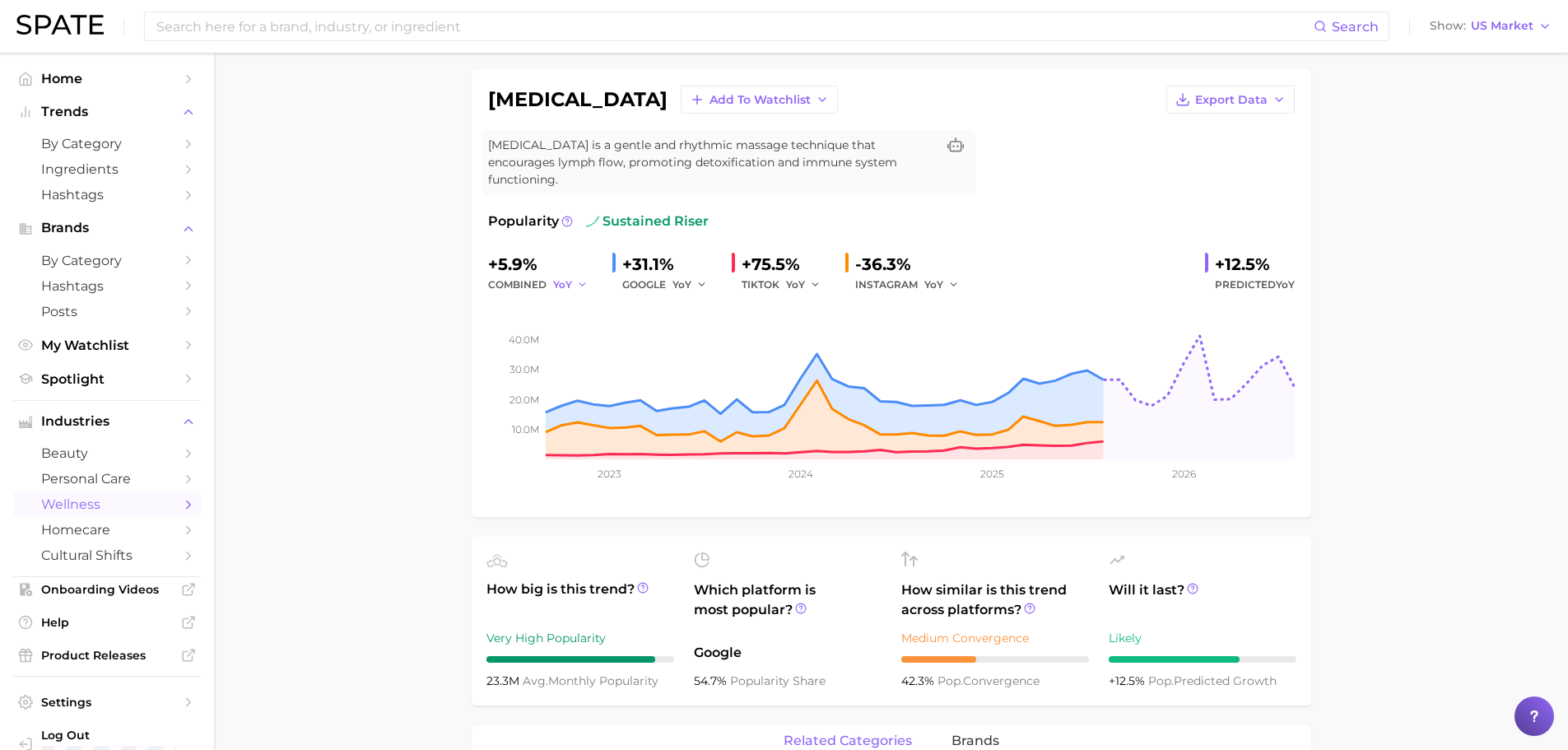
scroll to position [83, 0]
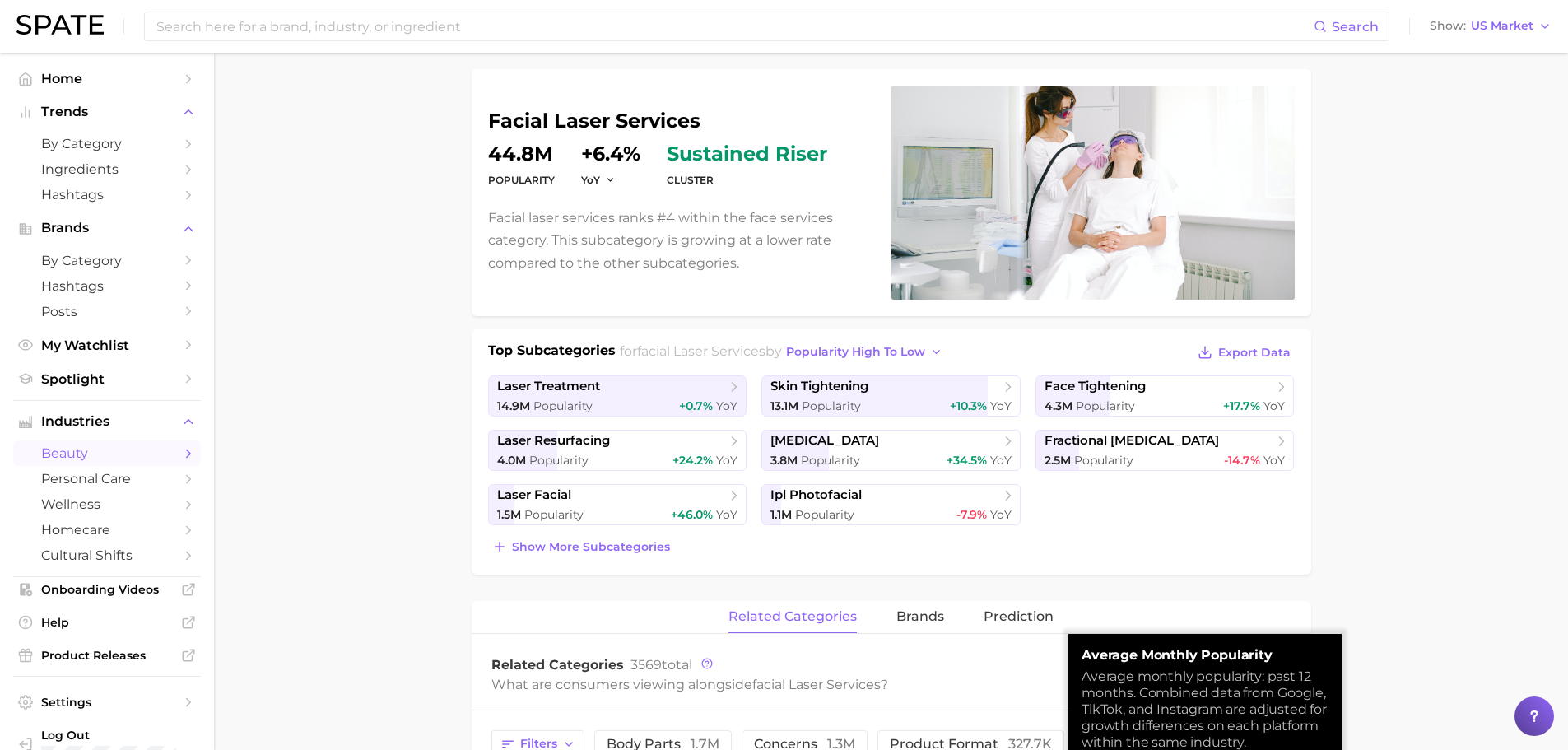
scroll to position [83, 0]
